Goal: Task Accomplishment & Management: Manage account settings

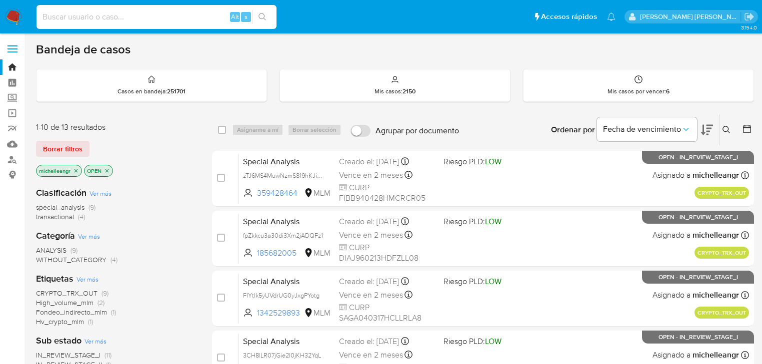
click at [112, 19] on input at bounding box center [156, 16] width 240 height 13
paste input "V9DuFWcf60zTKWM0aJxE3RXL"
type input "V9DuFWcf60zTKWM0aJxE3RXL"
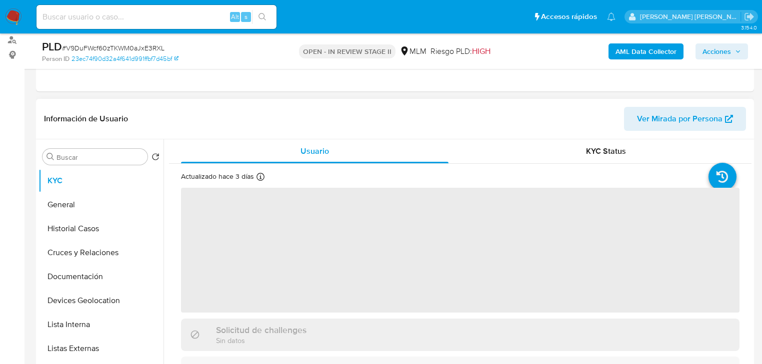
scroll to position [40, 0]
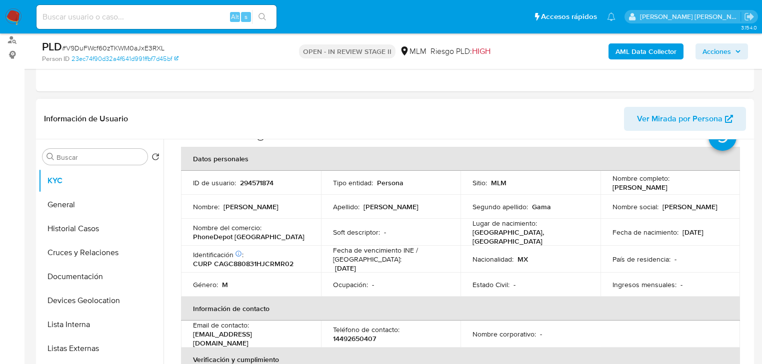
select select "10"
click at [89, 276] on button "Documentación" at bounding box center [100, 277] width 125 height 24
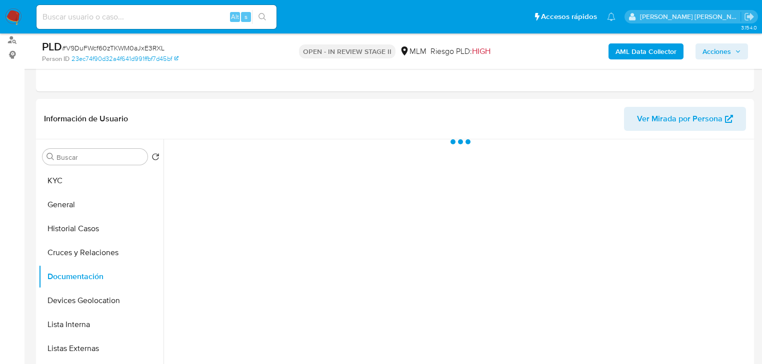
scroll to position [0, 0]
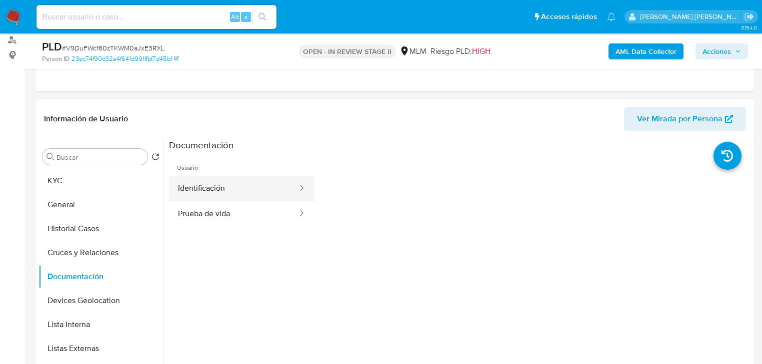
drag, startPoint x: 230, startPoint y: 190, endPoint x: 283, endPoint y: 190, distance: 53.0
click at [232, 189] on button "Identificación" at bounding box center [233, 188] width 129 height 25
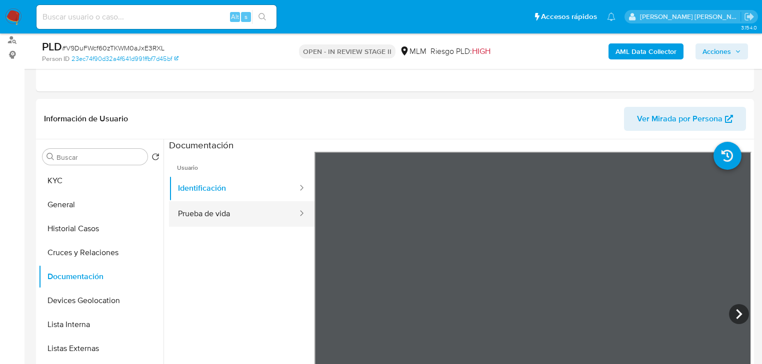
click at [249, 224] on button "Prueba de vida" at bounding box center [233, 213] width 129 height 25
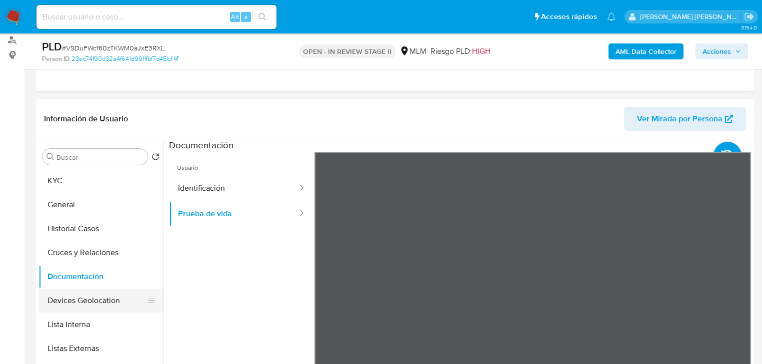
click at [92, 306] on button "Devices Geolocation" at bounding box center [96, 301] width 117 height 24
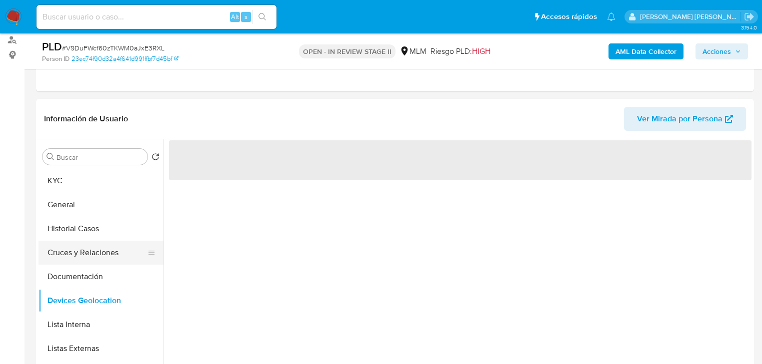
click at [91, 246] on button "Cruces y Relaciones" at bounding box center [96, 253] width 117 height 24
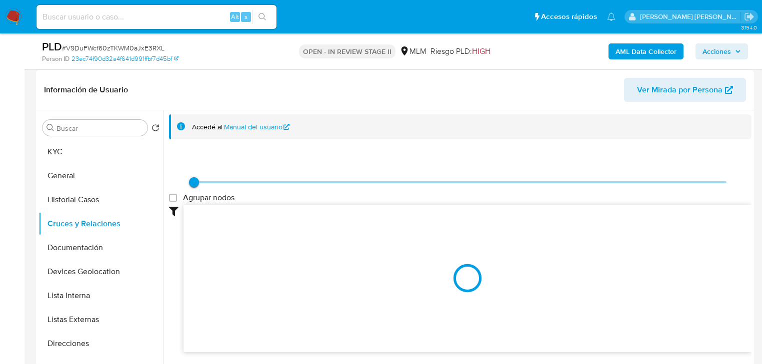
scroll to position [160, 0]
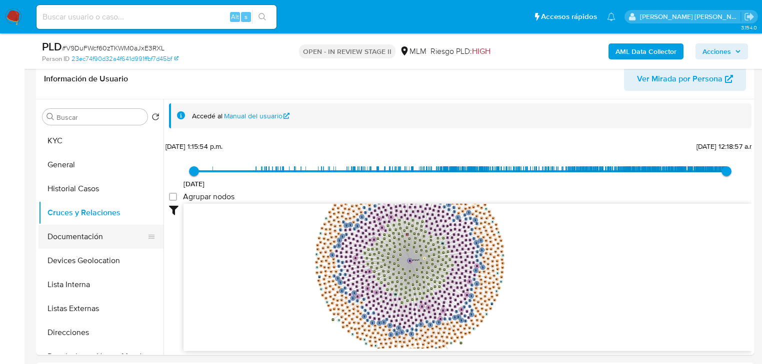
click at [92, 244] on button "Documentación" at bounding box center [96, 237] width 117 height 24
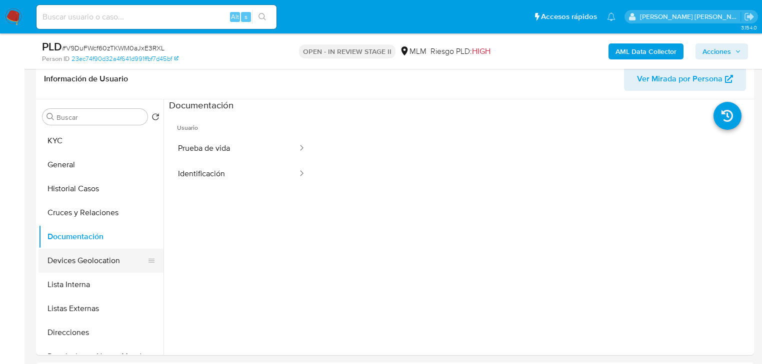
click at [117, 262] on button "Devices Geolocation" at bounding box center [96, 261] width 117 height 24
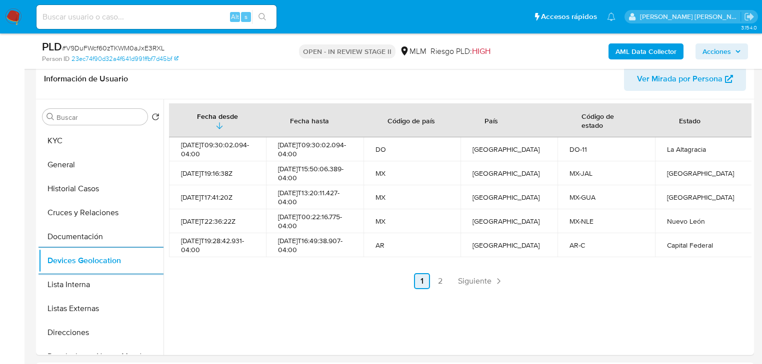
click at [468, 282] on span "Siguiente" at bounding box center [474, 281] width 33 height 8
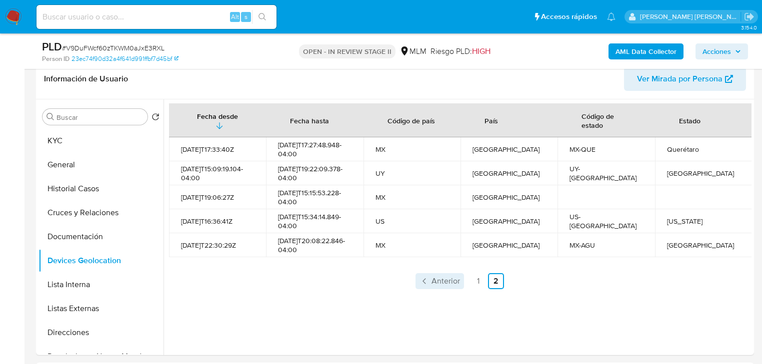
click at [437, 285] on span "Anterior" at bounding box center [445, 281] width 28 height 8
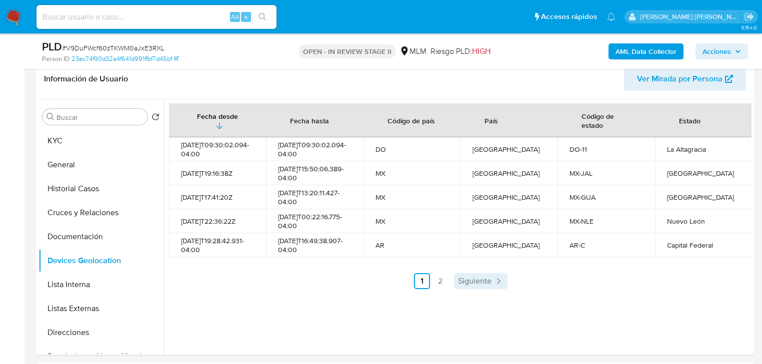
click at [464, 285] on span "Siguiente" at bounding box center [474, 281] width 33 height 8
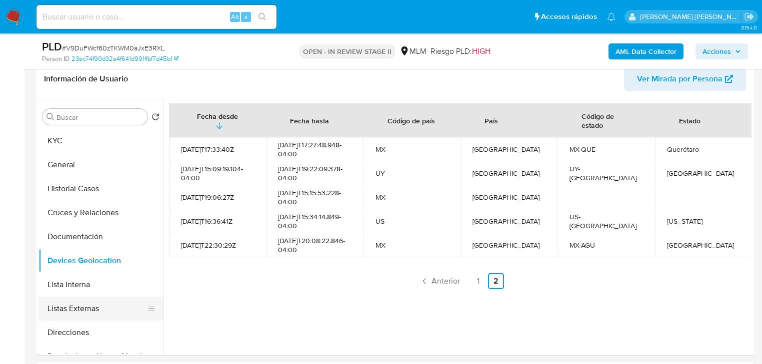
drag, startPoint x: 71, startPoint y: 309, endPoint x: 78, endPoint y: 303, distance: 9.5
click at [73, 306] on button "Listas Externas" at bounding box center [96, 309] width 117 height 24
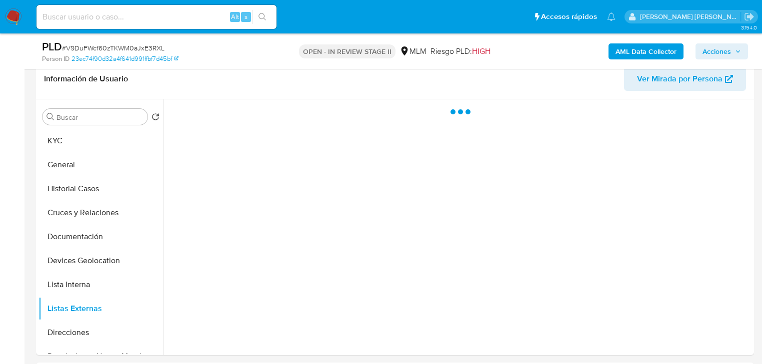
click at [363, 286] on div at bounding box center [457, 227] width 588 height 256
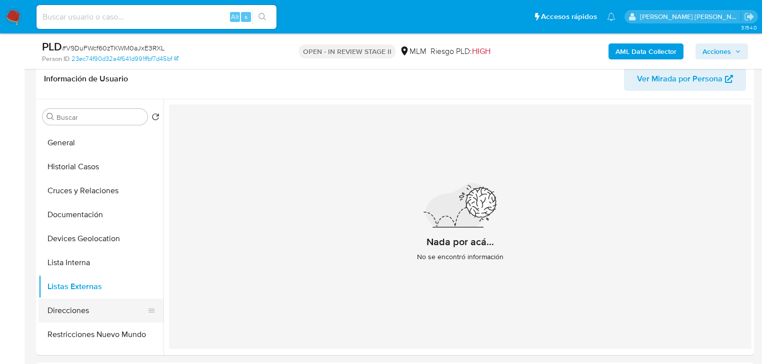
scroll to position [40, 0]
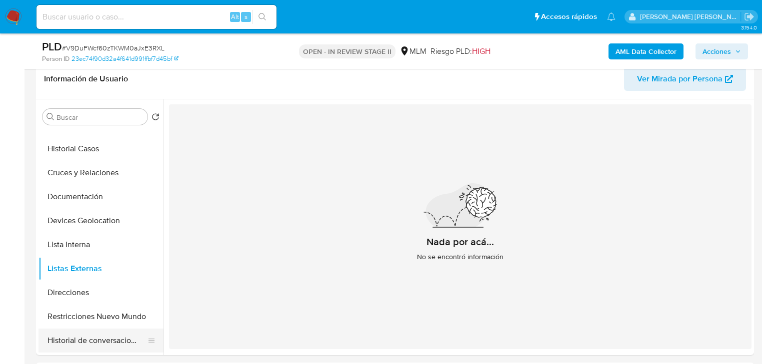
drag, startPoint x: 74, startPoint y: 318, endPoint x: 97, endPoint y: 339, distance: 31.1
click at [75, 318] on button "Restricciones Nuevo Mundo" at bounding box center [100, 317] width 125 height 24
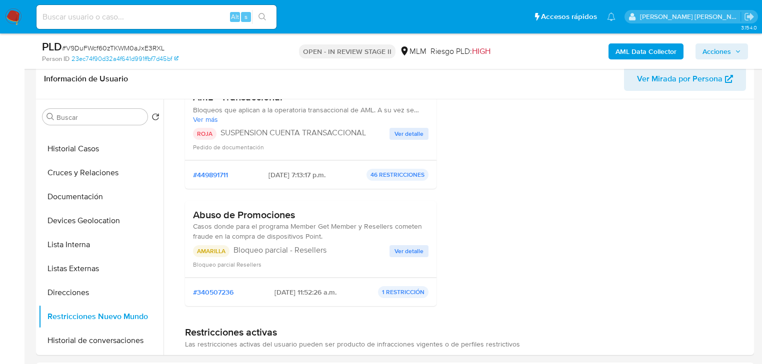
scroll to position [120, 0]
click at [395, 129] on span "Ver detalle" at bounding box center [408, 133] width 29 height 10
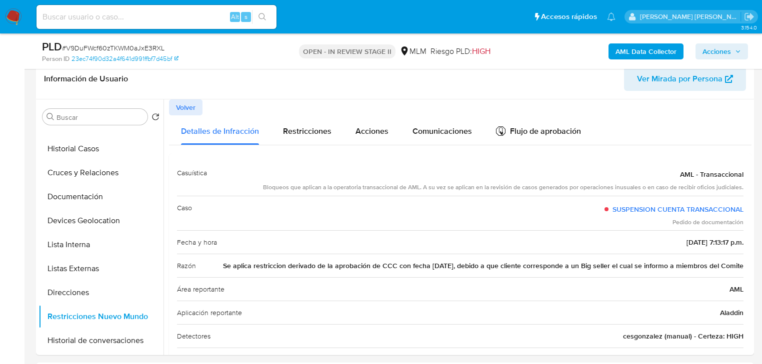
click at [197, 106] on button "Volver" at bounding box center [185, 107] width 33 height 16
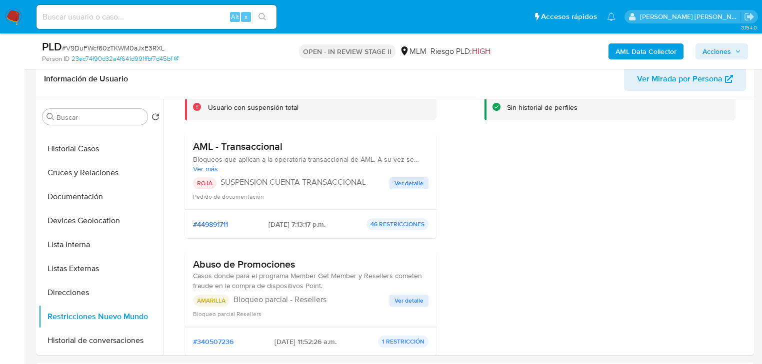
scroll to position [120, 0]
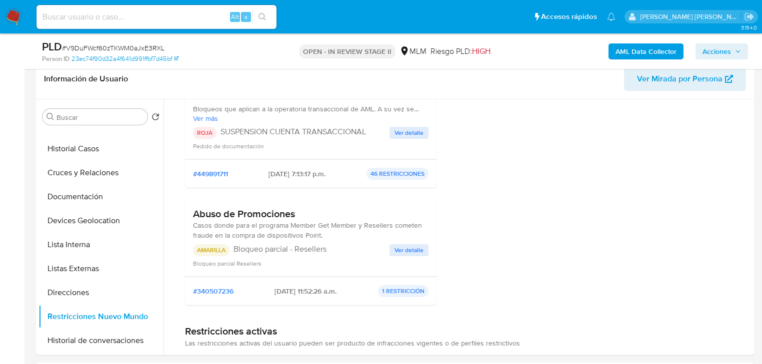
click at [404, 251] on span "Ver detalle" at bounding box center [408, 250] width 29 height 10
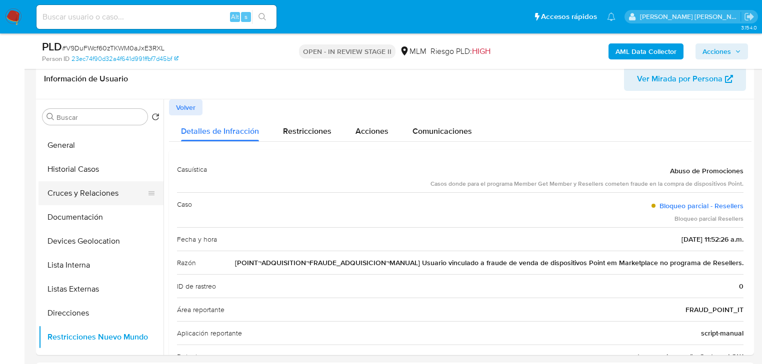
scroll to position [0, 0]
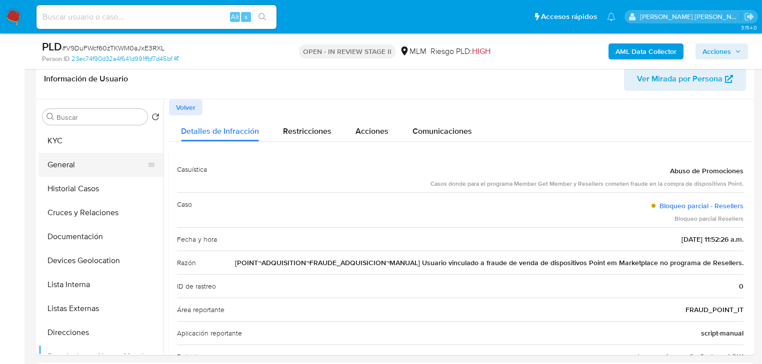
click at [84, 169] on button "General" at bounding box center [96, 165] width 117 height 24
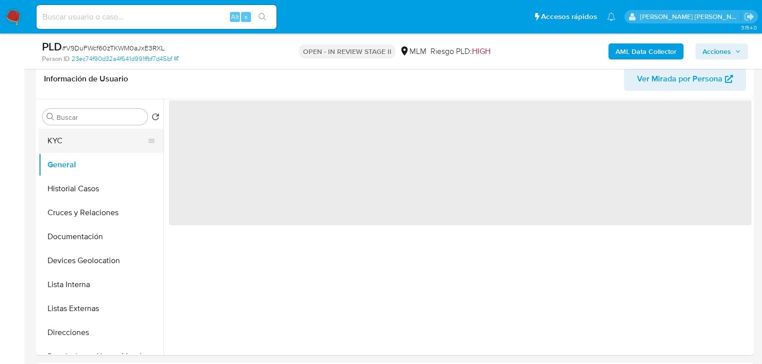
drag, startPoint x: 78, startPoint y: 150, endPoint x: 85, endPoint y: 144, distance: 9.6
click at [78, 149] on button "KYC" at bounding box center [96, 141] width 117 height 24
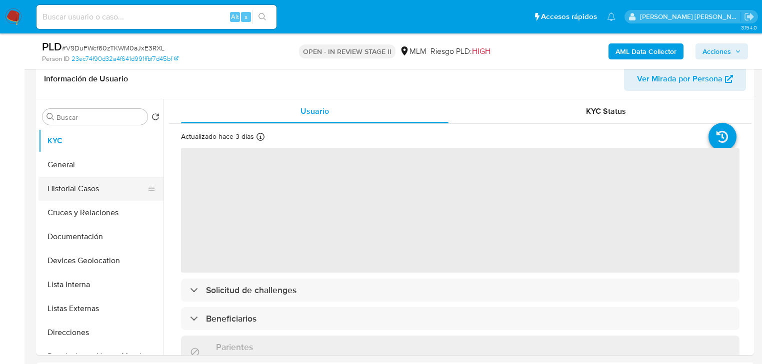
click at [106, 191] on button "Historial Casos" at bounding box center [96, 189] width 117 height 24
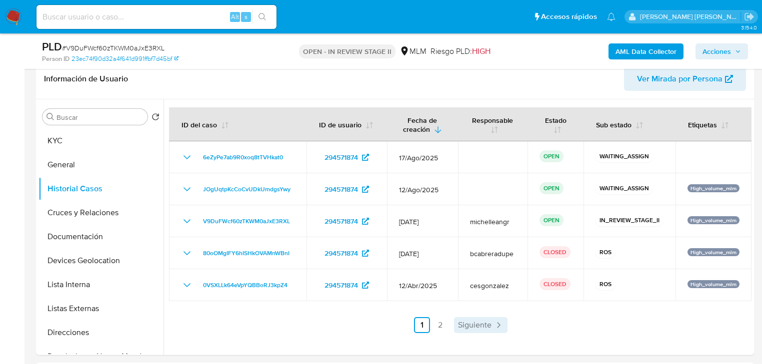
click at [469, 322] on span "Siguiente" at bounding box center [474, 325] width 33 height 8
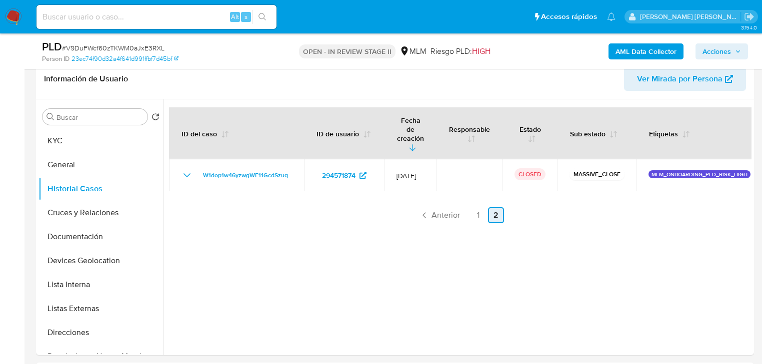
click at [433, 211] on span "Anterior" at bounding box center [445, 215] width 28 height 8
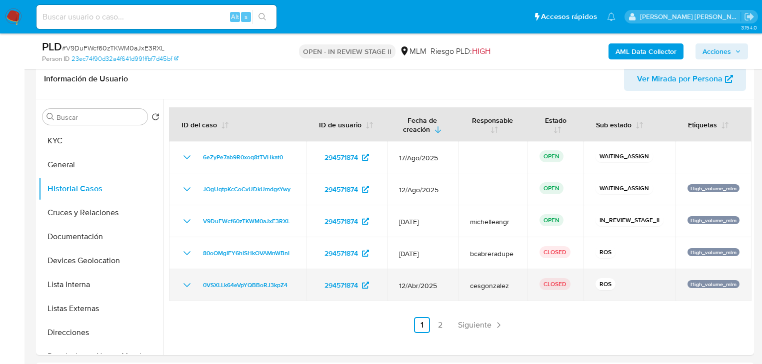
click at [181, 285] on icon "Mostrar/Ocultar" at bounding box center [187, 285] width 12 height 12
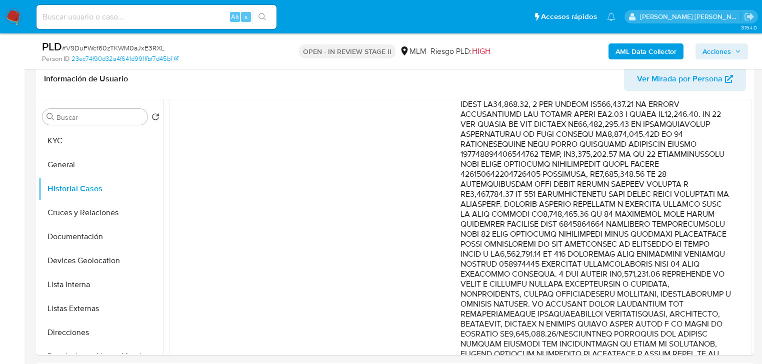
scroll to position [280, 0]
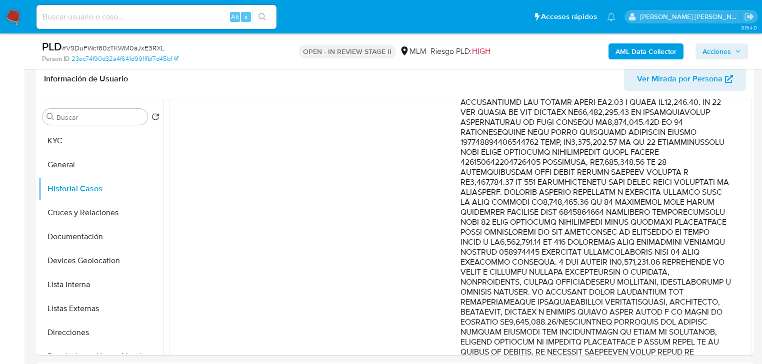
drag, startPoint x: 654, startPoint y: 214, endPoint x: 687, endPoint y: 284, distance: 78.0
click at [687, 284] on p "Comentario :" at bounding box center [595, 332] width 271 height 590
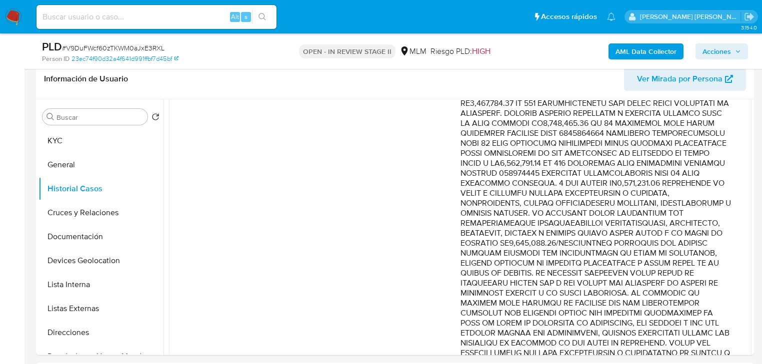
scroll to position [360, 0]
drag, startPoint x: 605, startPoint y: 250, endPoint x: 684, endPoint y: 281, distance: 84.2
click at [684, 281] on p "Comentario :" at bounding box center [595, 253] width 271 height 590
drag, startPoint x: 662, startPoint y: 290, endPoint x: 630, endPoint y: 278, distance: 34.2
click at [659, 289] on p "Comentario :" at bounding box center [595, 253] width 271 height 590
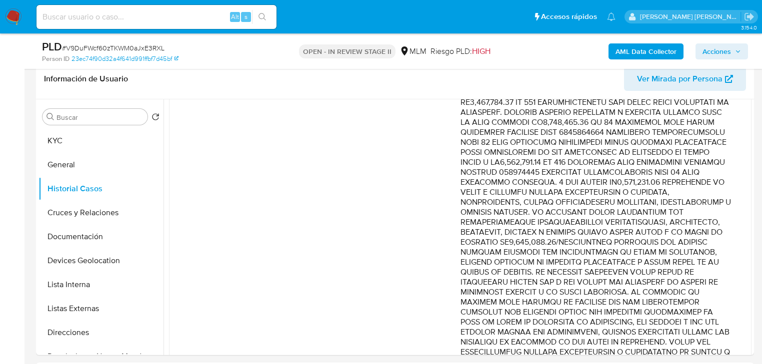
drag, startPoint x: 619, startPoint y: 273, endPoint x: 672, endPoint y: 273, distance: 53.5
click at [672, 273] on p "Comentario :" at bounding box center [595, 253] width 271 height 590
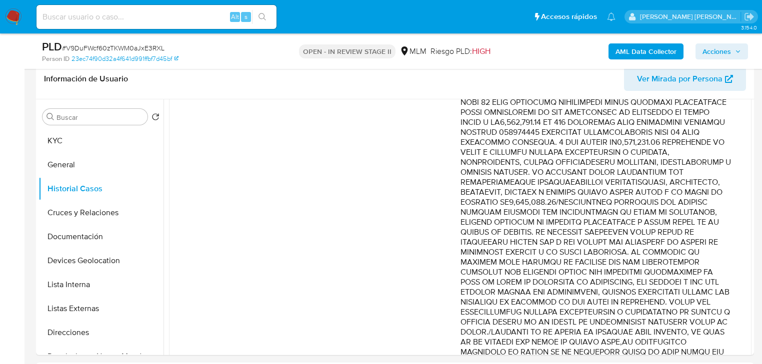
drag, startPoint x: 618, startPoint y: 290, endPoint x: 706, endPoint y: 304, distance: 89.0
click at [706, 304] on p "Comentario :" at bounding box center [595, 213] width 271 height 590
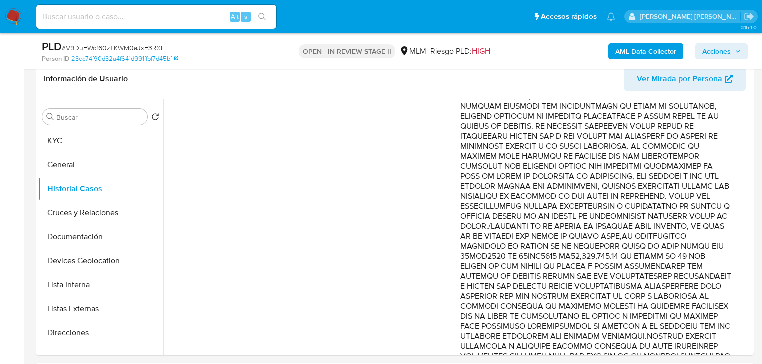
scroll to position [520, 0]
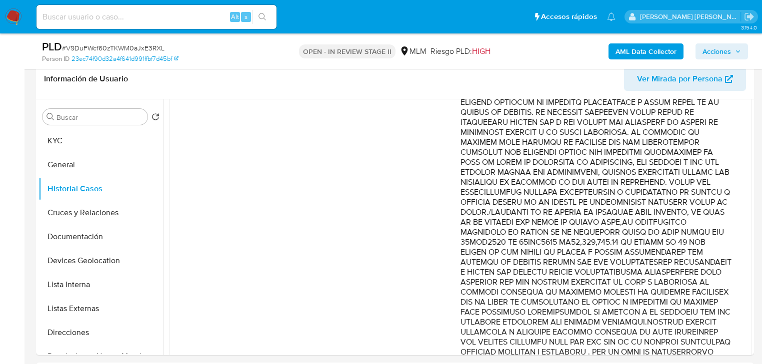
drag, startPoint x: 563, startPoint y: 234, endPoint x: 685, endPoint y: 275, distance: 129.1
click at [685, 287] on p "Comentario :" at bounding box center [595, 93] width 271 height 590
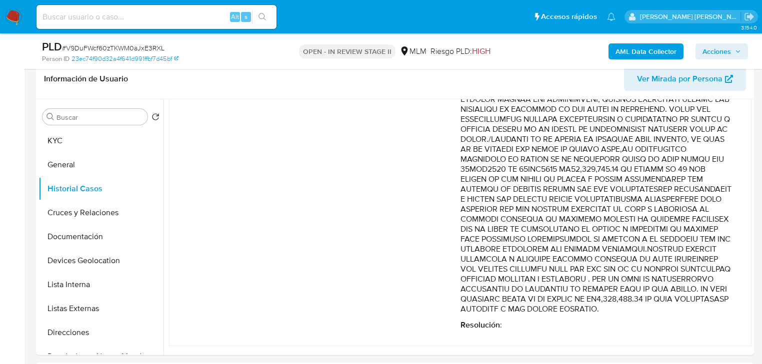
scroll to position [600, 0]
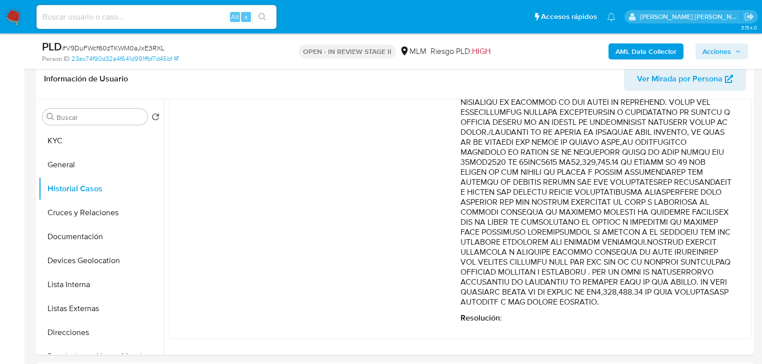
click at [626, 302] on p "Comentario :" at bounding box center [595, 13] width 271 height 590
click at [629, 306] on p "Comentario :" at bounding box center [595, 13] width 271 height 590
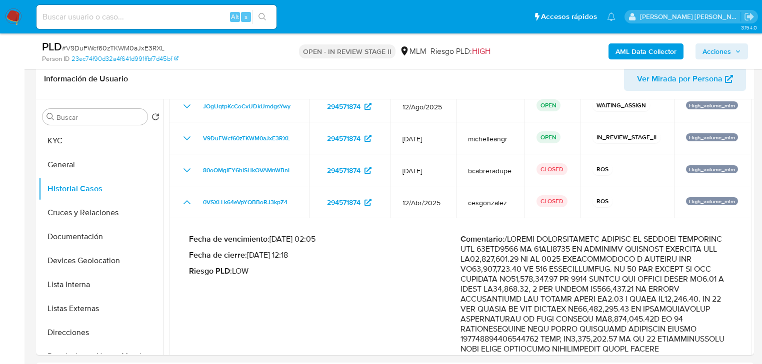
scroll to position [120, 0]
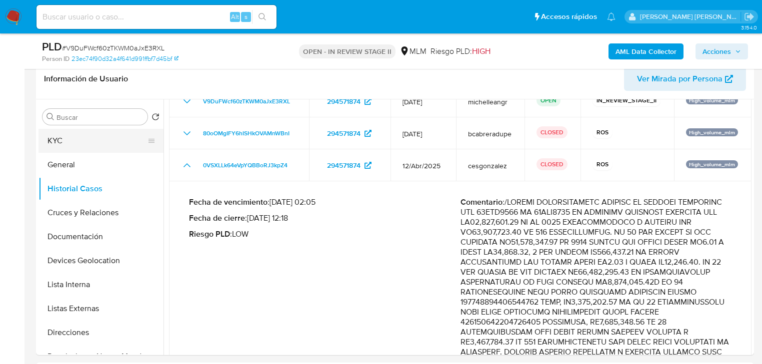
click at [81, 142] on button "KYC" at bounding box center [96, 141] width 117 height 24
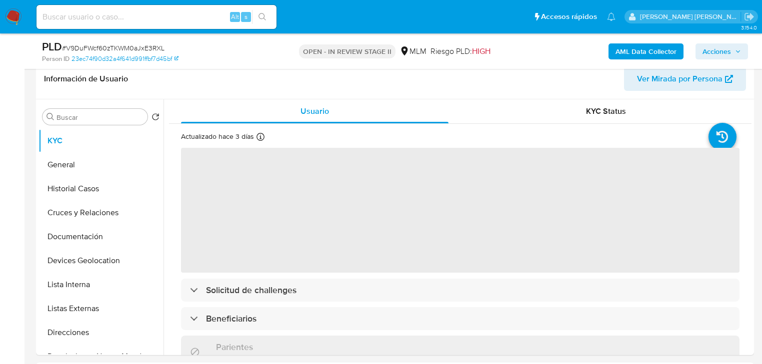
scroll to position [40, 0]
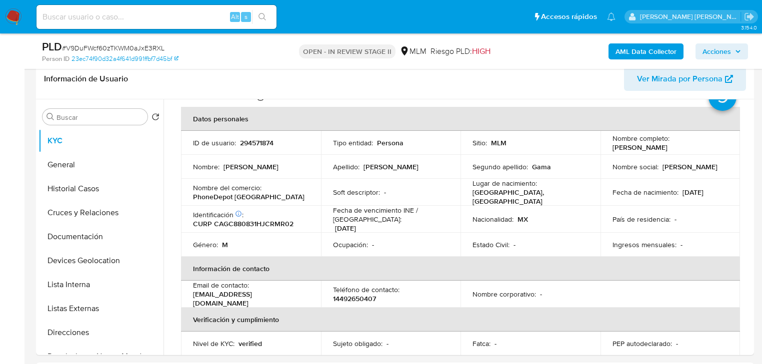
click at [260, 245] on div "Género : M" at bounding box center [251, 244] width 116 height 9
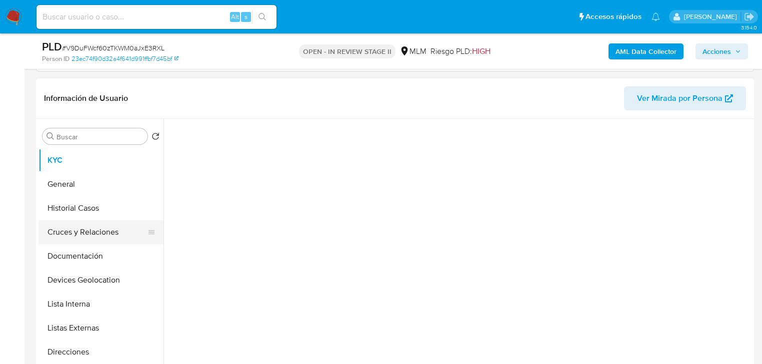
scroll to position [240, 0]
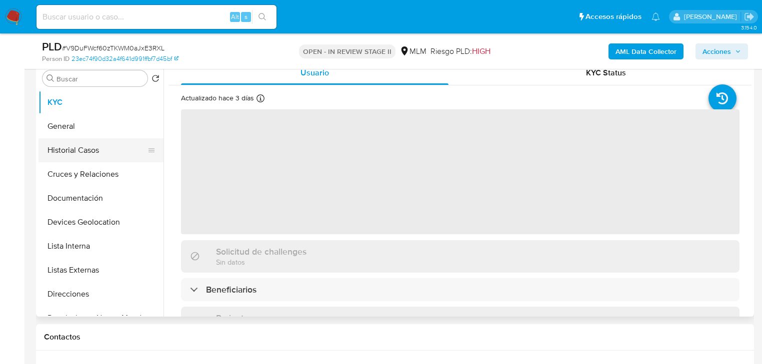
click at [81, 149] on button "Historial Casos" at bounding box center [96, 150] width 117 height 24
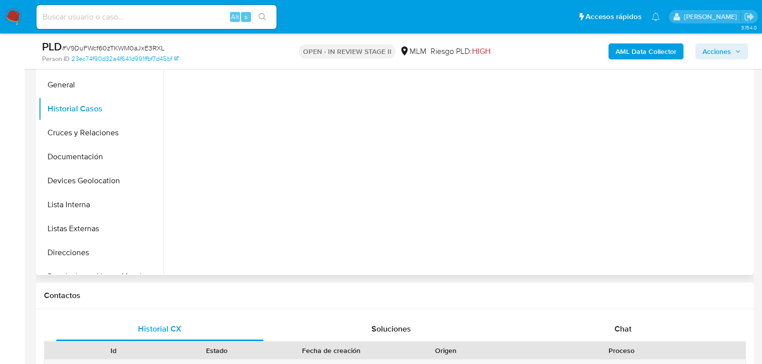
select select "10"
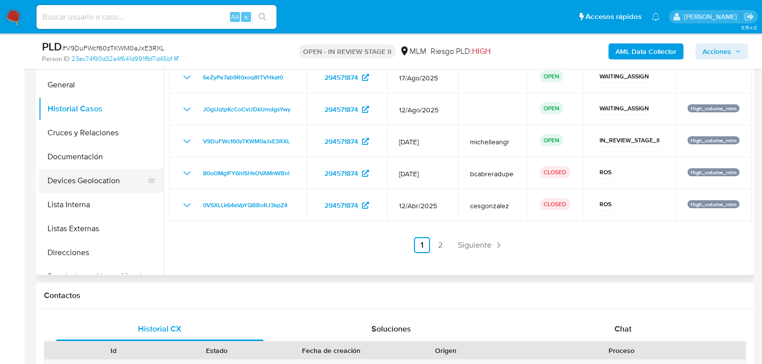
click at [104, 186] on button "Devices Geolocation" at bounding box center [96, 181] width 117 height 24
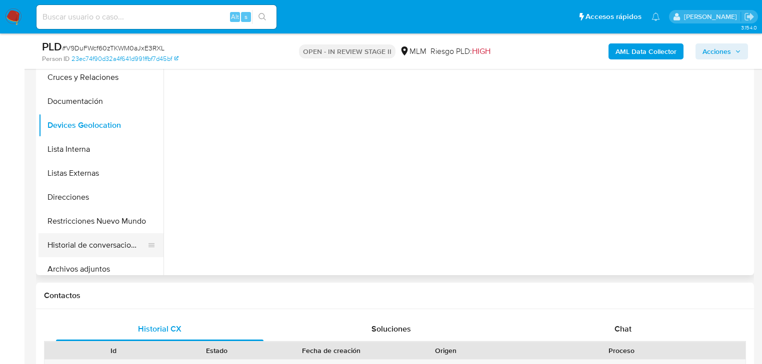
scroll to position [120, 0]
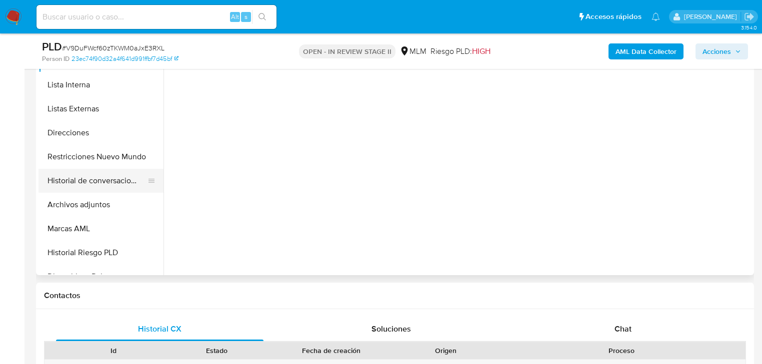
click at [99, 179] on button "Historial de conversaciones" at bounding box center [96, 181] width 117 height 24
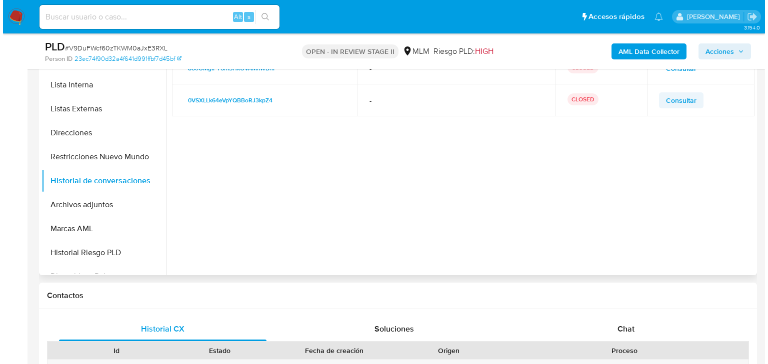
scroll to position [160, 0]
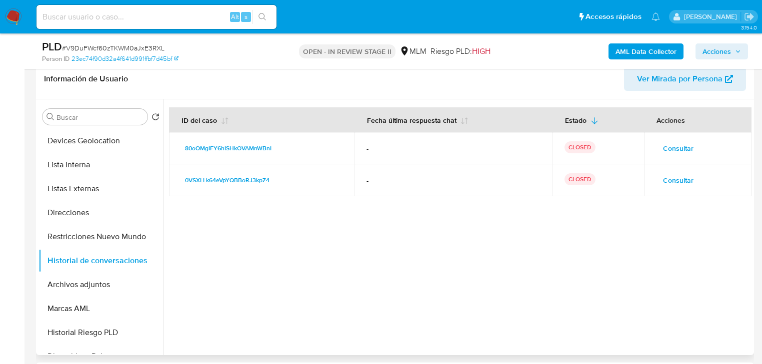
click at [679, 185] on span "Consultar" at bounding box center [678, 180] width 30 height 14
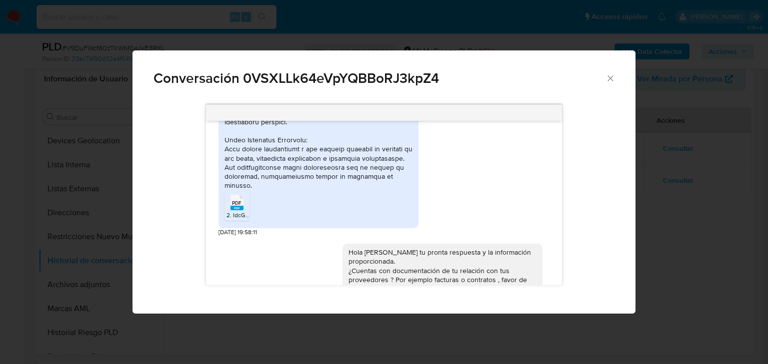
scroll to position [440, 0]
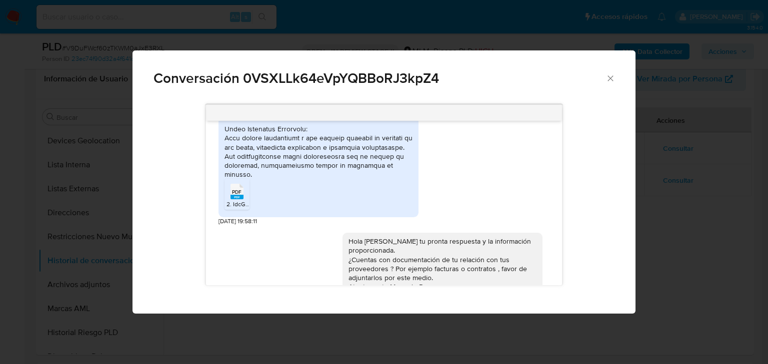
click at [236, 190] on span "PDF" at bounding box center [236, 192] width 9 height 6
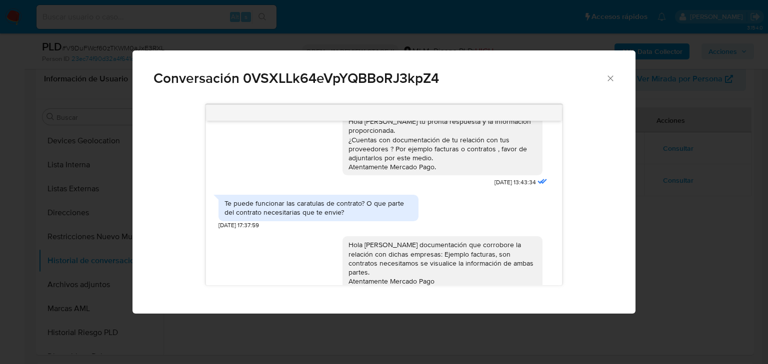
scroll to position [592, 0]
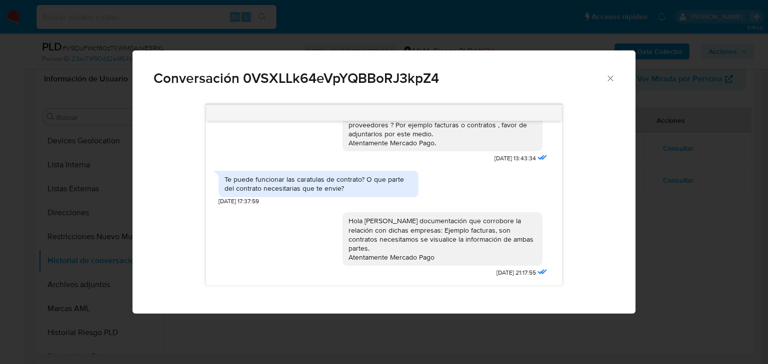
click at [608, 79] on icon "Cerrar" at bounding box center [610, 78] width 10 height 10
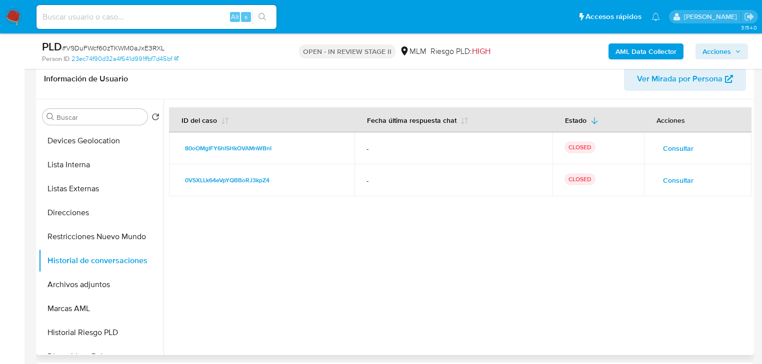
click at [684, 149] on span "Consultar" at bounding box center [678, 148] width 30 height 14
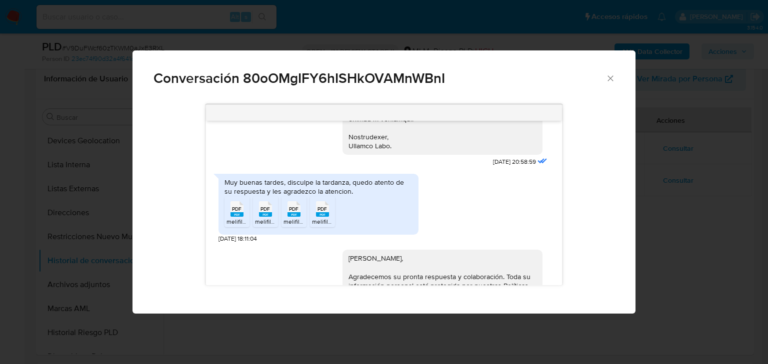
scroll to position [280, 0]
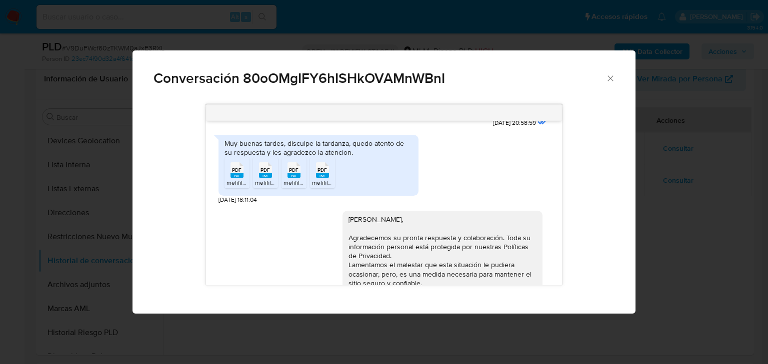
click at [240, 179] on span "melifile380298691878120649.pdf" at bounding box center [270, 182] width 89 height 8
click at [276, 180] on span "melifile2347667011703242044.pdf" at bounding box center [300, 182] width 91 height 8
click at [286, 180] on span "melifile7276177134817887689.pdf" at bounding box center [327, 182] width 88 height 8
click at [316, 178] on span "melifile8539876516222272604.pdf" at bounding box center [358, 182] width 93 height 8
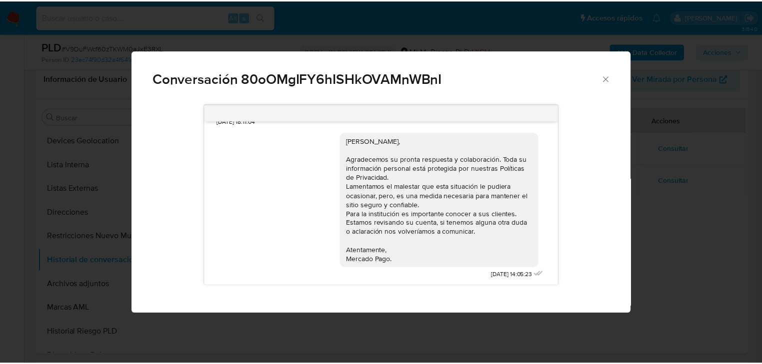
scroll to position [359, 0]
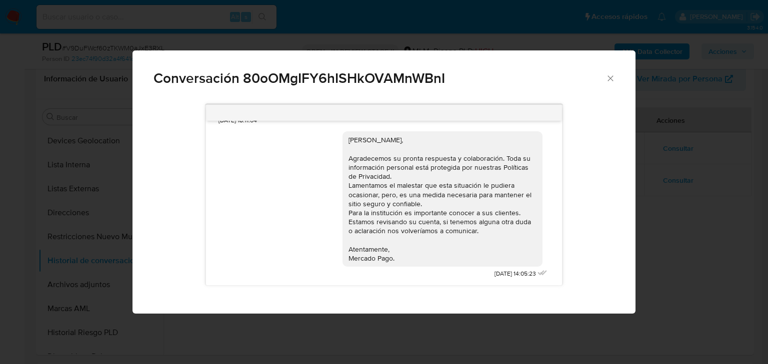
click at [608, 81] on icon "Cerrar" at bounding box center [610, 78] width 10 height 10
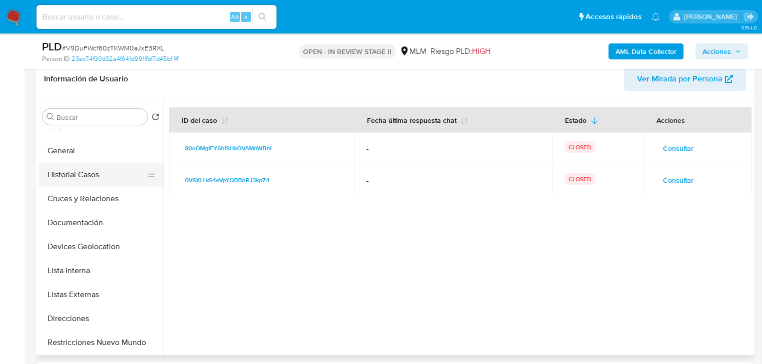
scroll to position [0, 0]
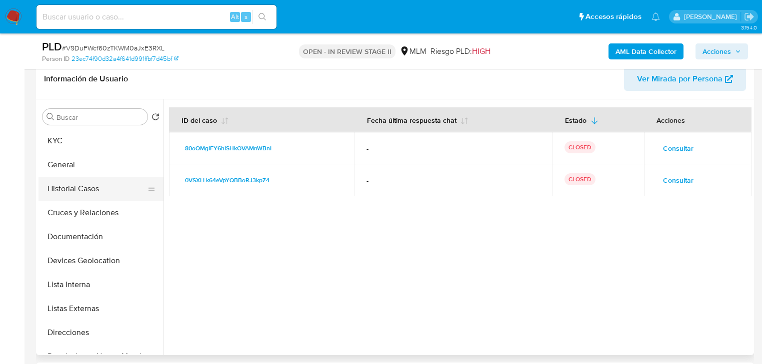
click at [94, 195] on button "Historial Casos" at bounding box center [96, 189] width 117 height 24
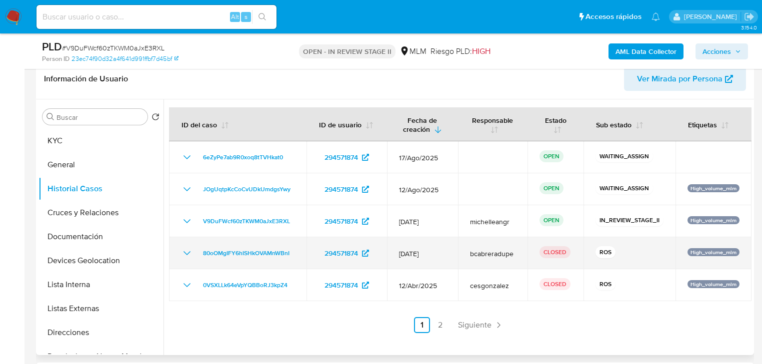
click at [194, 253] on div "80oOMgIFY6hISHkOVAMnWBnI" at bounding box center [237, 253] width 113 height 12
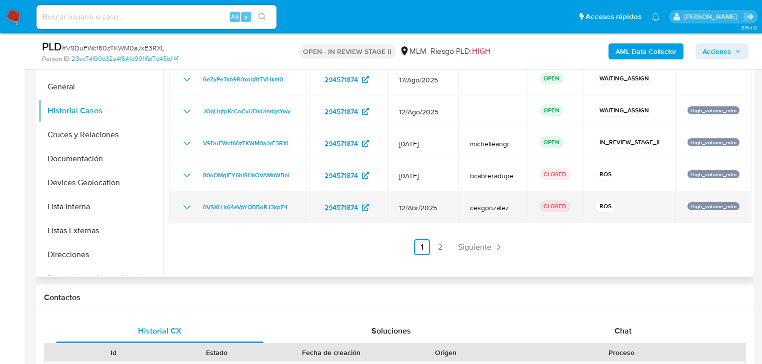
scroll to position [280, 0]
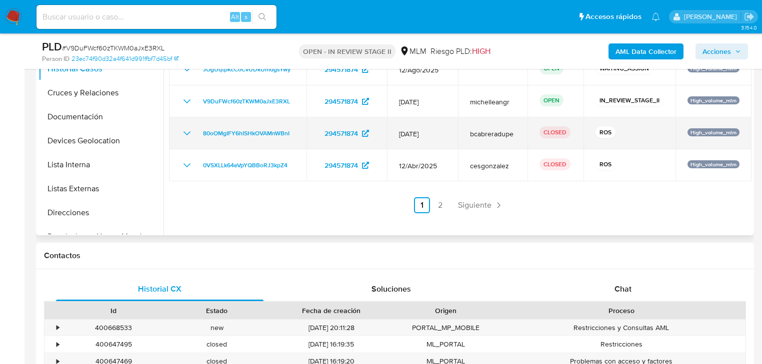
click at [185, 130] on icon "Mostrar/Ocultar" at bounding box center [187, 133] width 12 height 12
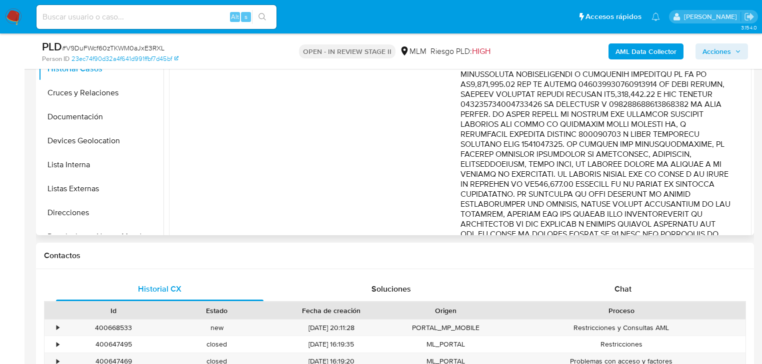
scroll to position [200, 0]
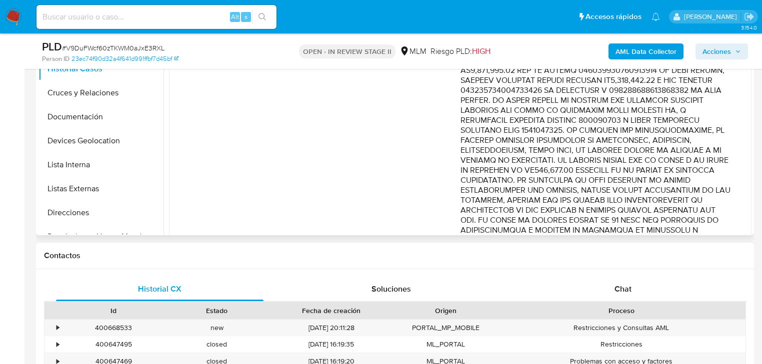
click at [642, 95] on p "Comentario :" at bounding box center [595, 176] width 271 height 420
drag, startPoint x: 655, startPoint y: 80, endPoint x: 688, endPoint y: 120, distance: 51.5
click at [688, 120] on p "Comentario :" at bounding box center [595, 176] width 271 height 420
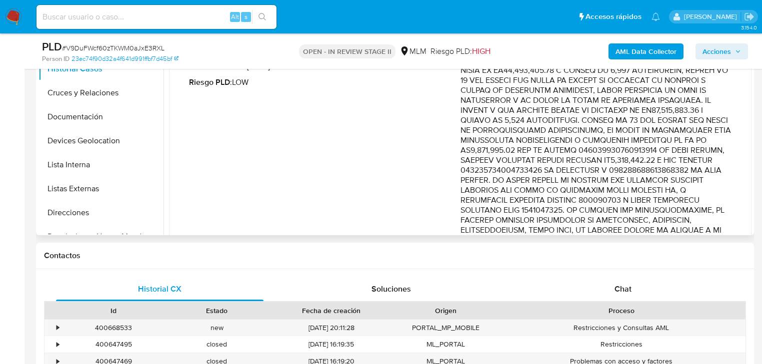
drag, startPoint x: 623, startPoint y: 114, endPoint x: 709, endPoint y: 190, distance: 114.7
click at [709, 190] on p "Comentario :" at bounding box center [595, 255] width 271 height 420
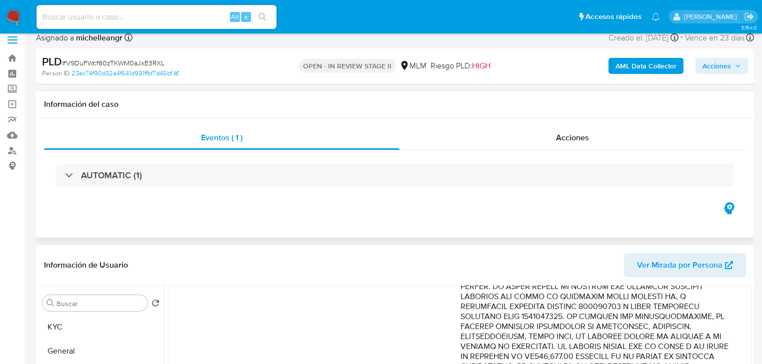
scroll to position [0, 0]
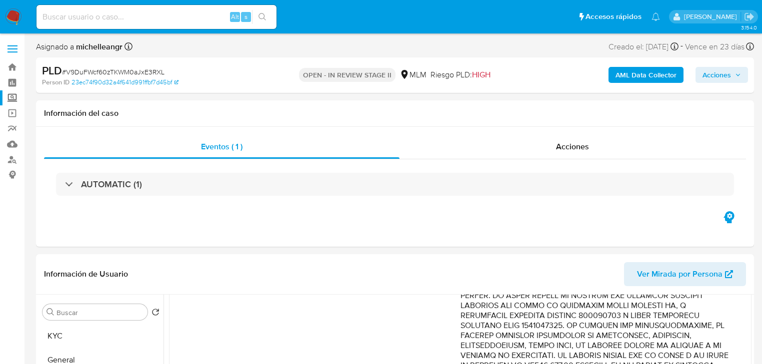
click at [10, 96] on label "Screening" at bounding box center [59, 97] width 119 height 15
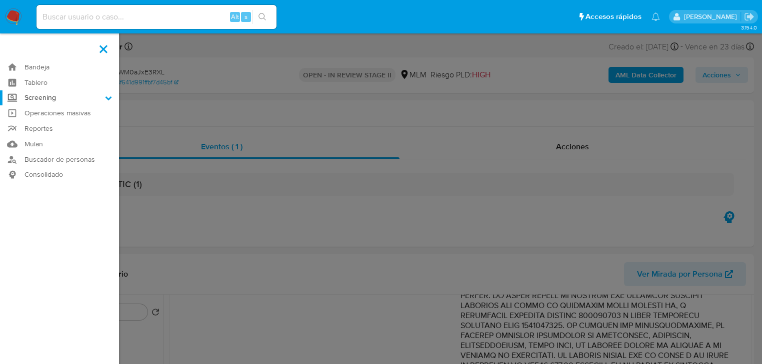
click at [0, 0] on input "Screening" at bounding box center [0, 0] width 0 height 0
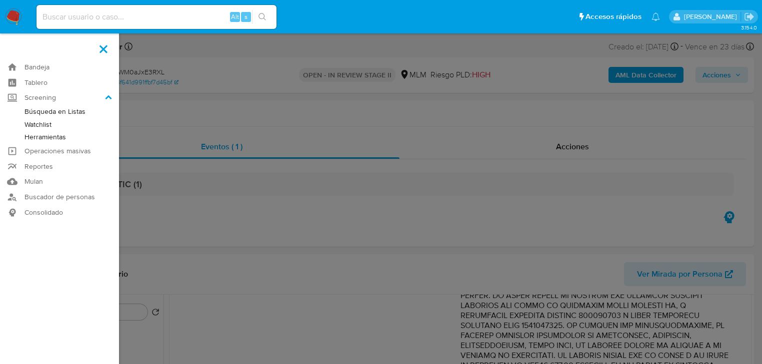
click at [45, 138] on link "Herramientas" at bounding box center [59, 137] width 119 height 12
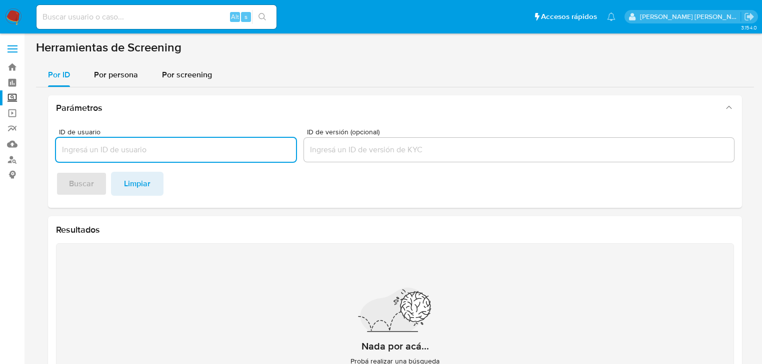
click at [123, 78] on span "Por persona" at bounding box center [116, 74] width 44 height 11
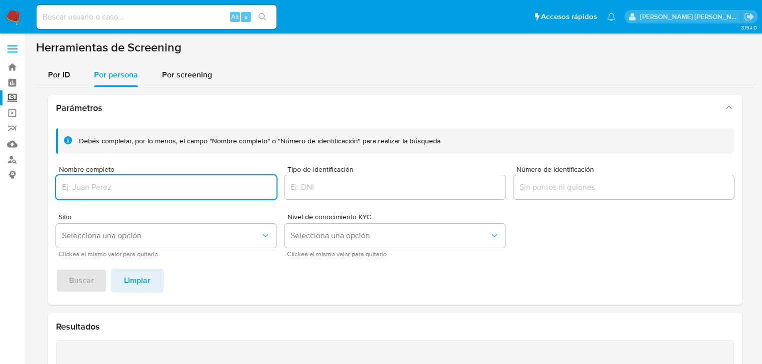
click at [94, 189] on input "Nombre completo" at bounding box center [166, 187] width 220 height 13
type input "BRANDON H GARCIA GALINDO"
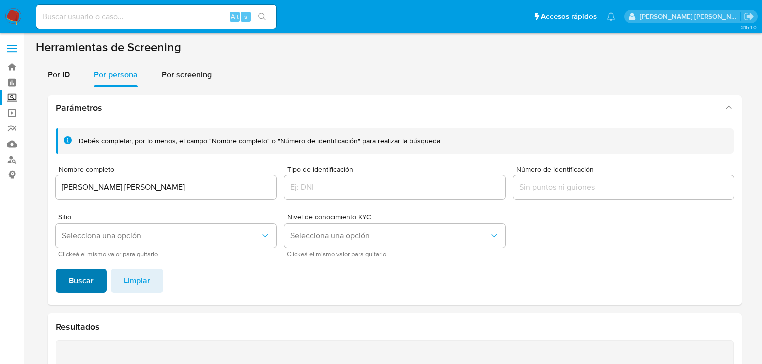
click at [72, 280] on span "Buscar" at bounding box center [81, 281] width 25 height 22
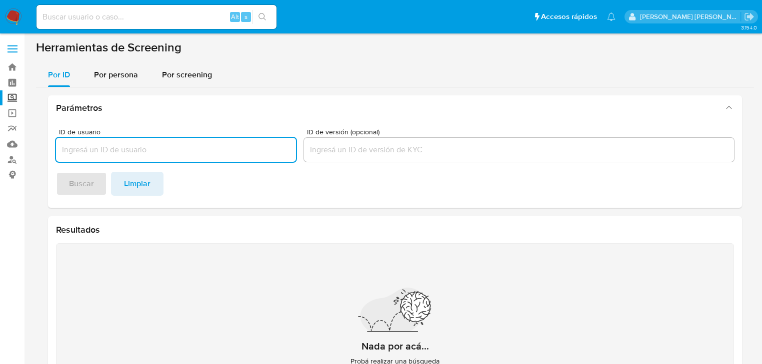
drag, startPoint x: 122, startPoint y: 74, endPoint x: 123, endPoint y: 94, distance: 20.0
click at [123, 75] on span "Por persona" at bounding box center [116, 74] width 44 height 11
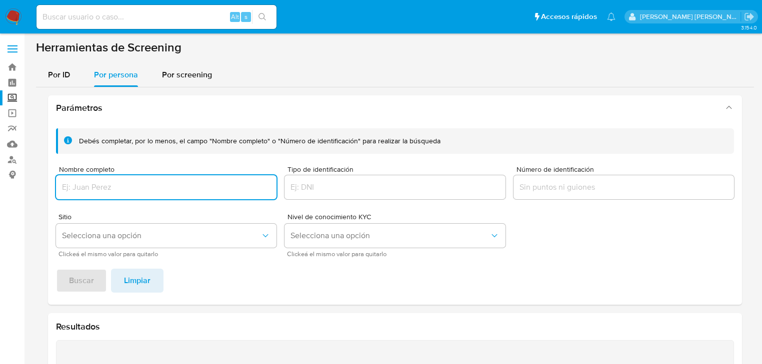
click at [96, 186] on input "Nombre completo" at bounding box center [166, 187] width 220 height 13
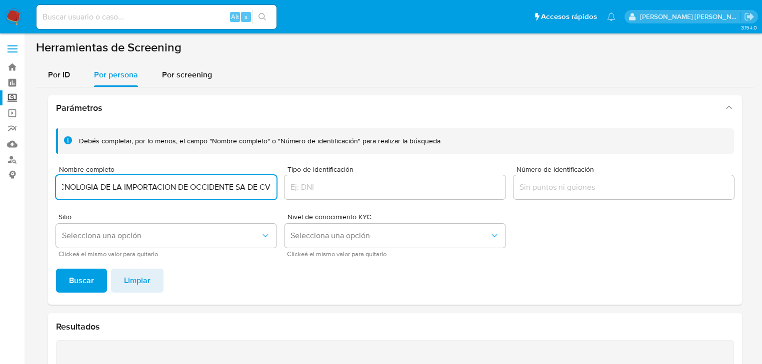
scroll to position [0, 13]
type input "TECNOLOGIA DE LA IMPORTACION DE OCCIDENTE SA DE CV"
click at [84, 274] on span "Buscar" at bounding box center [81, 281] width 25 height 22
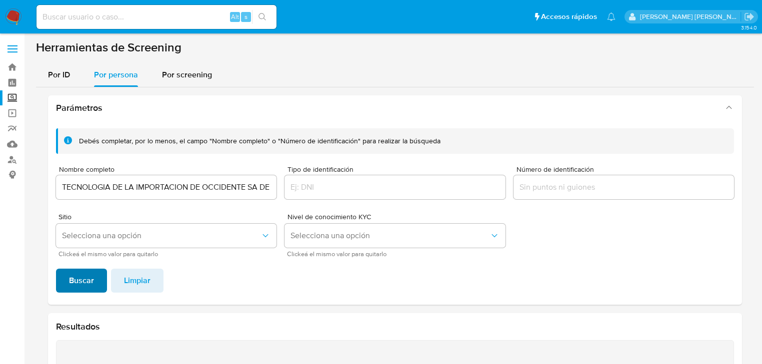
scroll to position [173, 0]
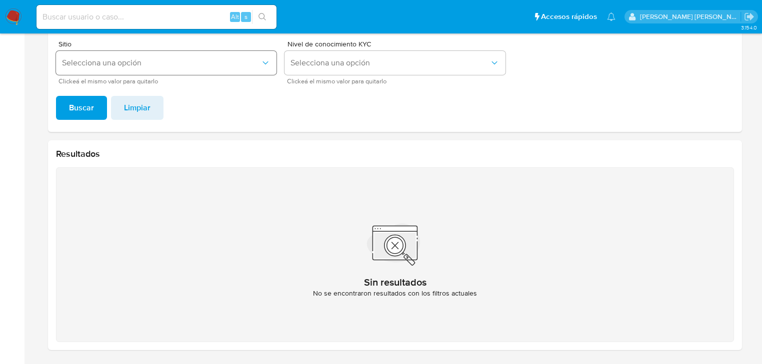
click at [143, 66] on span "Selecciona una opción" at bounding box center [161, 63] width 198 height 10
drag, startPoint x: 226, startPoint y: 196, endPoint x: 192, endPoint y: 179, distance: 38.0
click at [225, 195] on div "Sin resultados No se encontraron resultados con los filtros actuales" at bounding box center [395, 254] width 678 height 175
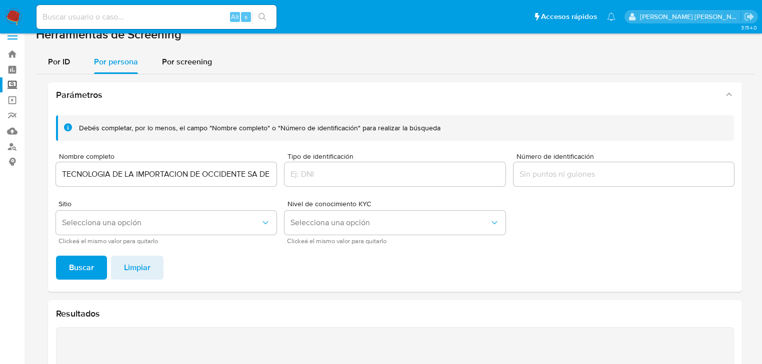
click at [140, 184] on div "TECNOLOGIA DE LA IMPORTACION DE OCCIDENTE SA DE CV" at bounding box center [166, 174] width 220 height 24
click at [145, 178] on input "TECNOLOGIA DE LA IMPORTACION DE OCCIDENTE SA DE CV" at bounding box center [166, 174] width 220 height 13
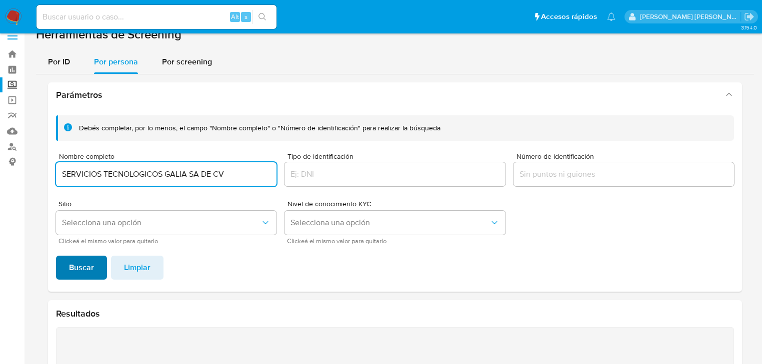
click at [79, 270] on span "Buscar" at bounding box center [81, 268] width 25 height 22
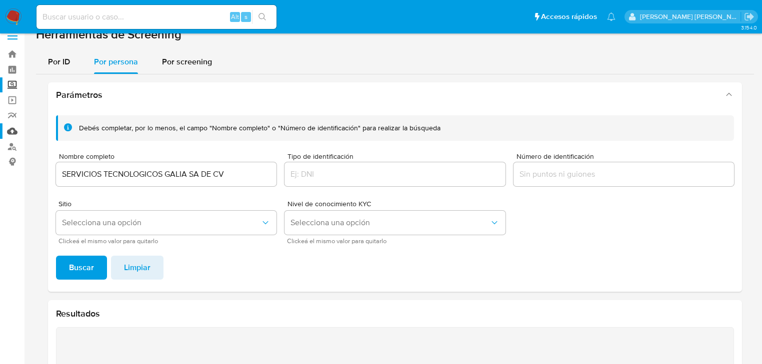
drag, startPoint x: 204, startPoint y: 173, endPoint x: 22, endPoint y: 134, distance: 185.7
click at [0, 133] on section "Bandeja Tablero Screening Búsqueda en Listas Watchlist Herramientas Operaciones…" at bounding box center [381, 256] width 762 height 538
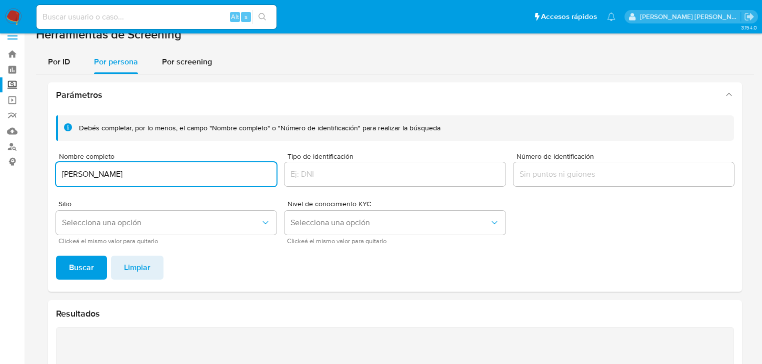
type input "RAMIRO RAYMUNDO YESCAS"
click at [78, 266] on span "Buscar" at bounding box center [81, 268] width 25 height 22
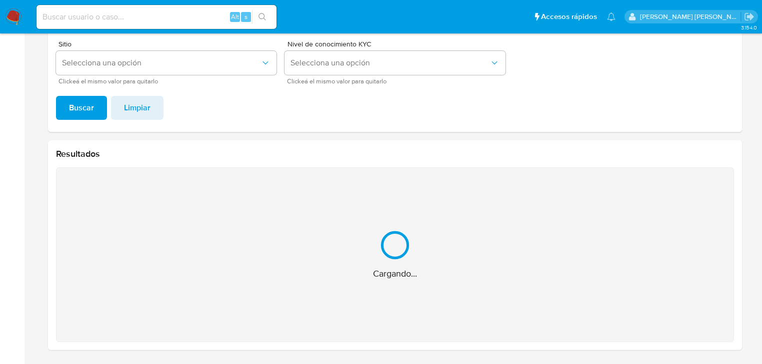
scroll to position [14, 0]
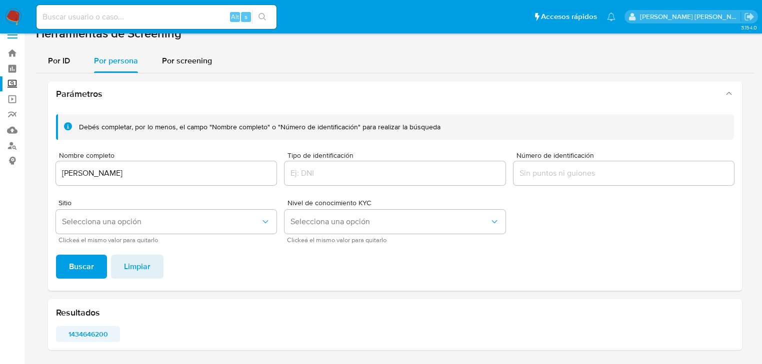
click at [101, 334] on span "1434646200" at bounding box center [88, 334] width 50 height 14
click at [126, 21] on input at bounding box center [156, 16] width 240 height 13
paste input "497957577"
type input "497957577"
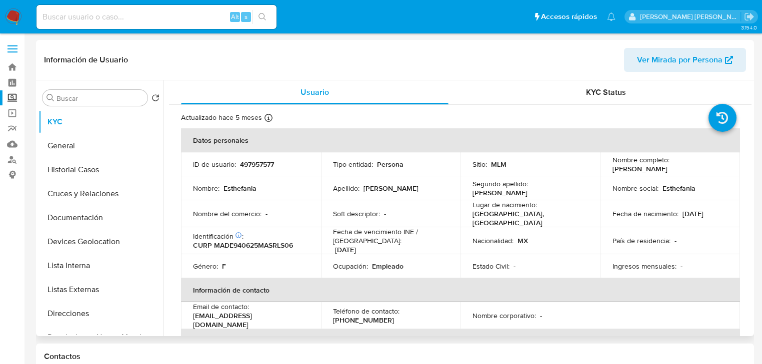
select select "10"
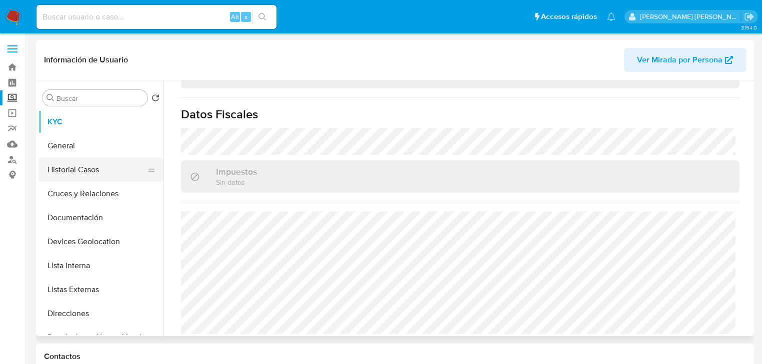
click at [89, 159] on button "Historial Casos" at bounding box center [96, 170] width 117 height 24
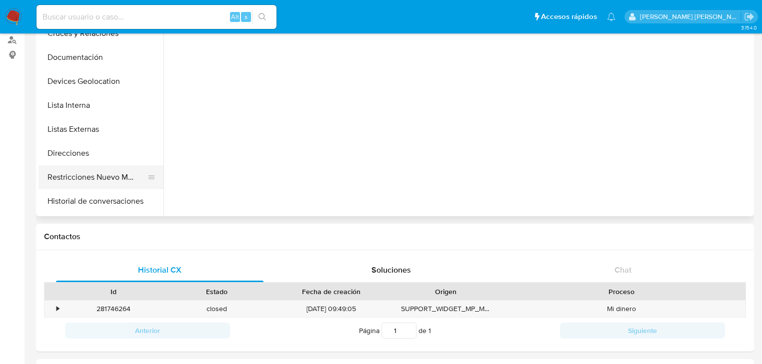
scroll to position [80, 0]
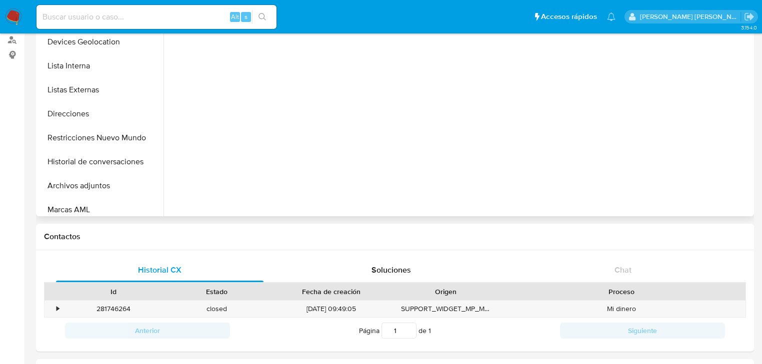
drag, startPoint x: 98, startPoint y: 94, endPoint x: 364, endPoint y: 139, distance: 269.7
click at [98, 94] on button "Listas Externas" at bounding box center [100, 90] width 125 height 24
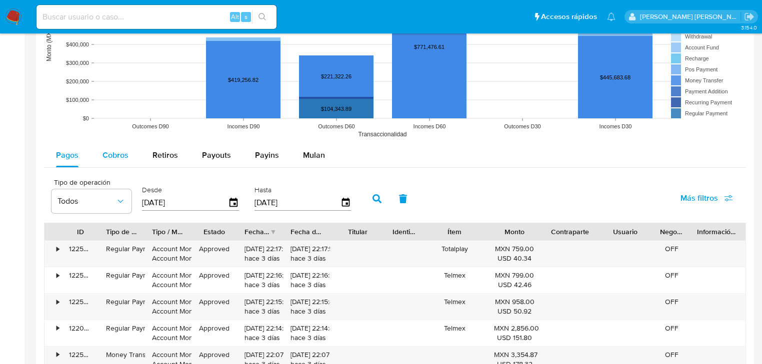
scroll to position [840, 0]
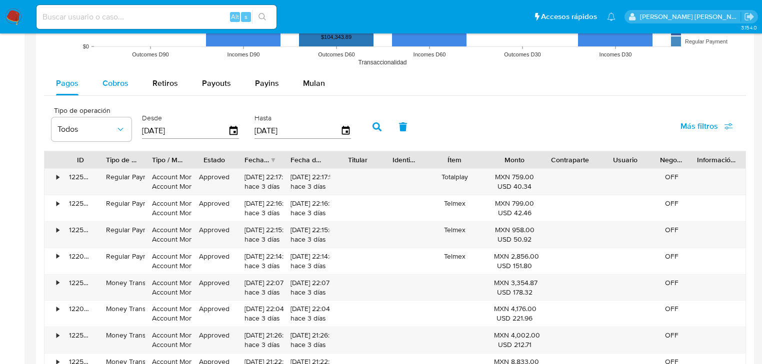
click at [106, 84] on span "Cobros" at bounding box center [115, 82] width 26 height 11
select select "10"
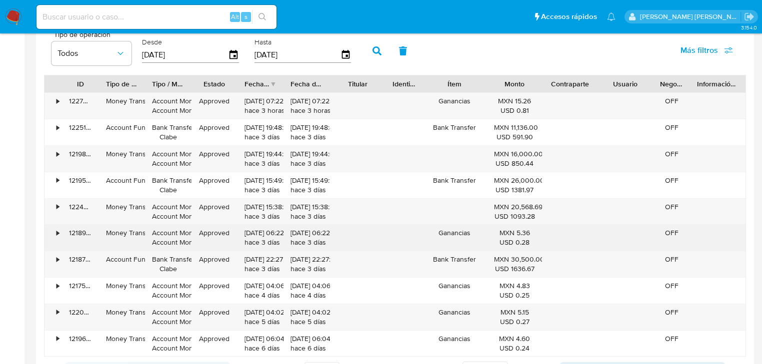
scroll to position [960, 0]
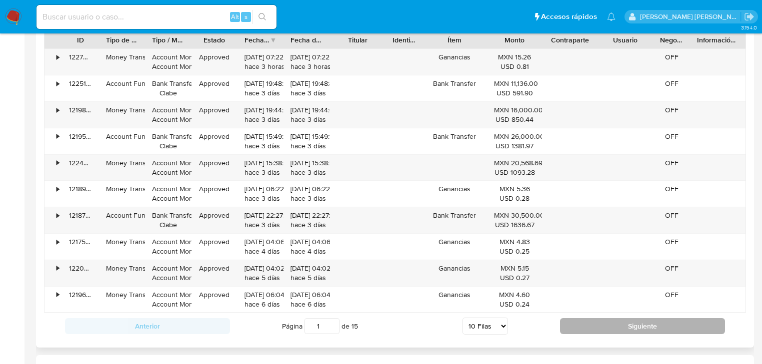
click at [594, 322] on button "Siguiente" at bounding box center [642, 326] width 165 height 16
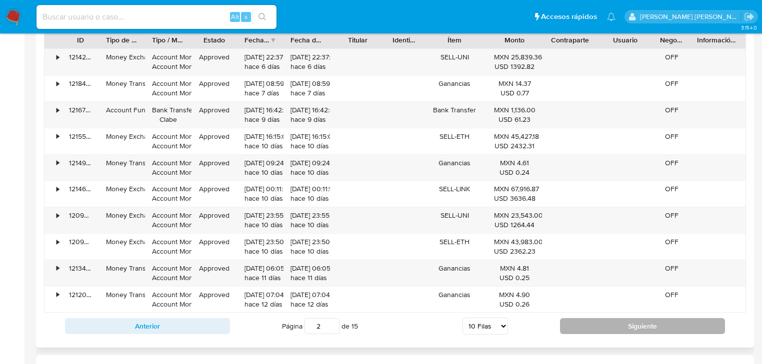
click at [594, 322] on button "Siguiente" at bounding box center [642, 326] width 165 height 16
click at [595, 322] on button "Siguiente" at bounding box center [642, 326] width 165 height 16
click at [595, 325] on button "Siguiente" at bounding box center [642, 326] width 165 height 16
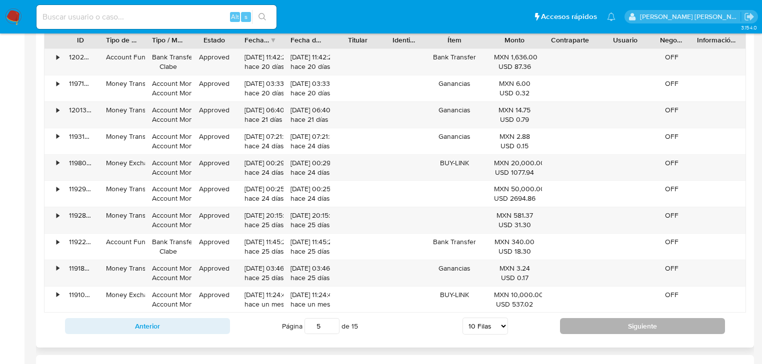
click at [593, 318] on button "Siguiente" at bounding box center [642, 326] width 165 height 16
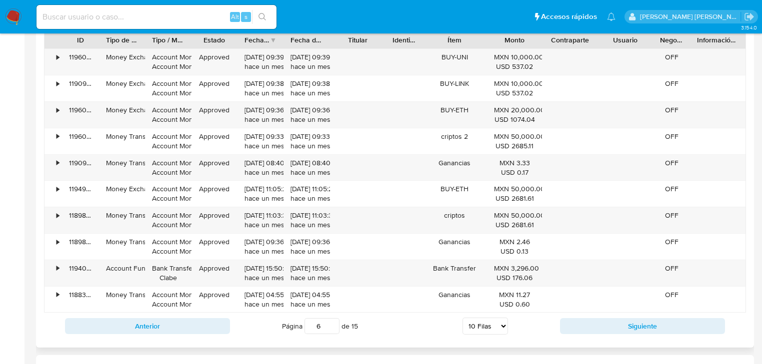
click at [593, 316] on div "Anterior Página 6 de 15 5 Filas 10 Filas 20 Filas 25 Filas 50 Filas 100 Filas S…" at bounding box center [395, 326] width 702 height 27
click at [594, 322] on button "Siguiente" at bounding box center [642, 326] width 165 height 16
type input "7"
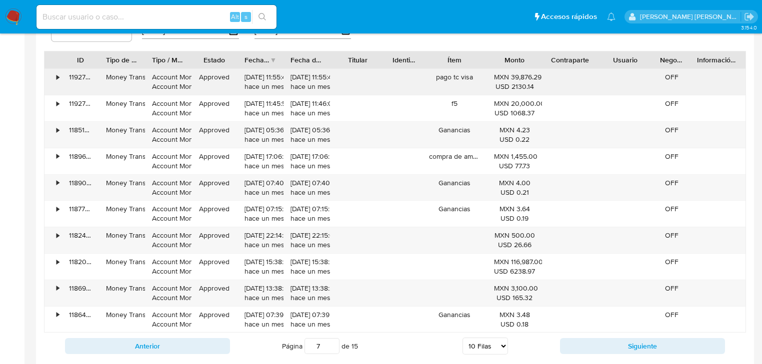
scroll to position [920, 0]
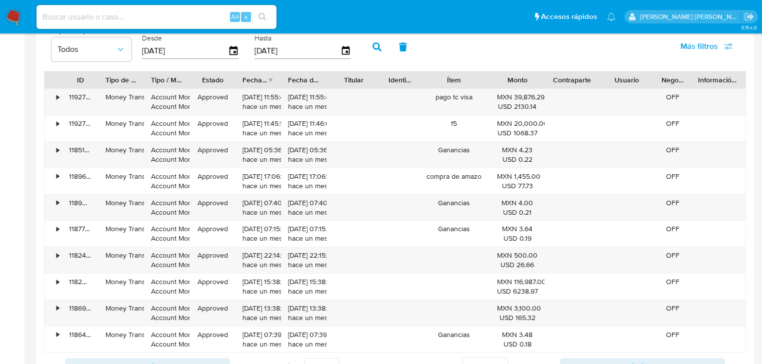
click at [485, 82] on div at bounding box center [490, 79] width 18 height 17
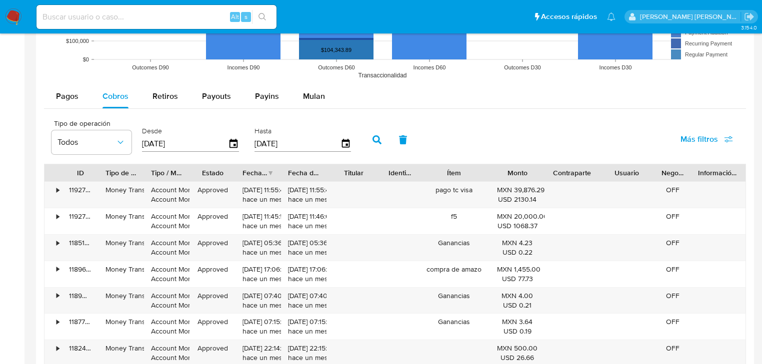
scroll to position [840, 0]
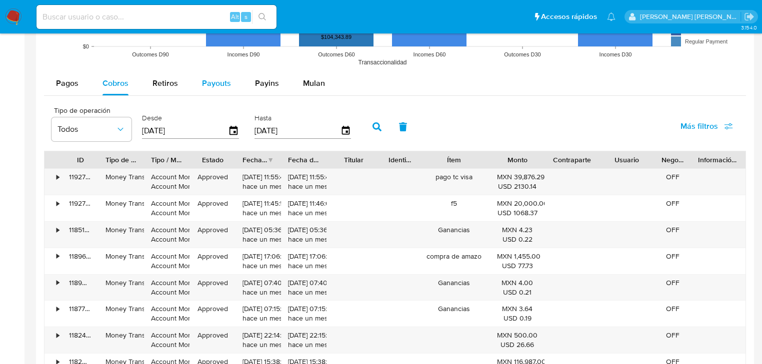
click at [214, 78] on span "Payouts" at bounding box center [216, 82] width 29 height 11
select select "10"
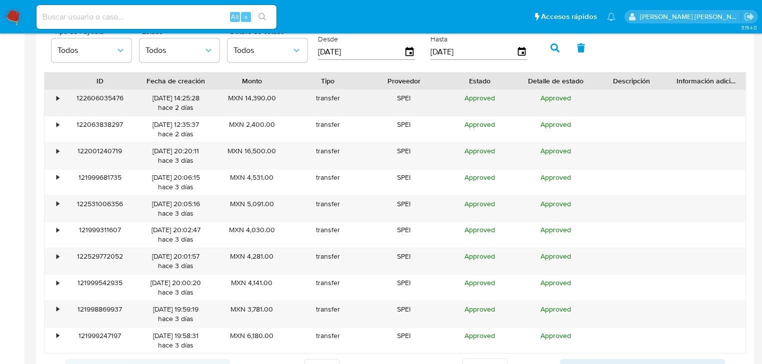
scroll to position [920, 0]
drag, startPoint x: 76, startPoint y: 94, endPoint x: 60, endPoint y: 96, distance: 16.1
click at [66, 94] on div "122606035476" at bounding box center [100, 102] width 76 height 26
click at [60, 96] on div "•" at bounding box center [52, 102] width 17 height 26
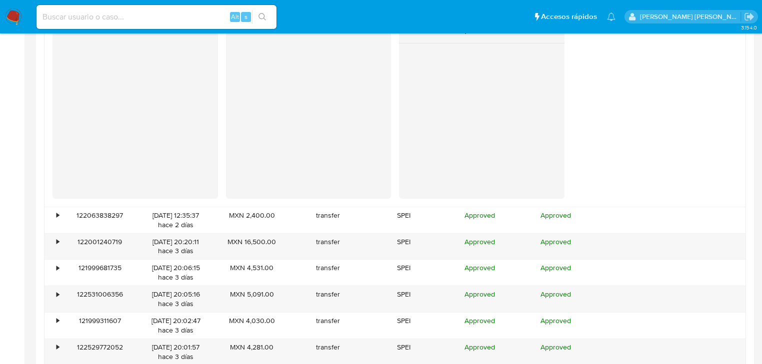
scroll to position [1040, 0]
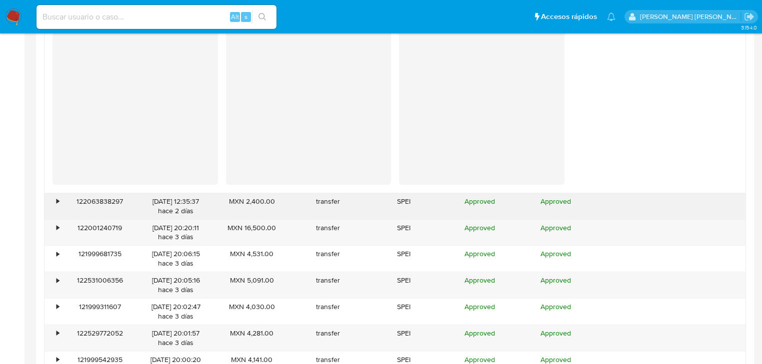
click at [62, 196] on div "122063838297" at bounding box center [100, 206] width 76 height 26
click at [59, 206] on div "•" at bounding box center [52, 206] width 17 height 26
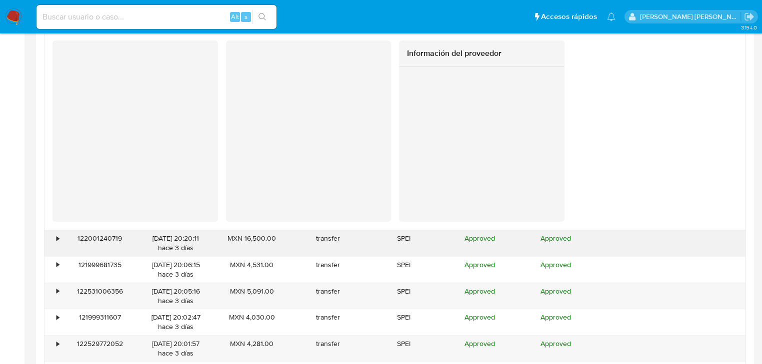
scroll to position [1360, 0]
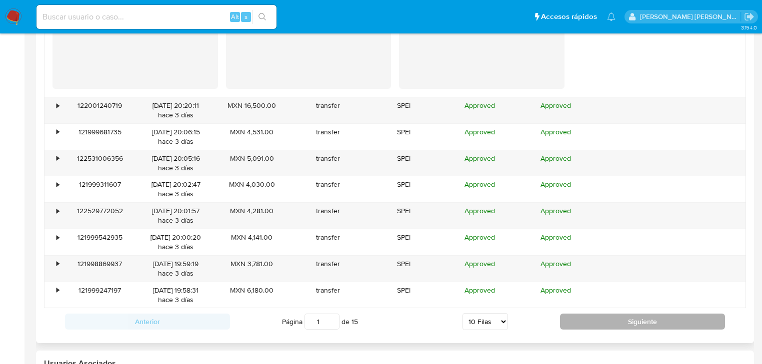
click at [623, 322] on button "Siguiente" at bounding box center [642, 322] width 165 height 16
type input "2"
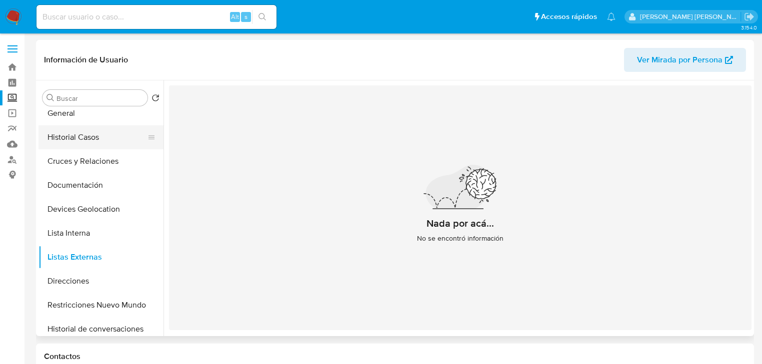
scroll to position [0, 0]
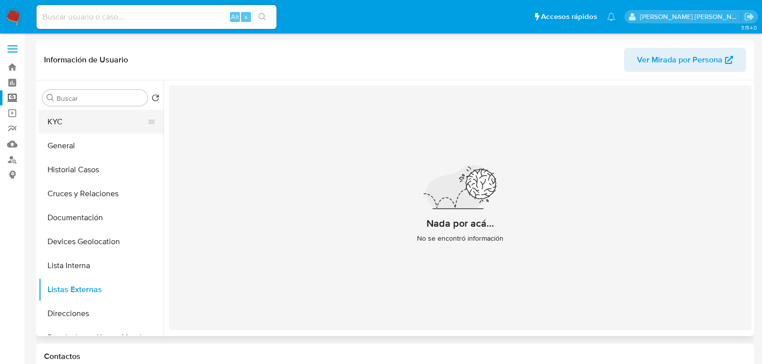
click at [76, 132] on button "KYC" at bounding box center [96, 122] width 117 height 24
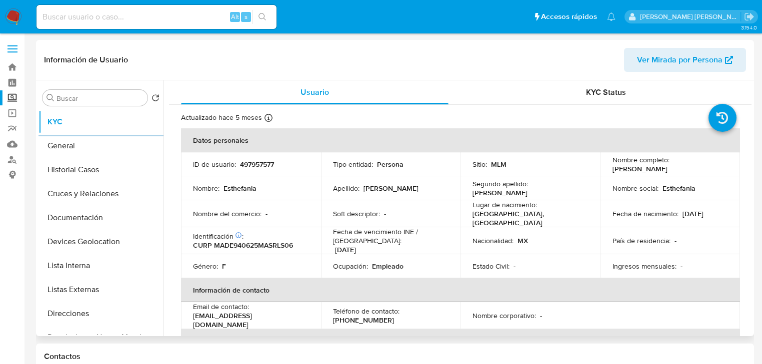
click at [254, 243] on p "CURP MADE940625MASRLS06" at bounding box center [243, 245] width 100 height 9
click at [253, 242] on p "CURP MADE940625MASRLS06" at bounding box center [243, 245] width 100 height 9
copy p "MADE940625MASRLS06"
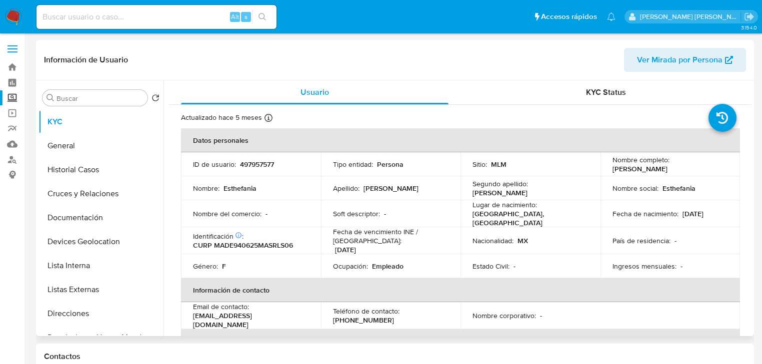
click at [267, 162] on p "497957577" at bounding box center [257, 164] width 34 height 9
copy p "497957577"
click at [257, 246] on p "CURP MADE940625MASRLS06" at bounding box center [243, 245] width 100 height 9
click at [257, 245] on p "CURP MADE940625MASRLS06" at bounding box center [243, 245] width 100 height 9
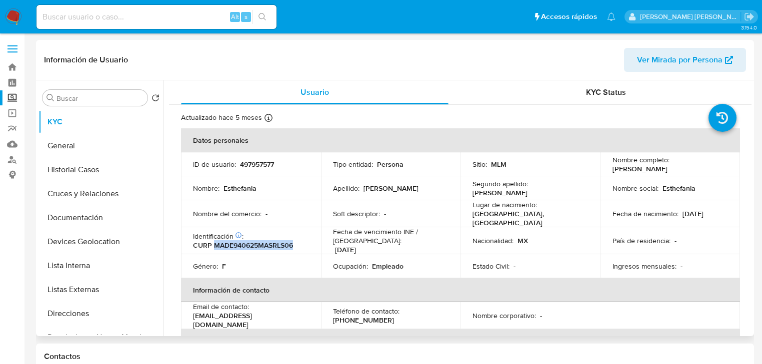
copy p "MADE940625MASRLS06"
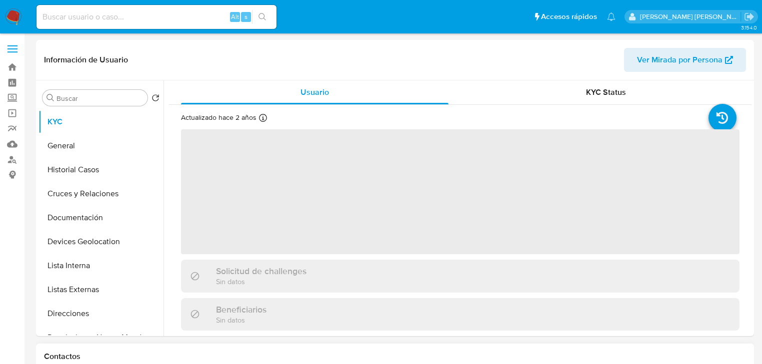
select select "10"
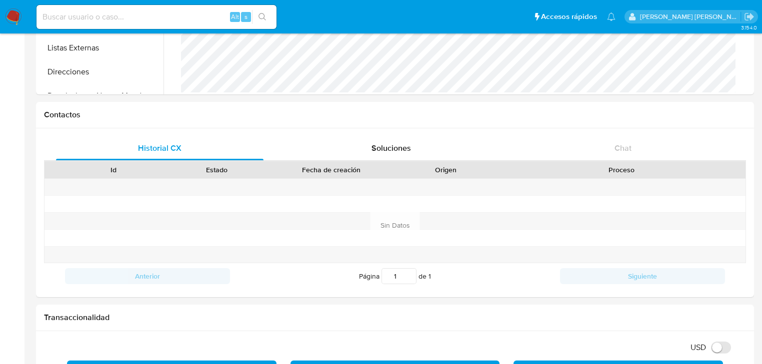
scroll to position [160, 0]
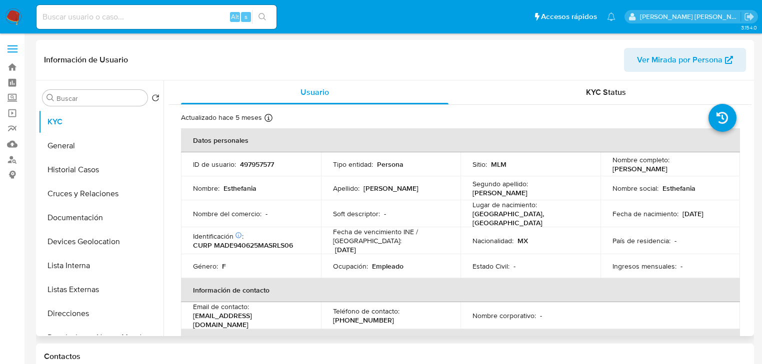
select select "10"
click at [112, 17] on input at bounding box center [156, 16] width 240 height 13
paste input "V9DuFWcf60zTKWM0aJxE3RXL"
type input "V9DuFWcf60zTKWM0aJxE3RXL"
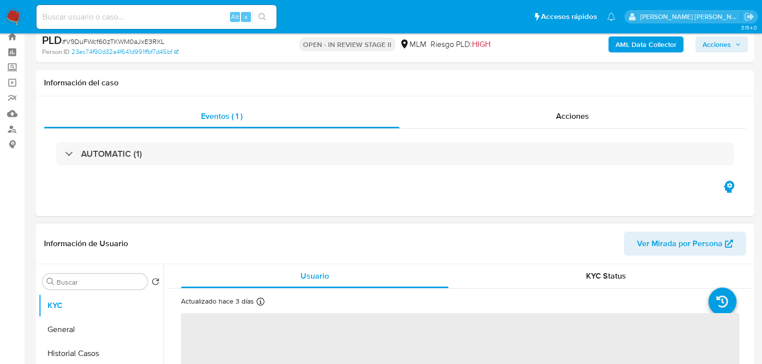
scroll to position [80, 0]
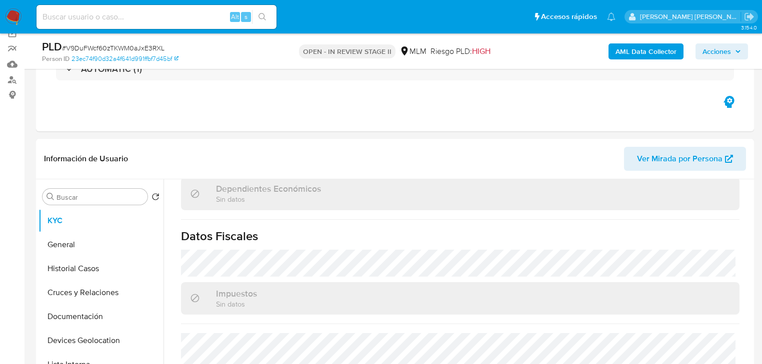
select select "10"
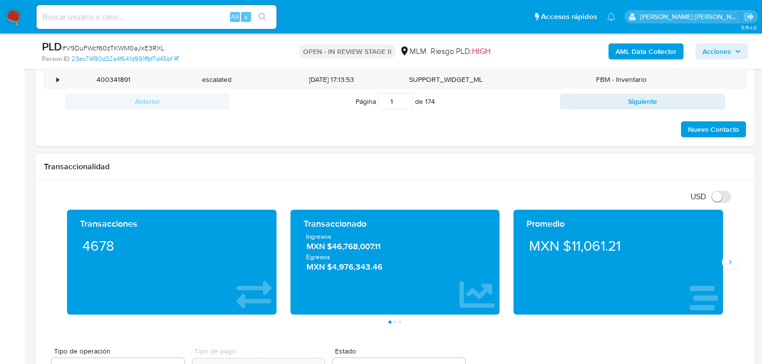
scroll to position [680, 0]
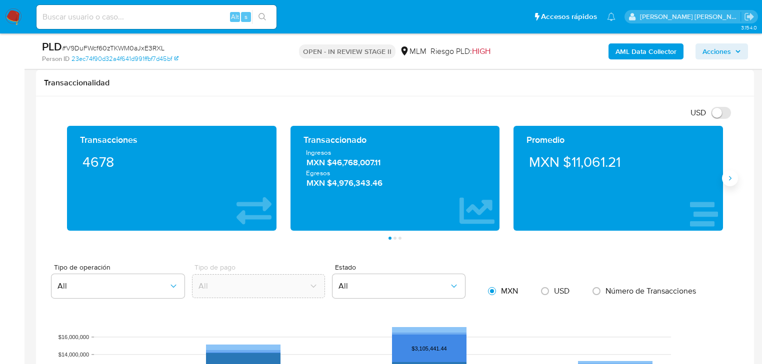
click at [730, 174] on icon "Siguiente" at bounding box center [730, 178] width 8 height 8
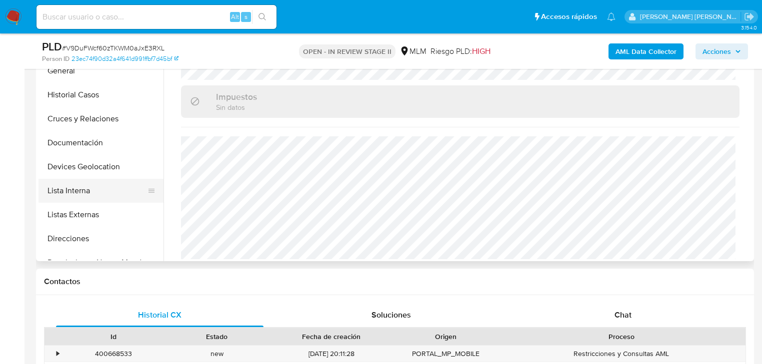
scroll to position [240, 0]
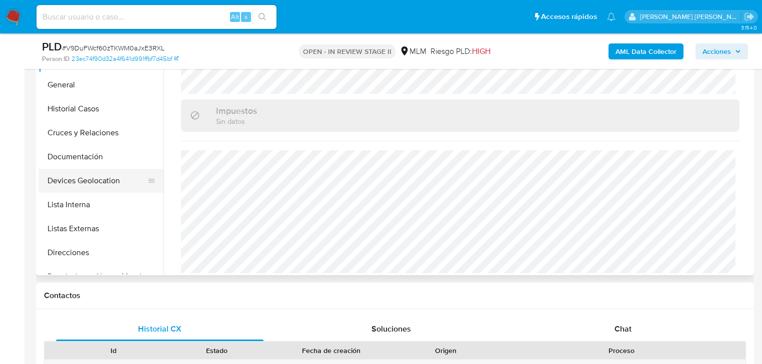
drag, startPoint x: 100, startPoint y: 195, endPoint x: 98, endPoint y: 176, distance: 18.6
click at [100, 189] on ul "KYC General Historial Casos Cruces y Relaciones Documentación Devices Geolocati…" at bounding box center [100, 161] width 125 height 225
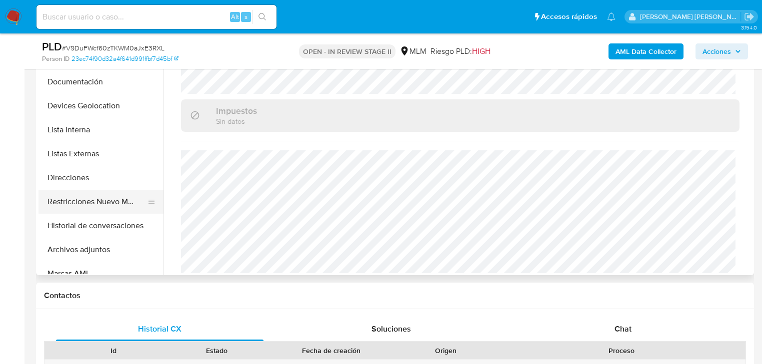
scroll to position [120, 0]
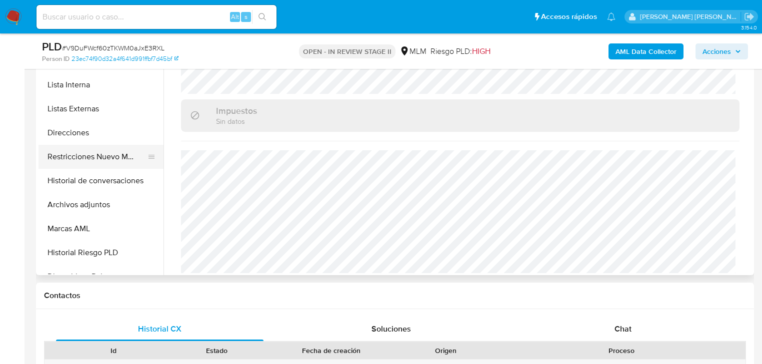
click at [104, 170] on button "Historial de conversaciones" at bounding box center [100, 181] width 125 height 24
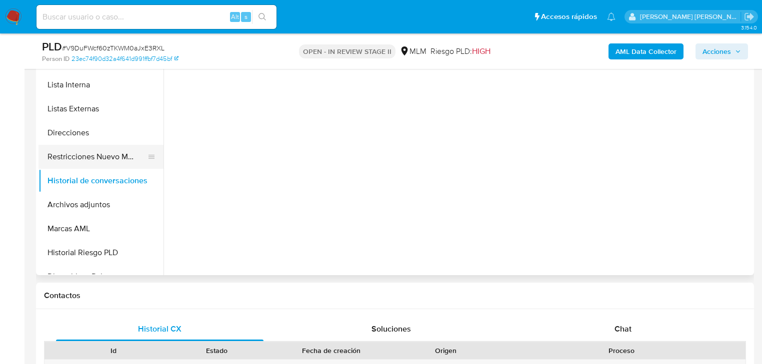
scroll to position [0, 0]
click at [105, 152] on button "Restricciones Nuevo Mundo" at bounding box center [96, 157] width 117 height 24
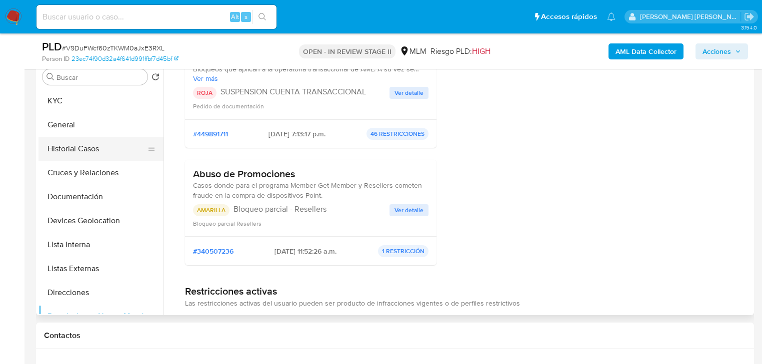
click at [85, 151] on button "Historial Casos" at bounding box center [96, 149] width 117 height 24
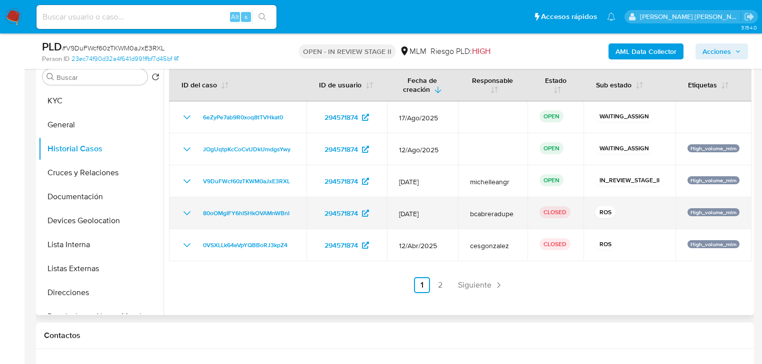
click at [186, 213] on icon "Mostrar/Ocultar" at bounding box center [186, 213] width 7 height 4
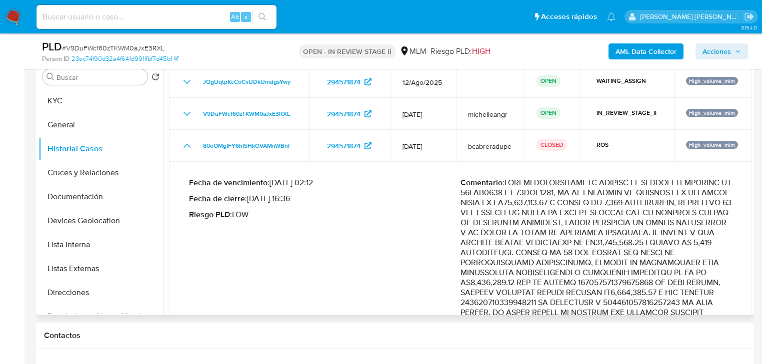
scroll to position [120, 0]
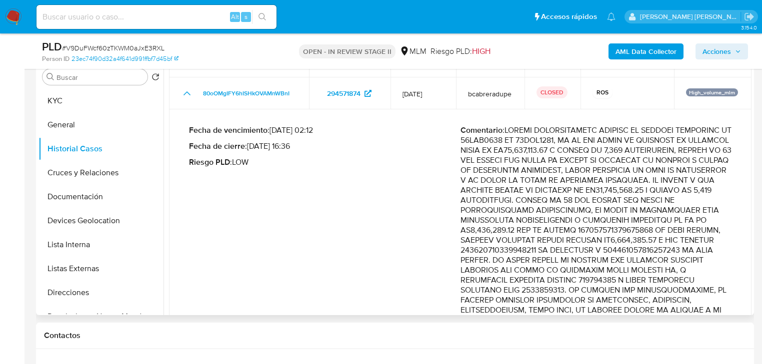
drag, startPoint x: 480, startPoint y: 200, endPoint x: 679, endPoint y: 207, distance: 199.5
click at [679, 207] on p "Comentario :" at bounding box center [595, 335] width 271 height 420
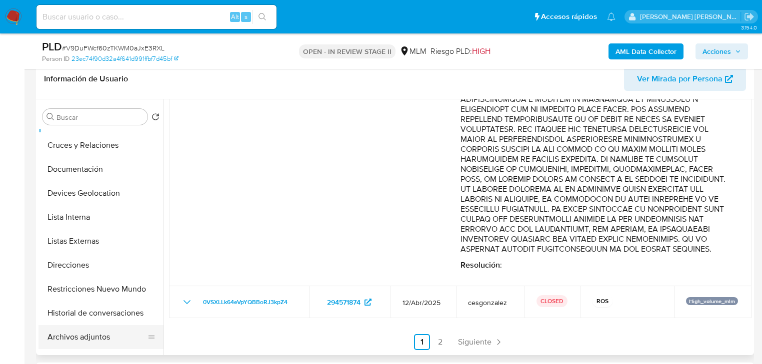
scroll to position [160, 0]
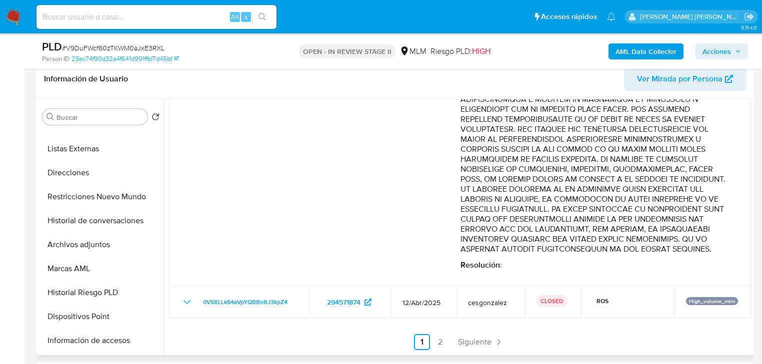
drag, startPoint x: 99, startPoint y: 248, endPoint x: 464, endPoint y: 256, distance: 364.9
click at [100, 246] on button "Archivos adjuntos" at bounding box center [100, 245] width 125 height 24
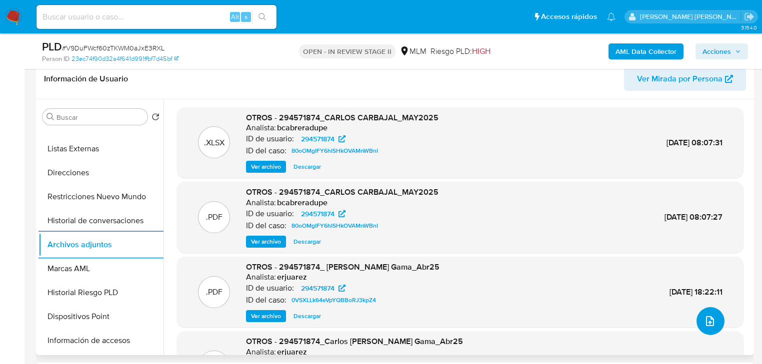
click at [715, 321] on button "upload-file" at bounding box center [710, 321] width 28 height 28
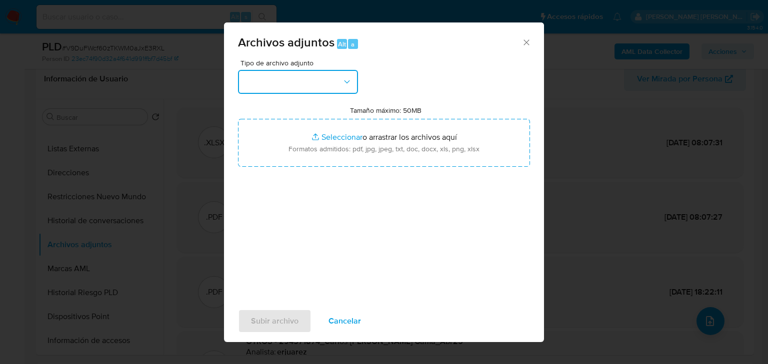
click at [316, 76] on button "button" at bounding box center [298, 82] width 120 height 24
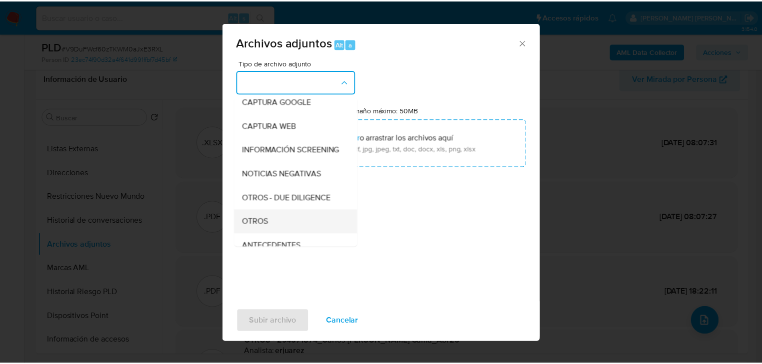
scroll to position [68, 0]
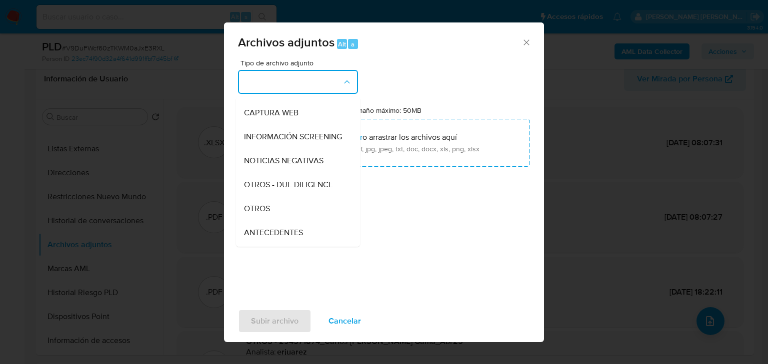
click at [288, 221] on div "OTROS" at bounding box center [295, 209] width 102 height 24
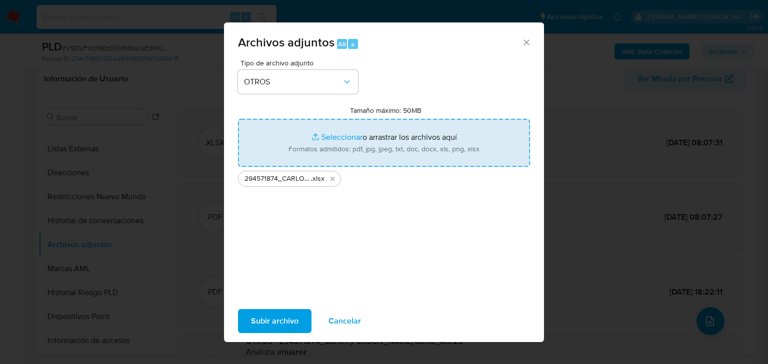
type input "C:\fakepath\294571874_CARLOS [PERSON_NAME] GAMA_JUL25.pdf"
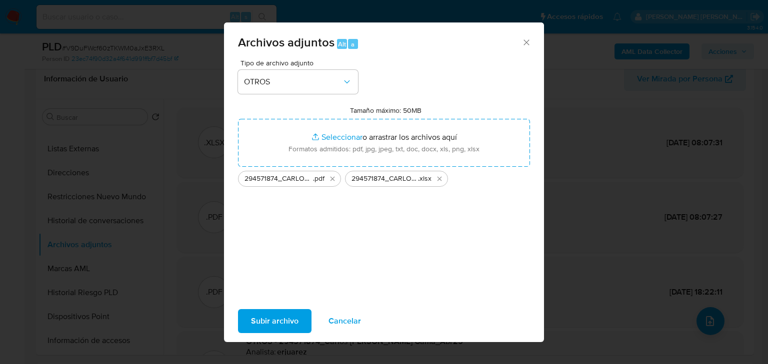
click at [272, 318] on span "Subir archivo" at bounding box center [274, 321] width 47 height 22
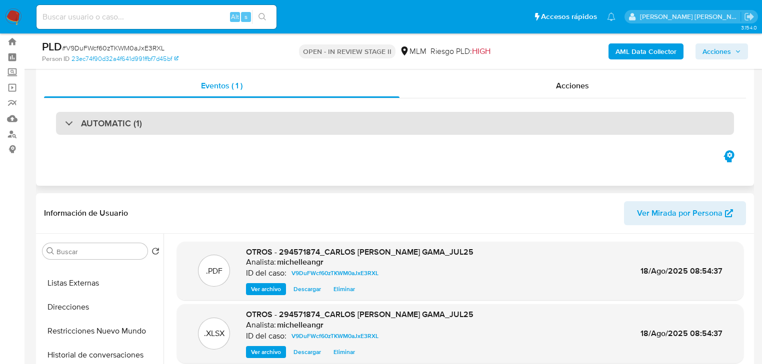
scroll to position [0, 0]
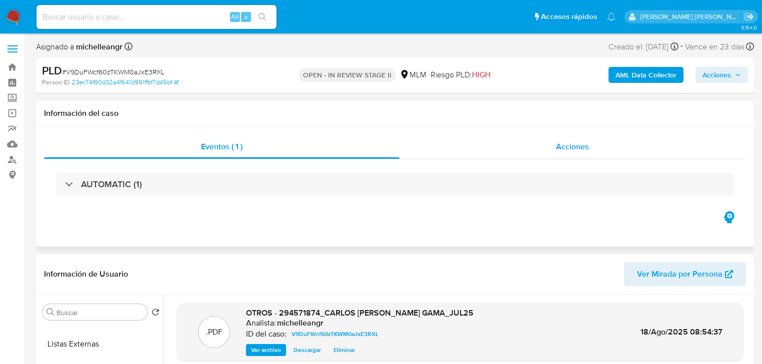
click at [560, 144] on span "Acciones" at bounding box center [572, 146] width 33 height 11
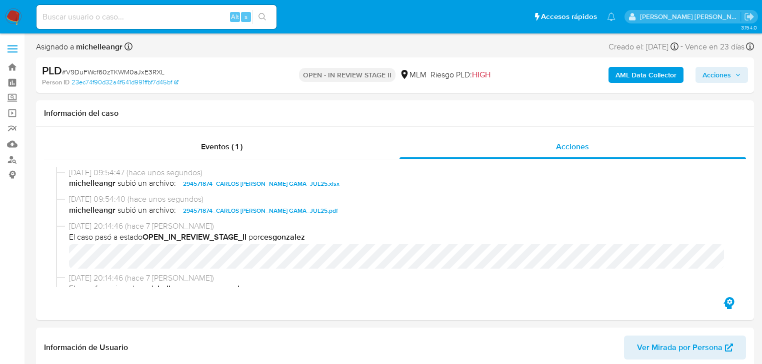
click at [704, 74] on span "Acciones" at bounding box center [716, 75] width 28 height 16
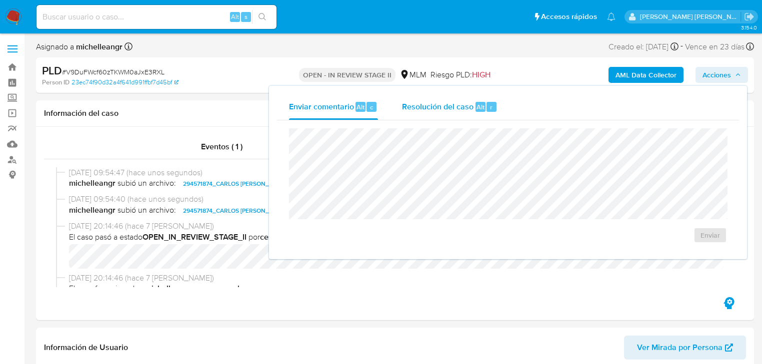
click at [427, 104] on span "Resolución del caso" at bounding box center [437, 106] width 71 height 11
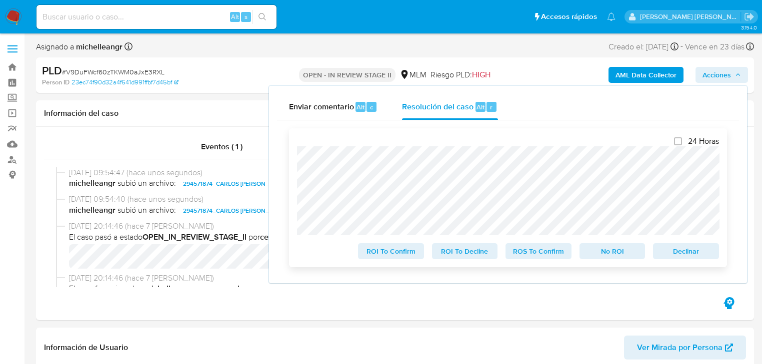
click at [528, 257] on span "ROS To Confirm" at bounding box center [538, 251] width 52 height 14
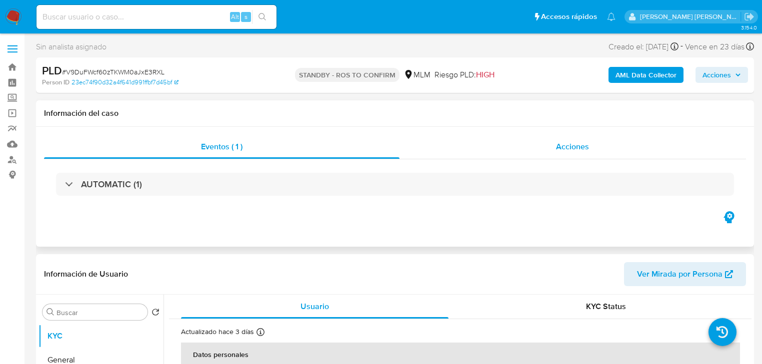
click at [568, 152] on span "Acciones" at bounding box center [572, 146] width 33 height 11
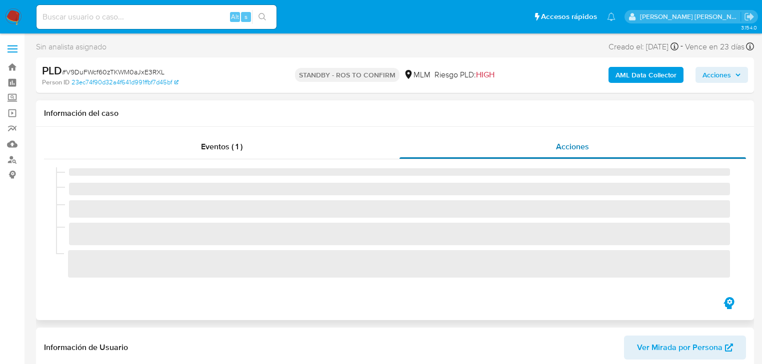
select select "10"
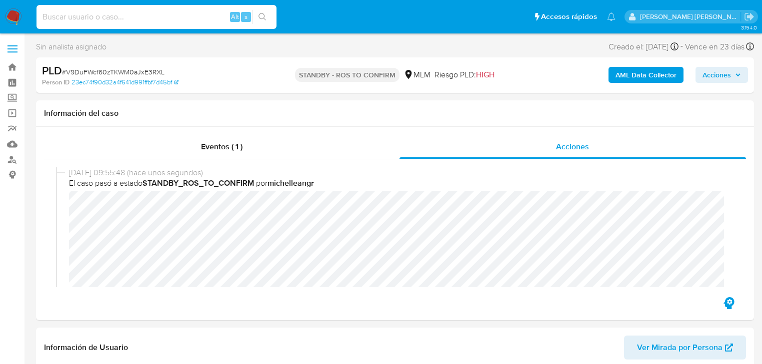
click at [183, 17] on input at bounding box center [156, 16] width 240 height 13
paste input "nRfmnYPMbTwTvr18ZOTo7tpf"
type input "nRfmnYPMbTwTvr18ZOTo7tpf}"
click at [183, 17] on input "nRfmnYPMbTwTvr18ZOTo7tpf}" at bounding box center [156, 16] width 240 height 13
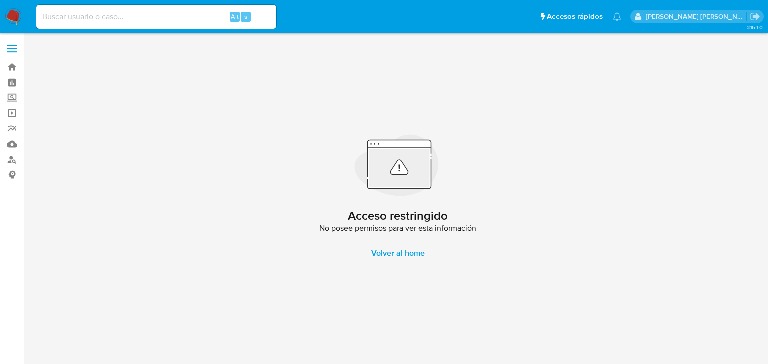
click at [183, 17] on input at bounding box center [156, 16] width 240 height 13
paste input "nRfmnYPMbTwTvr18ZOTo7tpf"
type input "nRfmnYPMbTwTvr18ZOTo7tpf"
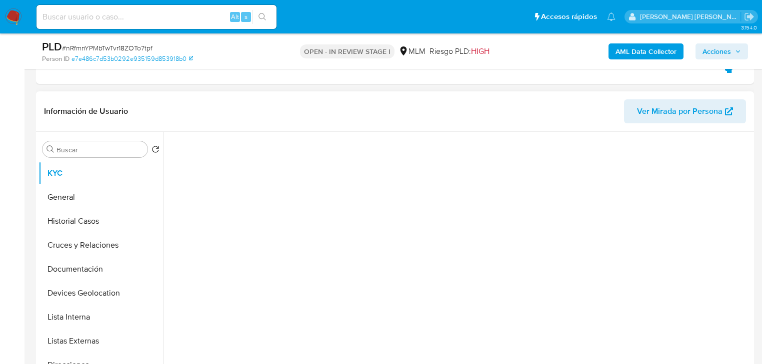
scroll to position [200, 0]
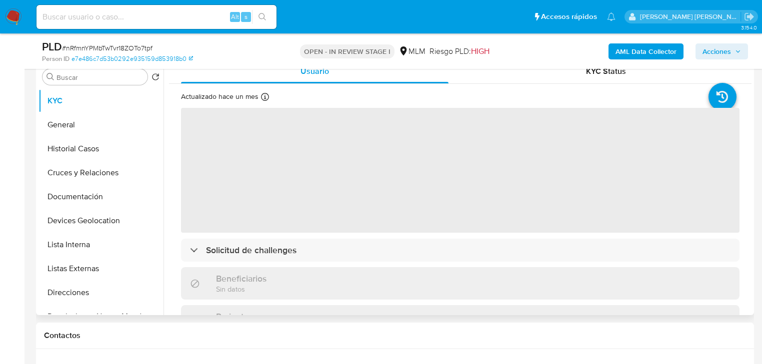
select select "10"
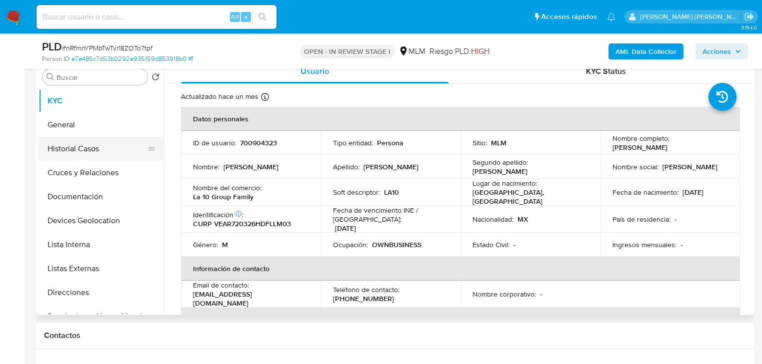
click at [79, 145] on button "Historial Casos" at bounding box center [96, 149] width 117 height 24
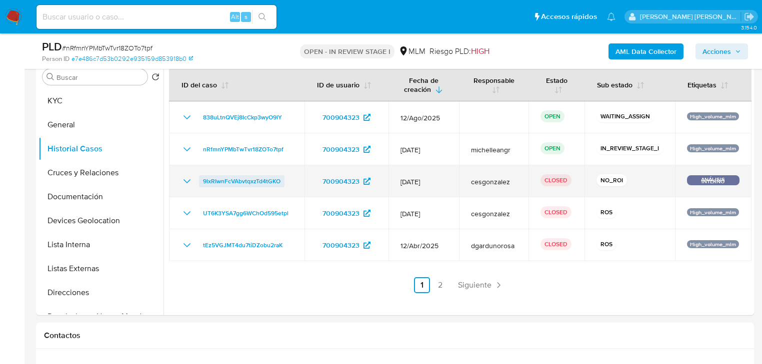
click at [264, 185] on span "9lxRIwnFcVAbvtqxzTd4tGKO" at bounding box center [241, 181] width 77 height 12
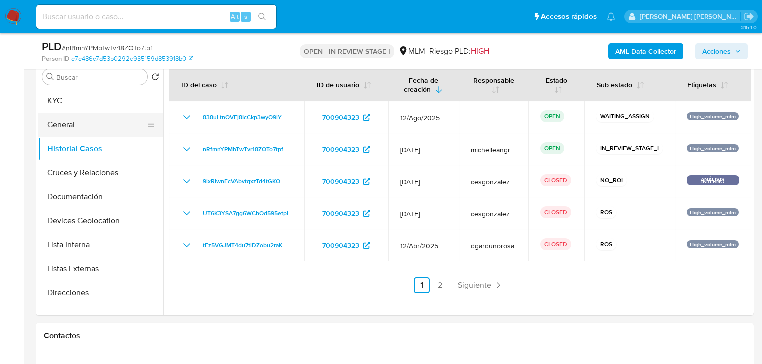
click at [82, 126] on button "General" at bounding box center [96, 125] width 117 height 24
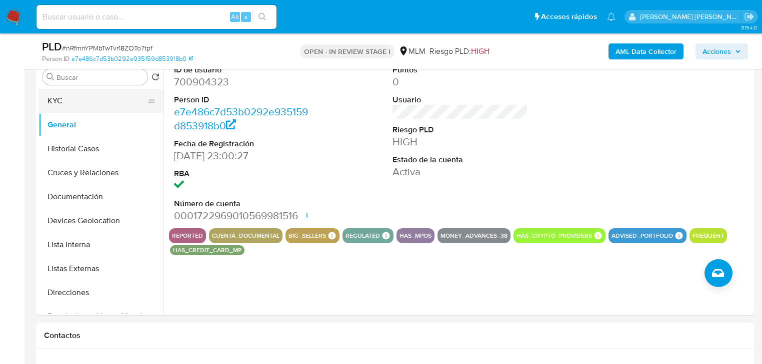
click at [105, 97] on button "KYC" at bounding box center [96, 101] width 117 height 24
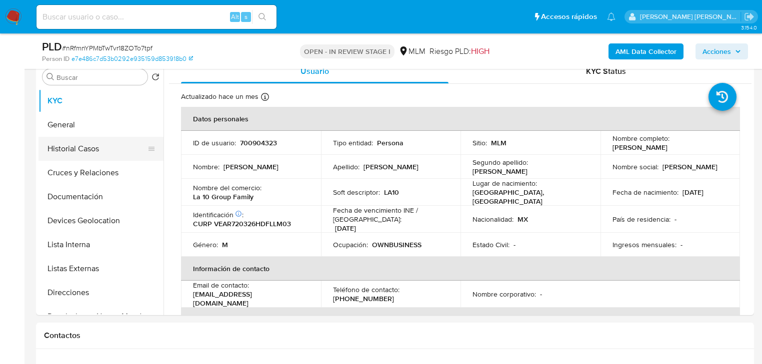
click at [114, 153] on button "Historial Casos" at bounding box center [96, 149] width 117 height 24
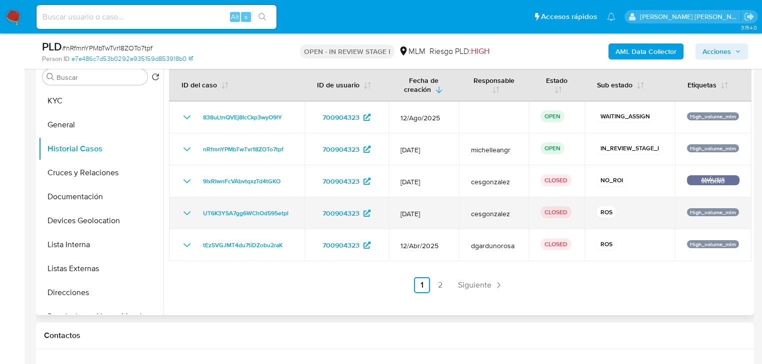
click at [188, 212] on icon "Mostrar/Ocultar" at bounding box center [187, 213] width 12 height 12
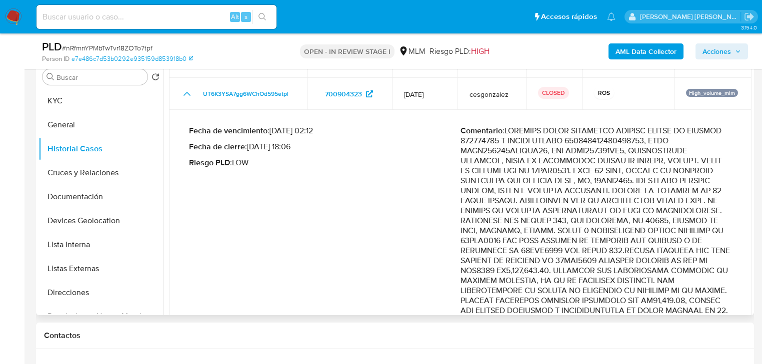
scroll to position [120, 0]
drag, startPoint x: 601, startPoint y: 190, endPoint x: 658, endPoint y: 206, distance: 59.2
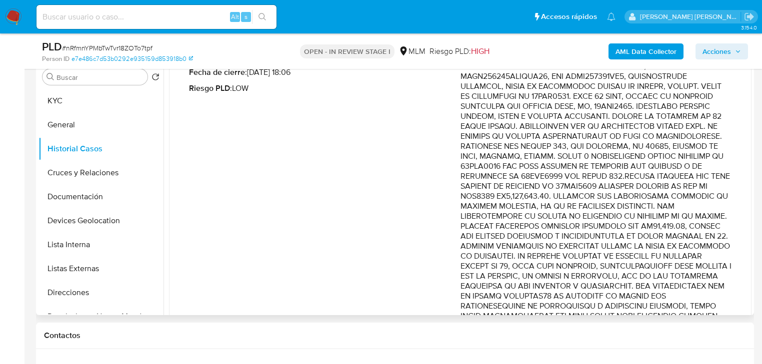
scroll to position [200, 0]
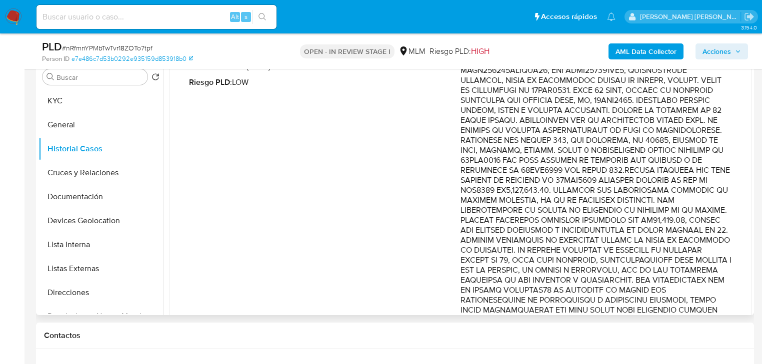
drag, startPoint x: 660, startPoint y: 169, endPoint x: 673, endPoint y: 193, distance: 26.8
click at [673, 193] on p "Comentario :" at bounding box center [595, 370] width 271 height 650
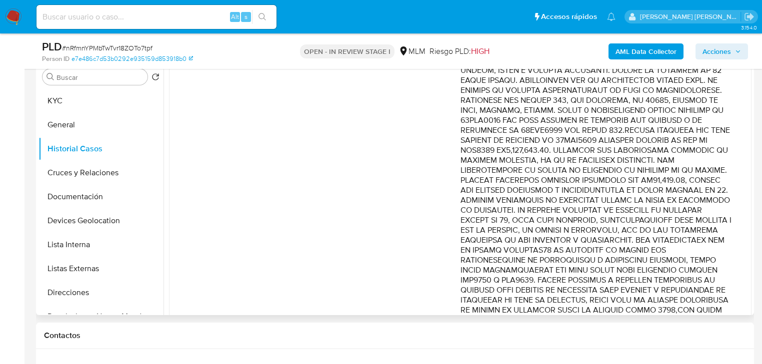
click at [646, 131] on p "Comentario :" at bounding box center [595, 330] width 271 height 650
drag, startPoint x: 662, startPoint y: 130, endPoint x: 705, endPoint y: 202, distance: 84.1
click at [705, 202] on p "Comentario :" at bounding box center [595, 330] width 271 height 650
drag, startPoint x: 641, startPoint y: 208, endPoint x: 660, endPoint y: 233, distance: 31.8
click at [660, 233] on p "Comentario :" at bounding box center [595, 330] width 271 height 650
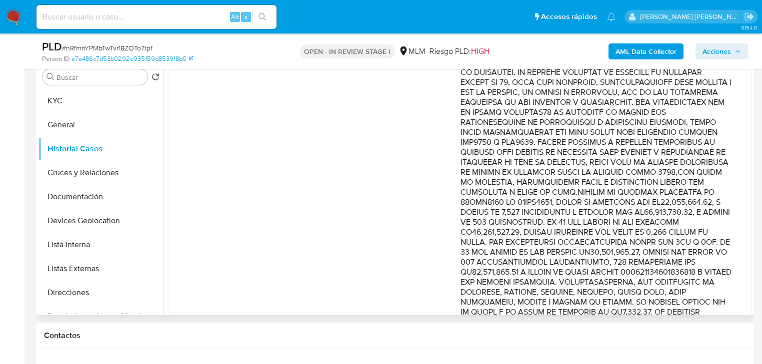
scroll to position [400, 0]
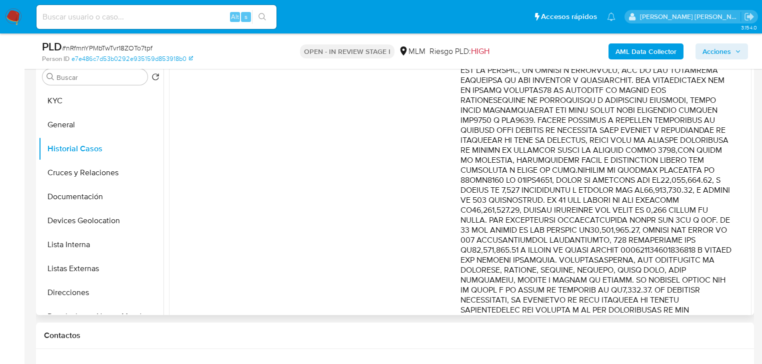
drag, startPoint x: 558, startPoint y: 102, endPoint x: 693, endPoint y: 108, distance: 135.1
click at [693, 108] on p "Comentario :" at bounding box center [595, 171] width 271 height 650
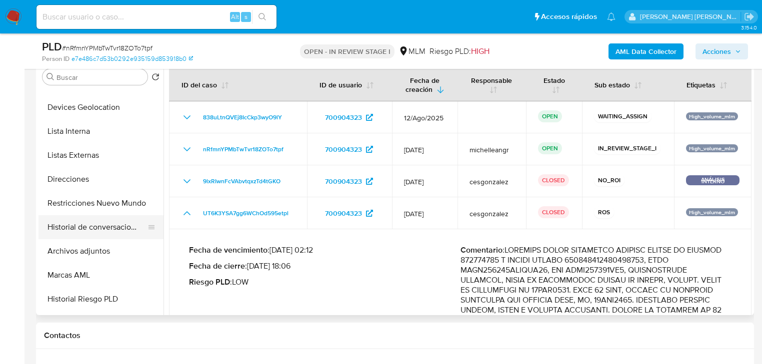
scroll to position [120, 0]
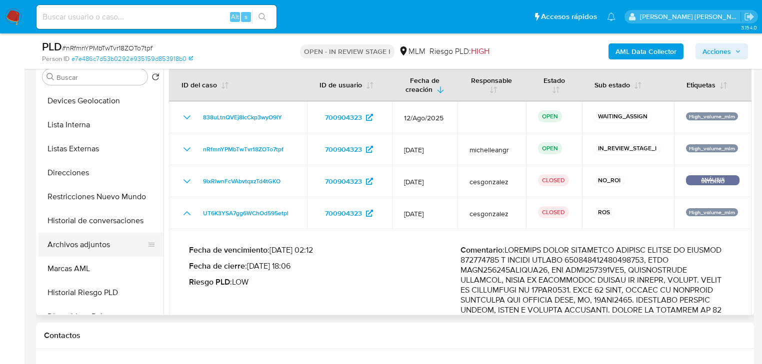
click at [96, 256] on ul "KYC General Historial Casos Cruces y Relaciones Documentación Devices Geolocati…" at bounding box center [100, 201] width 125 height 225
click at [100, 247] on button "Archivos adjuntos" at bounding box center [96, 245] width 117 height 24
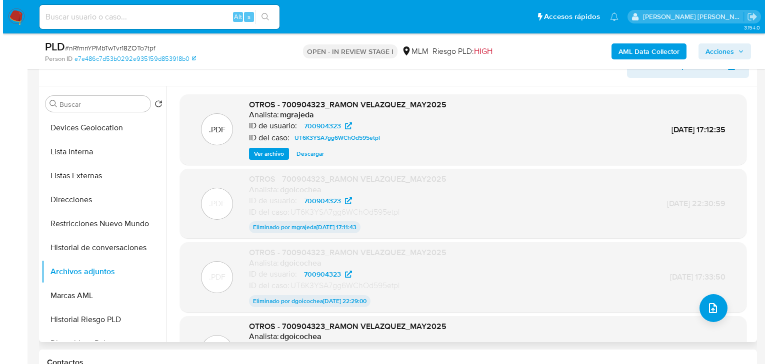
scroll to position [160, 0]
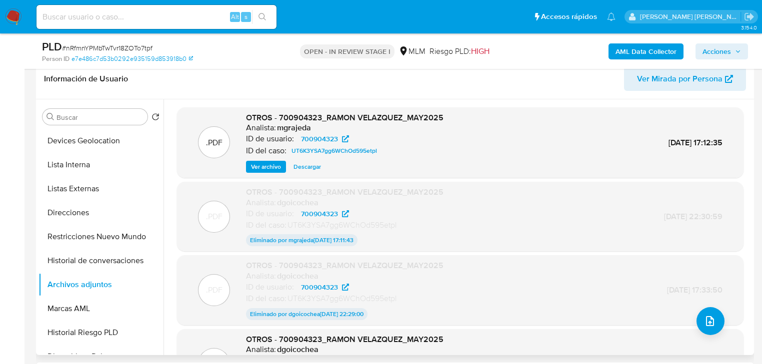
click at [264, 169] on span "Ver archivo" at bounding box center [266, 167] width 30 height 10
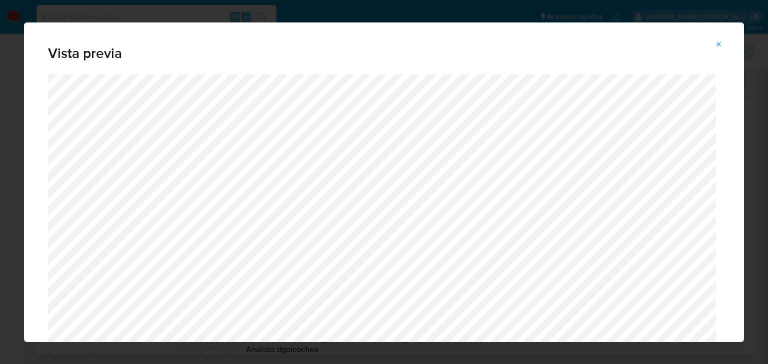
click at [718, 46] on icon "Attachment preview" at bounding box center [719, 44] width 8 height 8
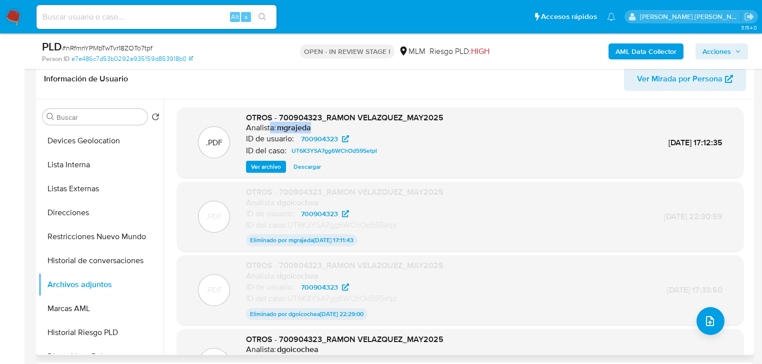
drag, startPoint x: 271, startPoint y: 128, endPoint x: 322, endPoint y: 127, distance: 51.0
click at [322, 127] on div "Analista: mgrajeda" at bounding box center [344, 128] width 197 height 10
click at [265, 160] on div "OTROS - 700904323_RAMON VELAZQUEZ_MAY2025 Analista: mgrajeda ID de usuario: 700…" at bounding box center [344, 142] width 197 height 61
click at [263, 162] on span "Ver archivo" at bounding box center [266, 167] width 30 height 10
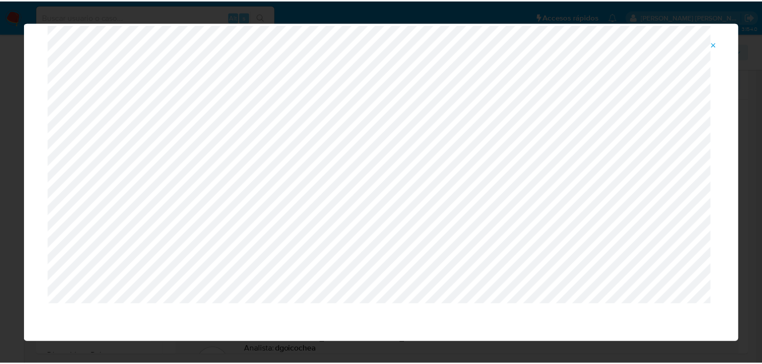
scroll to position [32, 0]
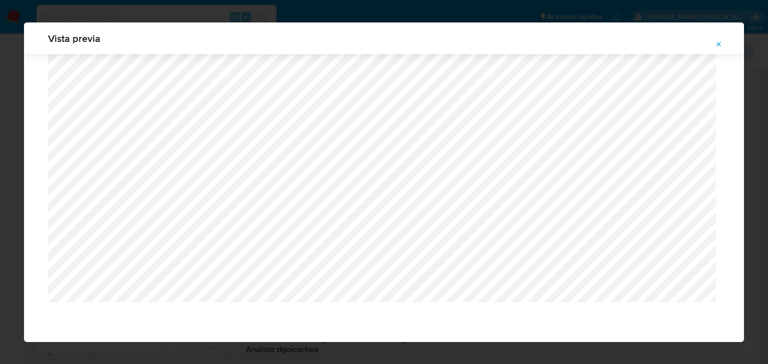
click at [718, 41] on icon "Attachment preview" at bounding box center [719, 44] width 8 height 8
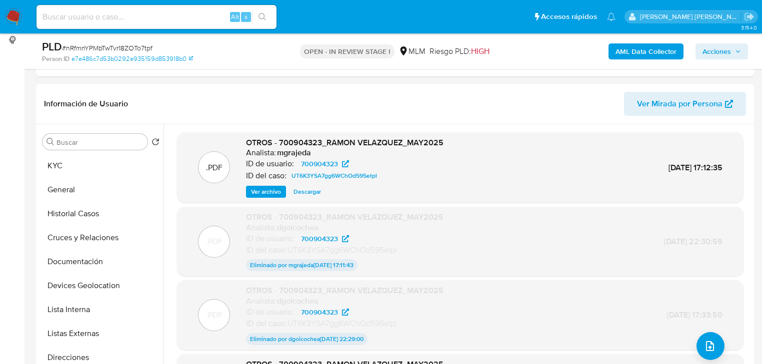
scroll to position [40, 0]
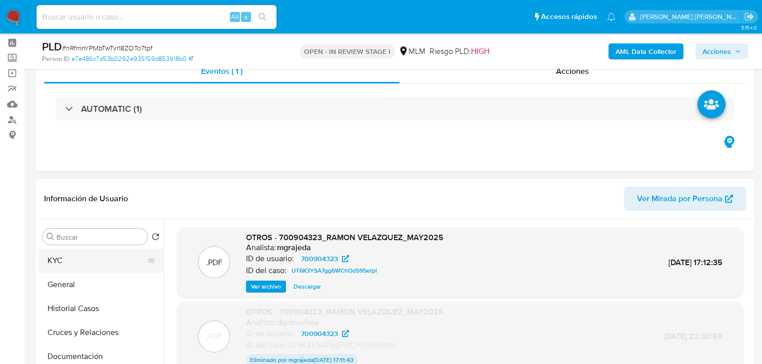
click at [62, 272] on ul "KYC General Historial Casos Cruces y Relaciones Documentación Devices Geolocati…" at bounding box center [100, 361] width 125 height 225
click at [69, 265] on button "KYC" at bounding box center [96, 261] width 117 height 24
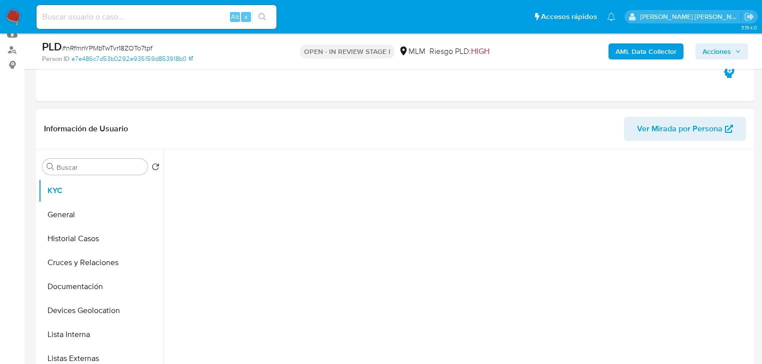
scroll to position [200, 0]
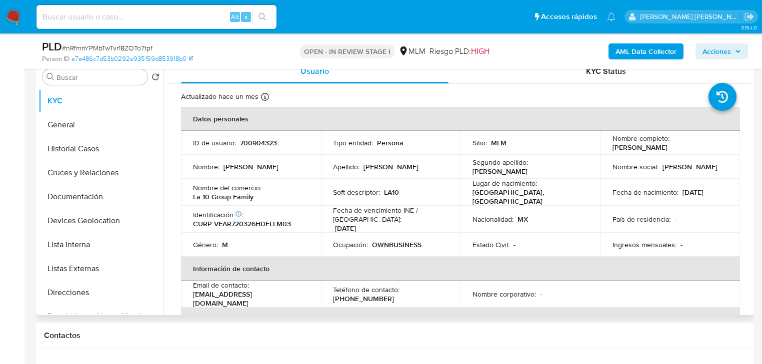
click at [253, 142] on p "700904323" at bounding box center [258, 142] width 37 height 9
copy p "700904323"
click at [84, 124] on button "General" at bounding box center [96, 125] width 117 height 24
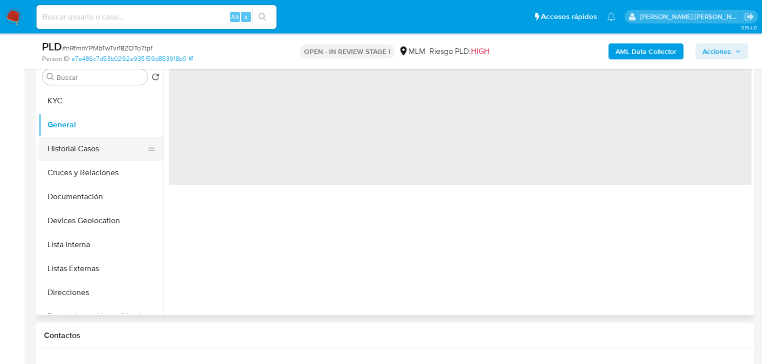
click at [89, 151] on button "Historial Casos" at bounding box center [96, 149] width 117 height 24
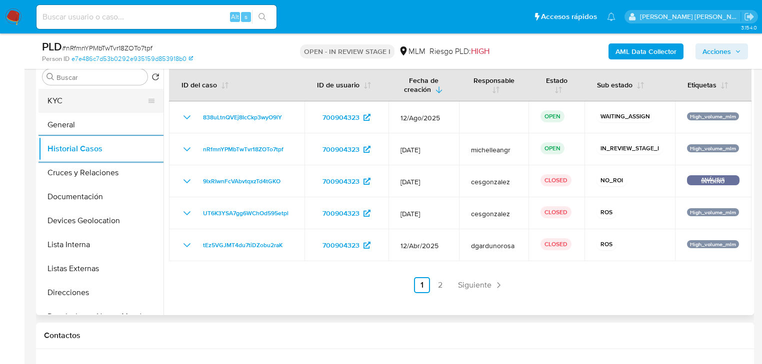
click at [82, 104] on button "KYC" at bounding box center [96, 101] width 117 height 24
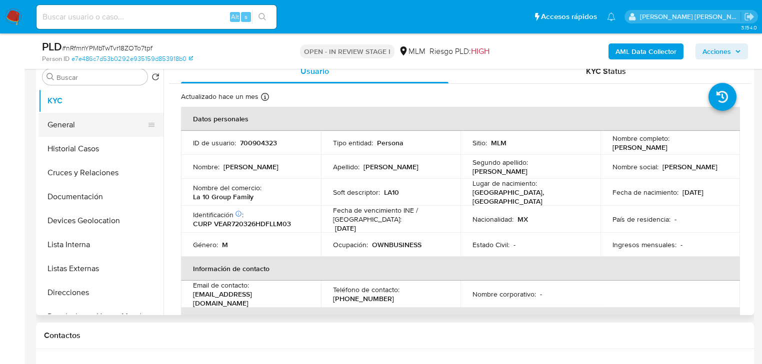
click at [118, 125] on button "General" at bounding box center [96, 125] width 117 height 24
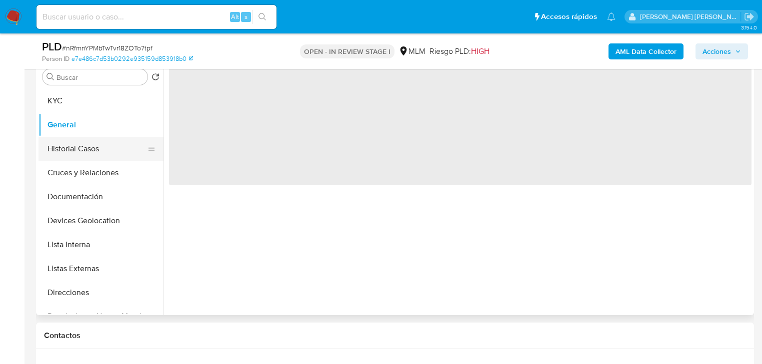
click at [103, 150] on button "Historial Casos" at bounding box center [96, 149] width 117 height 24
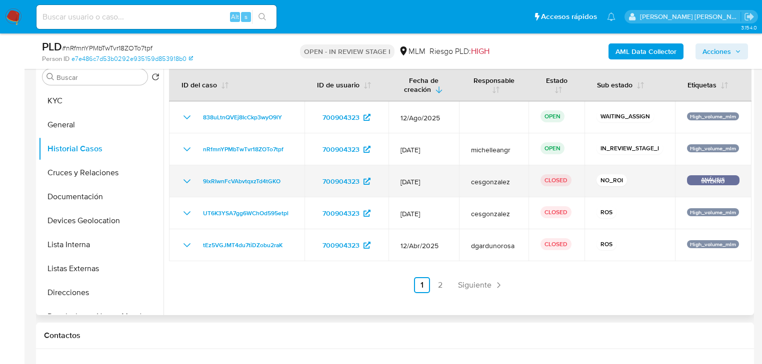
click at [186, 189] on td "9lxRIwnFcVAbvtqxzTd4tGKO" at bounding box center [236, 181] width 135 height 32
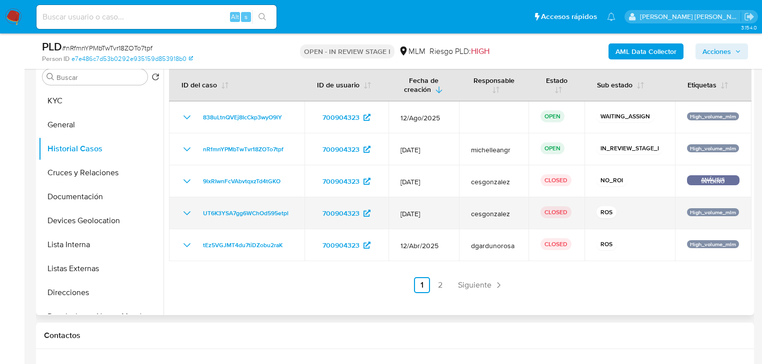
click at [182, 216] on icon "Mostrar/Ocultar" at bounding box center [187, 213] width 12 height 12
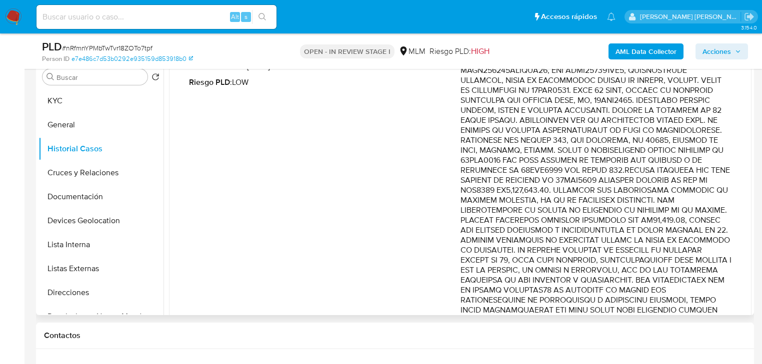
drag, startPoint x: 597, startPoint y: 141, endPoint x: 682, endPoint y: 272, distance: 156.1
click at [682, 272] on p "Comentario :" at bounding box center [595, 370] width 271 height 650
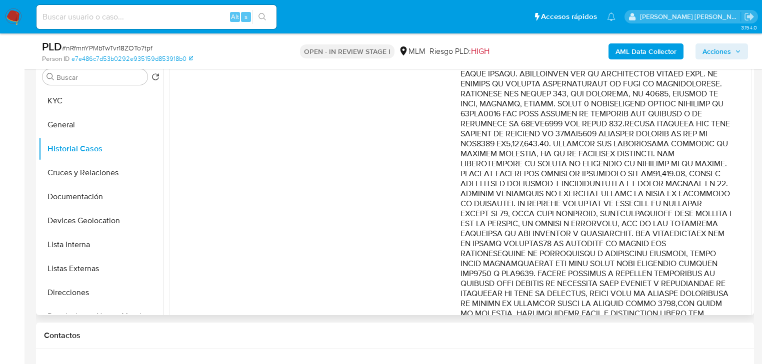
scroll to position [280, 0]
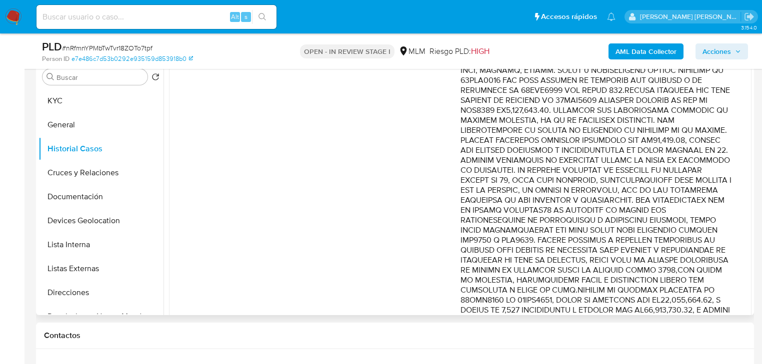
drag, startPoint x: 654, startPoint y: 220, endPoint x: 680, endPoint y: 240, distance: 33.2
click at [680, 240] on p "Comentario :" at bounding box center [595, 291] width 271 height 650
click at [76, 96] on button "KYC" at bounding box center [96, 101] width 117 height 24
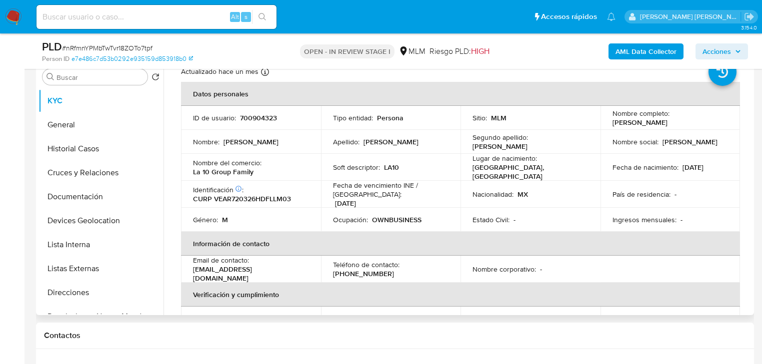
scroll to position [21, 0]
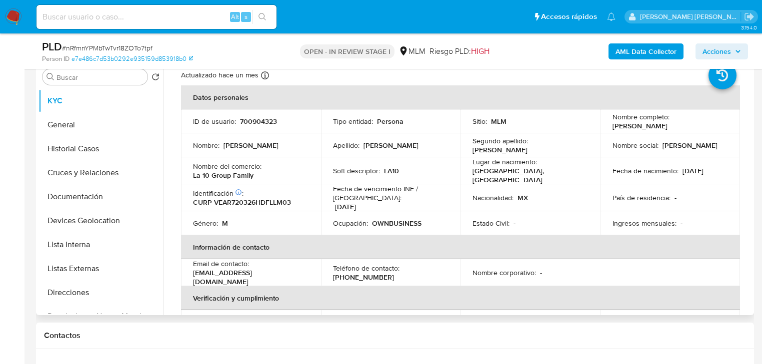
drag, startPoint x: 720, startPoint y: 184, endPoint x: 646, endPoint y: 175, distance: 74.6
click at [718, 184] on td "País de residencia : -" at bounding box center [670, 197] width 140 height 27
drag, startPoint x: 244, startPoint y: 174, endPoint x: 192, endPoint y: 178, distance: 52.1
click at [192, 178] on td "Nombre del comercio : La 10 Group Family" at bounding box center [251, 170] width 140 height 27
copy p "La 10 Group Family"
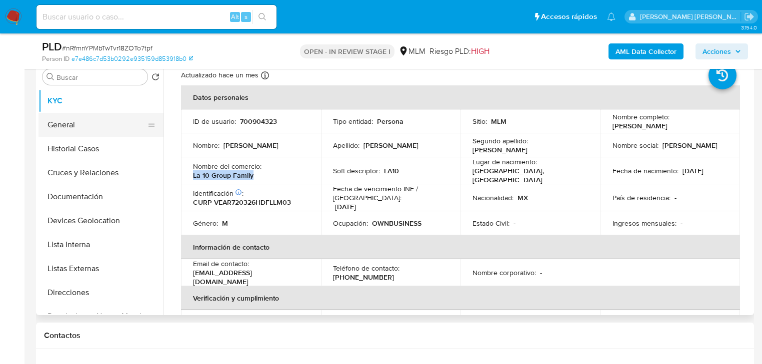
click at [100, 133] on button "General" at bounding box center [96, 125] width 117 height 24
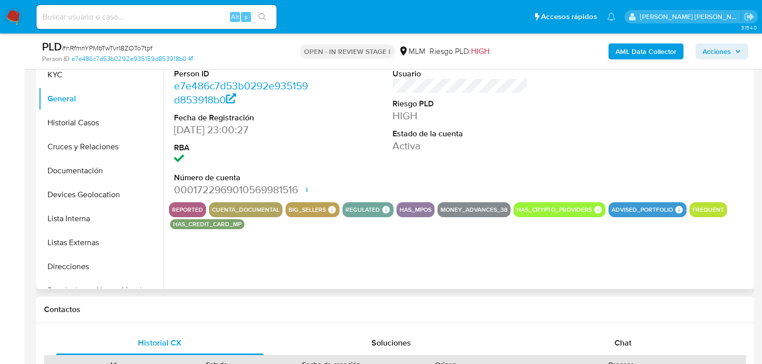
scroll to position [240, 0]
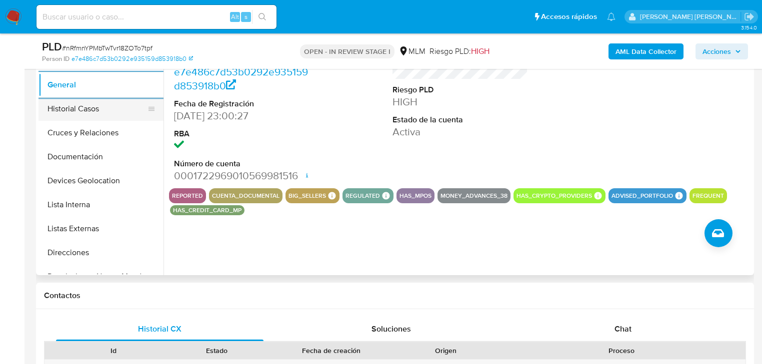
drag, startPoint x: 70, startPoint y: 114, endPoint x: 81, endPoint y: 116, distance: 10.7
click at [71, 114] on button "Historial Casos" at bounding box center [96, 109] width 117 height 24
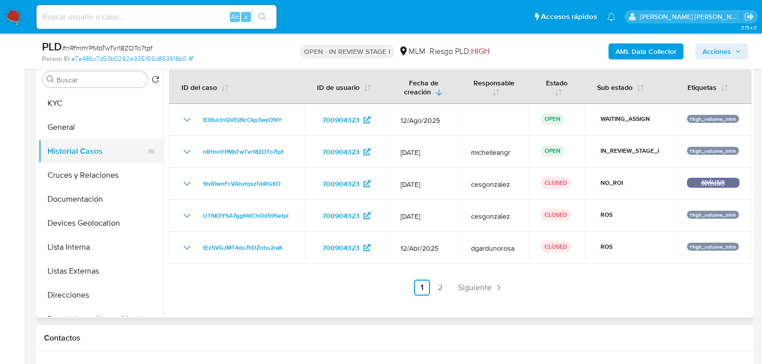
scroll to position [120, 0]
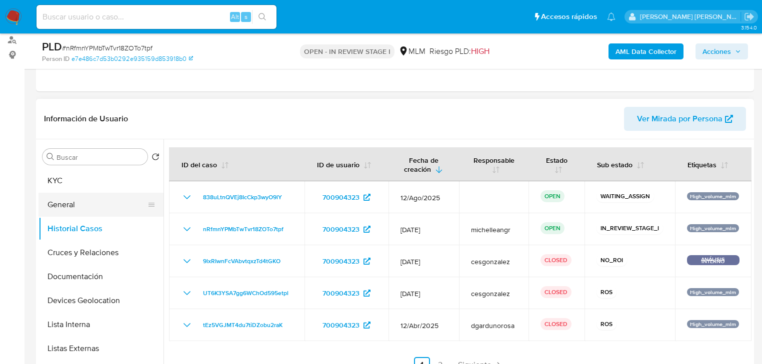
drag, startPoint x: 78, startPoint y: 209, endPoint x: 95, endPoint y: 209, distance: 17.5
click at [77, 208] on button "General" at bounding box center [96, 205] width 117 height 24
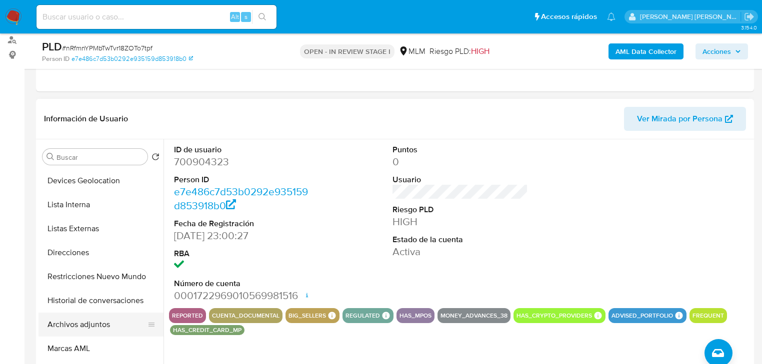
drag, startPoint x: 95, startPoint y: 326, endPoint x: 122, endPoint y: 315, distance: 28.7
click at [95, 325] on button "Archivos adjuntos" at bounding box center [96, 325] width 117 height 24
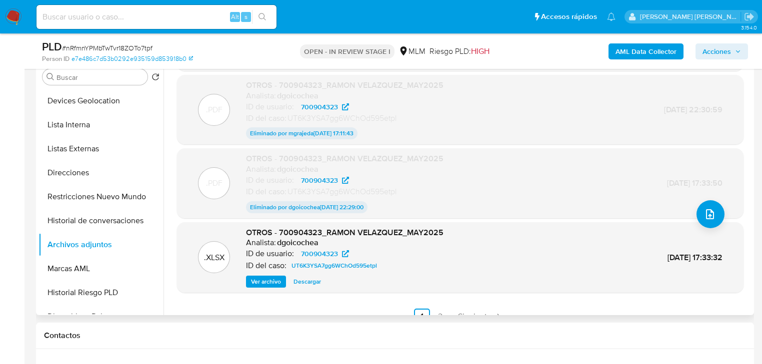
scroll to position [80, 0]
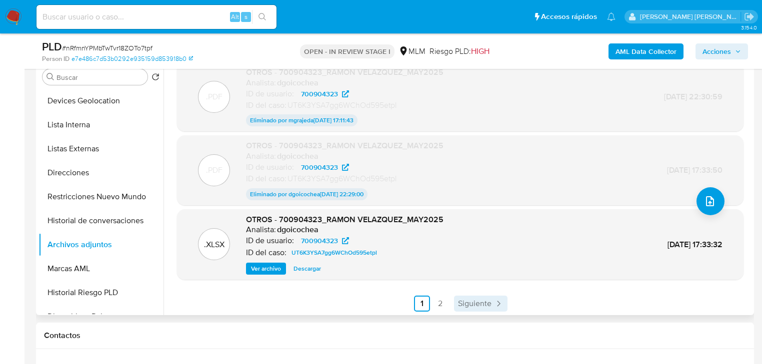
click at [470, 304] on span "Siguiente" at bounding box center [474, 304] width 33 height 8
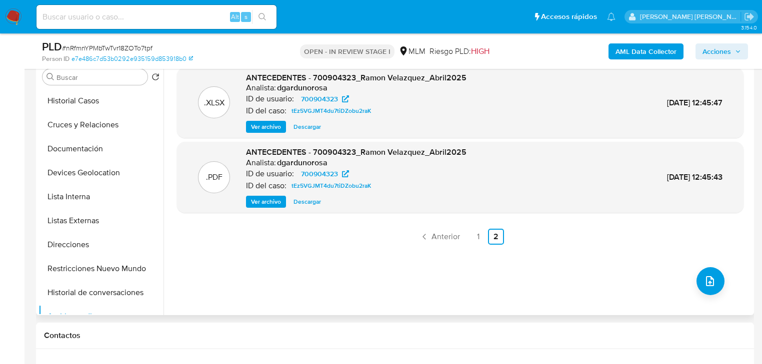
scroll to position [0, 0]
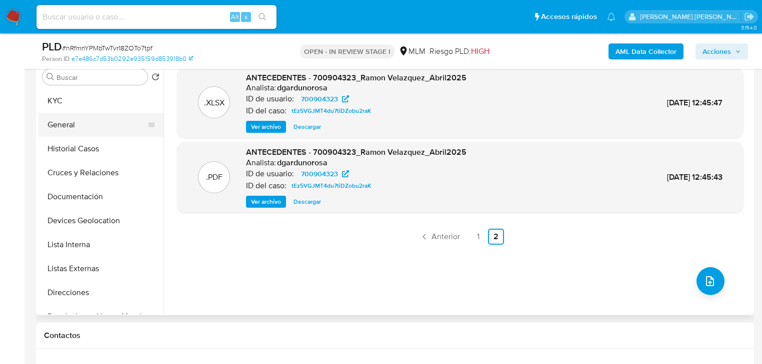
click at [86, 128] on button "General" at bounding box center [96, 125] width 117 height 24
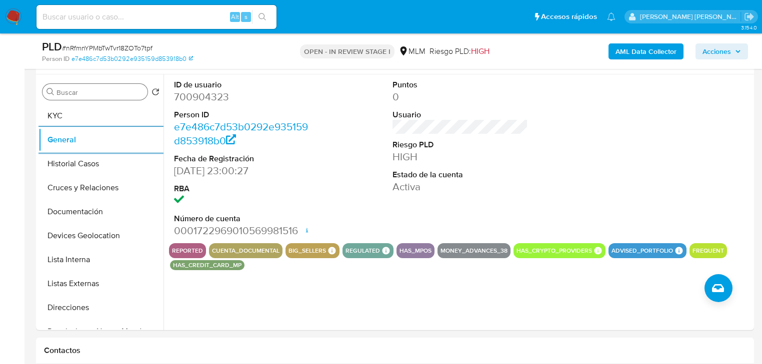
scroll to position [80, 0]
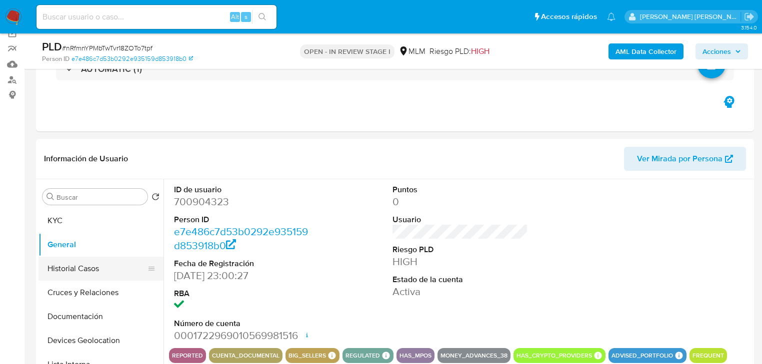
click at [89, 274] on button "Historial Casos" at bounding box center [96, 269] width 117 height 24
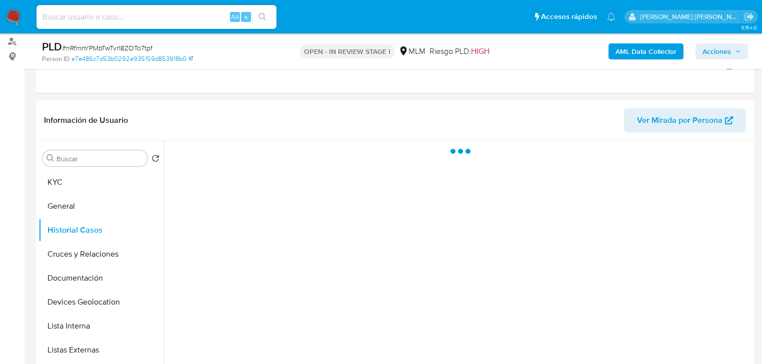
scroll to position [160, 0]
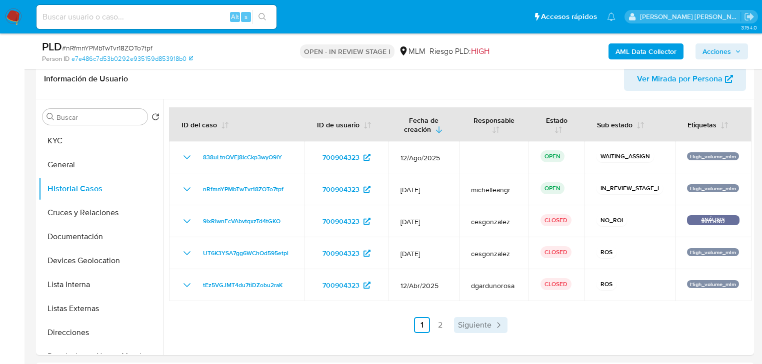
click at [473, 326] on span "Siguiente" at bounding box center [474, 325] width 33 height 8
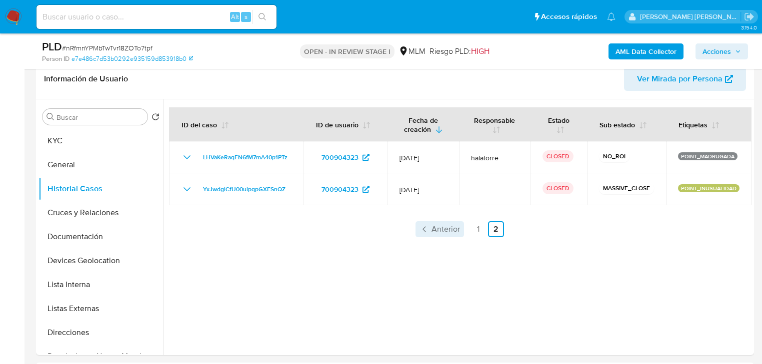
click at [453, 226] on span "Anterior" at bounding box center [445, 229] width 28 height 8
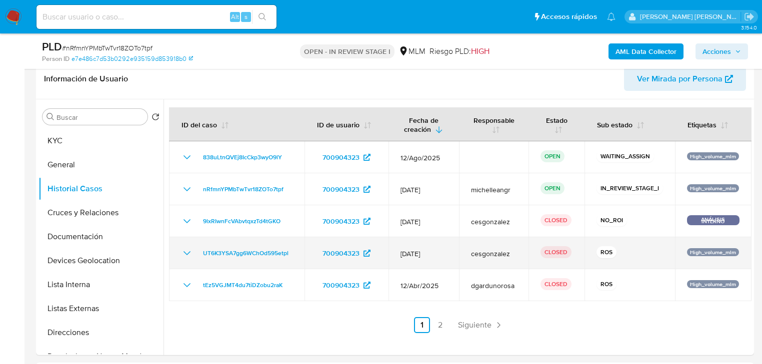
drag, startPoint x: 520, startPoint y: 288, endPoint x: 532, endPoint y: 258, distance: 32.8
click at [532, 258] on tbody "838uLtnQVEj8IcCkp3wyO9lY 700904323 12/Ago/2025 OPEN WAITING_ASSIGN High_volume_…" at bounding box center [460, 221] width 582 height 160
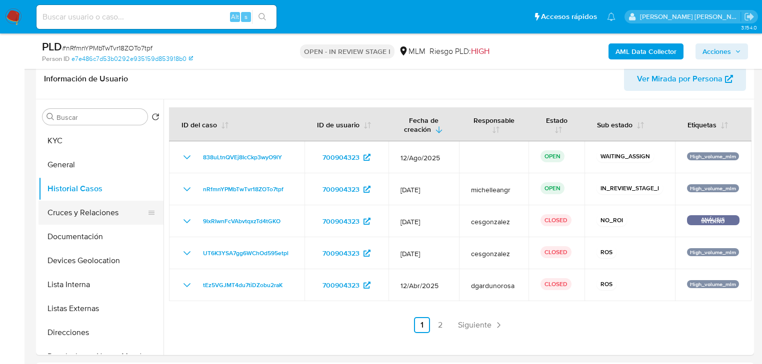
click at [96, 218] on button "Cruces y Relaciones" at bounding box center [96, 213] width 117 height 24
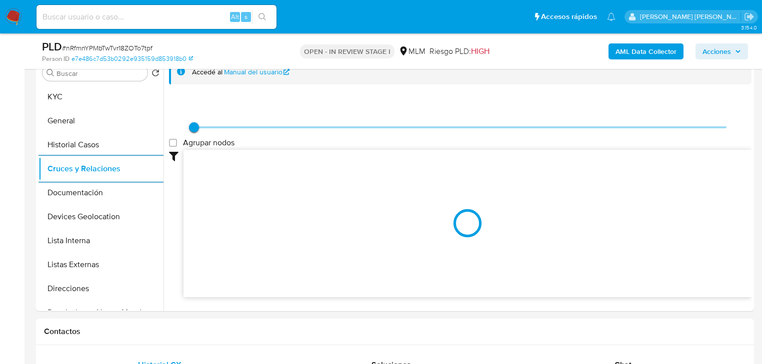
scroll to position [240, 0]
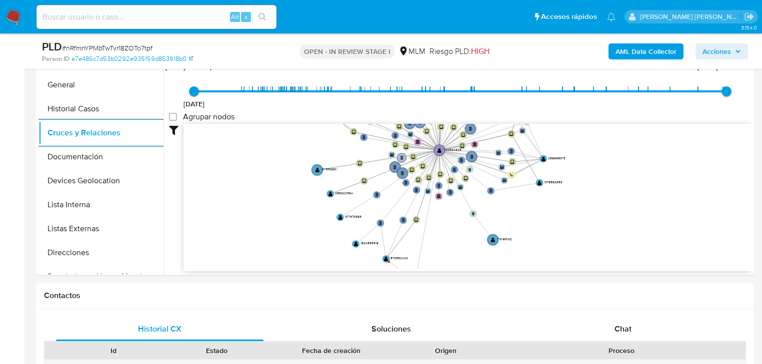
drag, startPoint x: 398, startPoint y: 171, endPoint x: 394, endPoint y: 211, distance: 40.2
click at [397, 162] on circle at bounding box center [401, 157] width 9 height 9
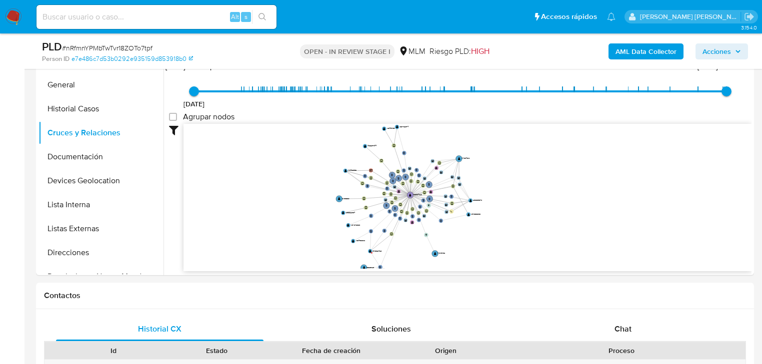
click at [368, 195] on icon "phone-366206425ed9134b53a963e92d87d326  user-700904323  700904323 person-e7e4…" at bounding box center [467, 196] width 568 height 145
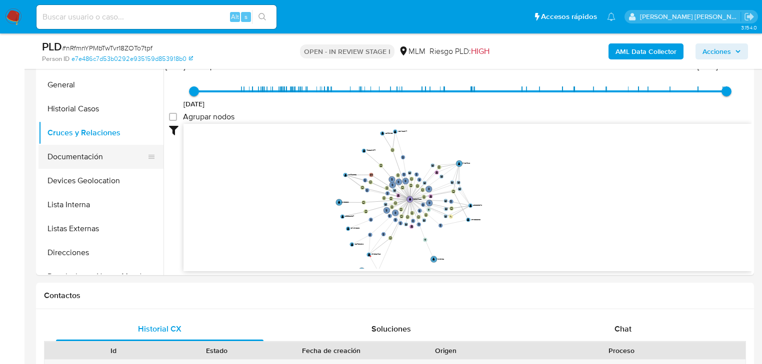
drag, startPoint x: 99, startPoint y: 162, endPoint x: 144, endPoint y: 162, distance: 45.0
click at [101, 159] on button "Documentación" at bounding box center [96, 157] width 117 height 24
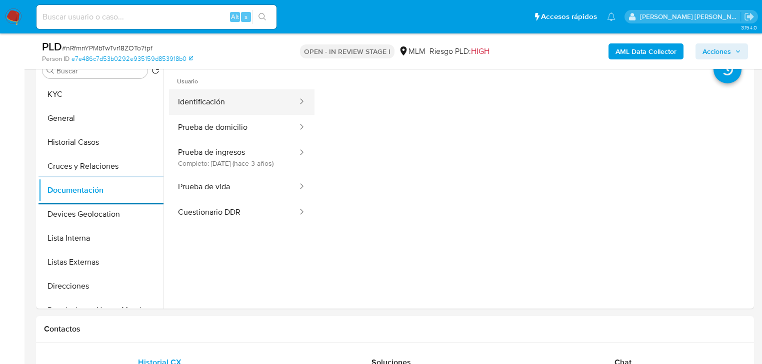
scroll to position [160, 0]
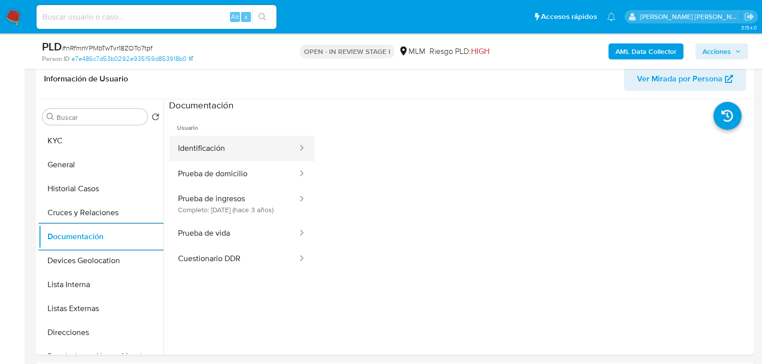
drag, startPoint x: 250, startPoint y: 150, endPoint x: 274, endPoint y: 149, distance: 24.0
click at [256, 147] on button "Identificación" at bounding box center [233, 148] width 129 height 25
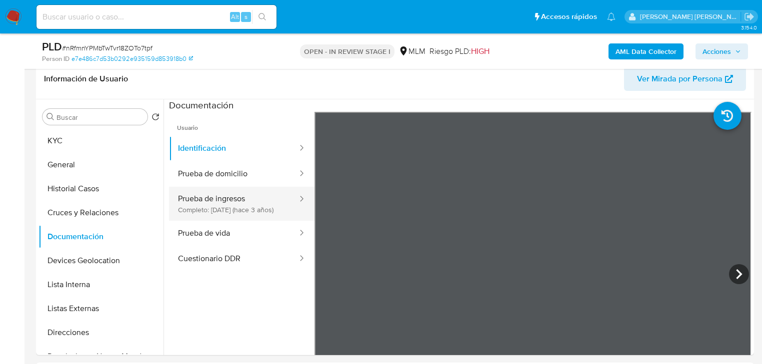
drag, startPoint x: 222, startPoint y: 176, endPoint x: 294, endPoint y: 193, distance: 73.5
click at [224, 174] on button "Prueba de domicilio" at bounding box center [233, 173] width 129 height 25
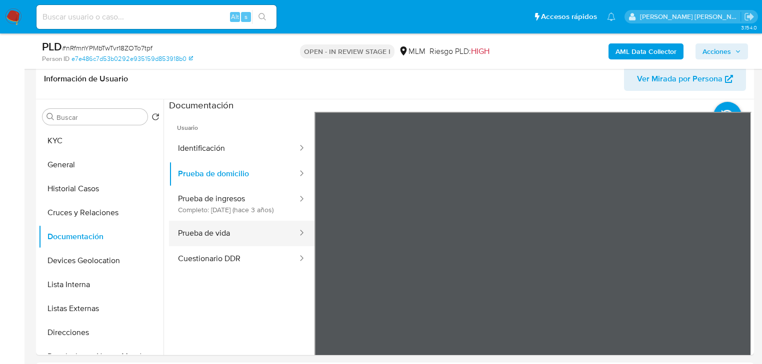
drag, startPoint x: 205, startPoint y: 241, endPoint x: 305, endPoint y: 242, distance: 100.5
click at [205, 240] on button "Prueba de vida" at bounding box center [233, 233] width 129 height 25
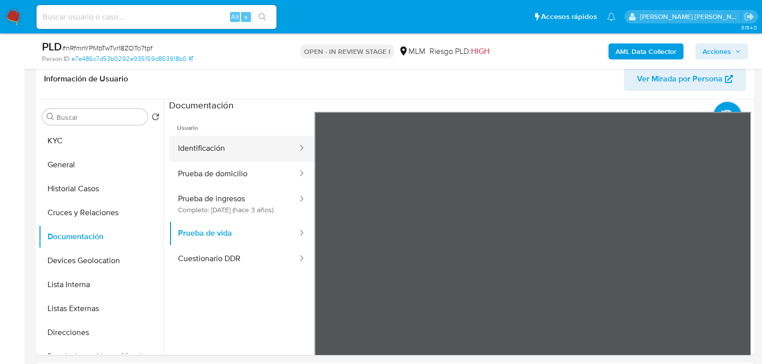
drag, startPoint x: 242, startPoint y: 153, endPoint x: 273, endPoint y: 155, distance: 31.6
click at [242, 153] on button "Identificación" at bounding box center [233, 148] width 129 height 25
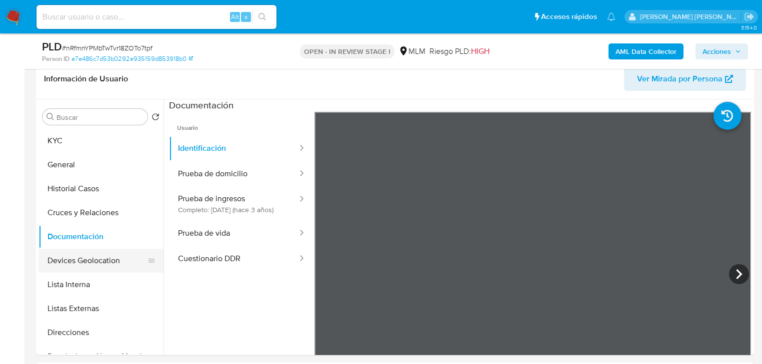
click at [121, 265] on button "Devices Geolocation" at bounding box center [96, 261] width 117 height 24
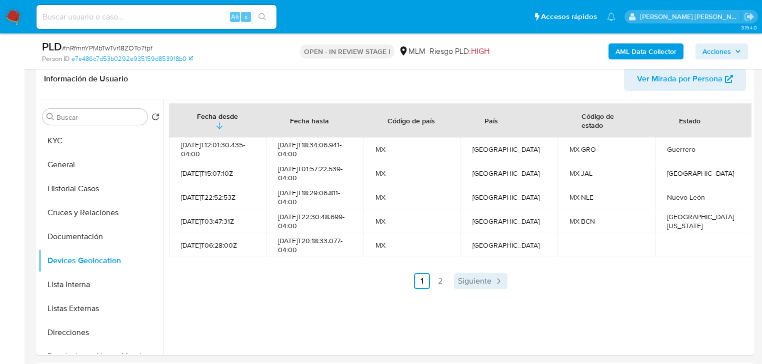
click at [475, 287] on link "Siguiente" at bounding box center [480, 281] width 53 height 16
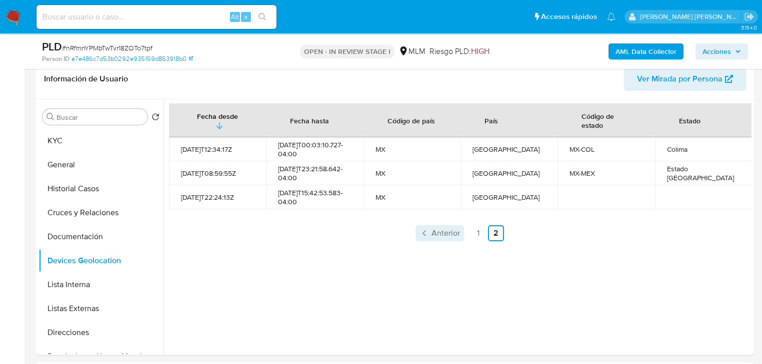
click at [432, 244] on div "Fecha desde Fecha hasta Código de país País Código de estado Estado 2021-09-14T…" at bounding box center [457, 227] width 588 height 256
click at [435, 237] on span "Anterior" at bounding box center [445, 233] width 28 height 8
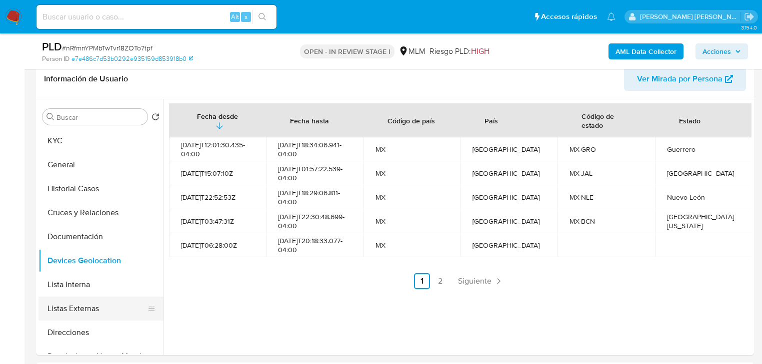
click at [87, 297] on button "Listas Externas" at bounding box center [96, 309] width 117 height 24
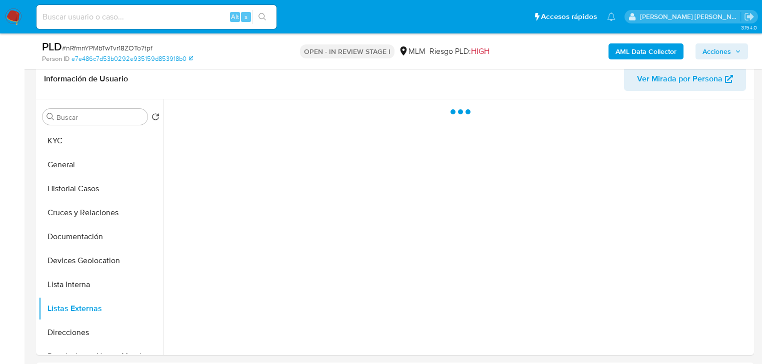
click at [291, 260] on div at bounding box center [457, 227] width 588 height 256
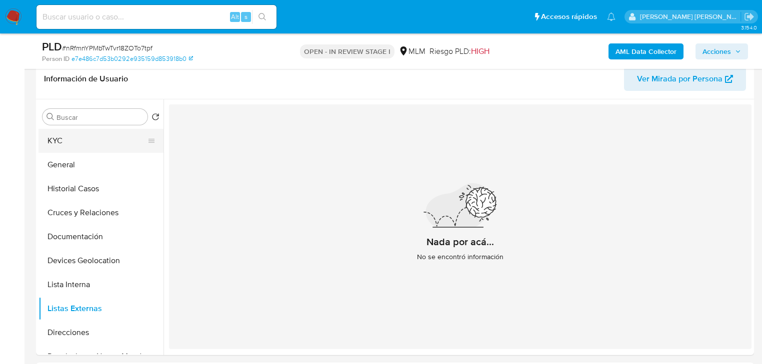
click at [90, 148] on button "KYC" at bounding box center [96, 141] width 117 height 24
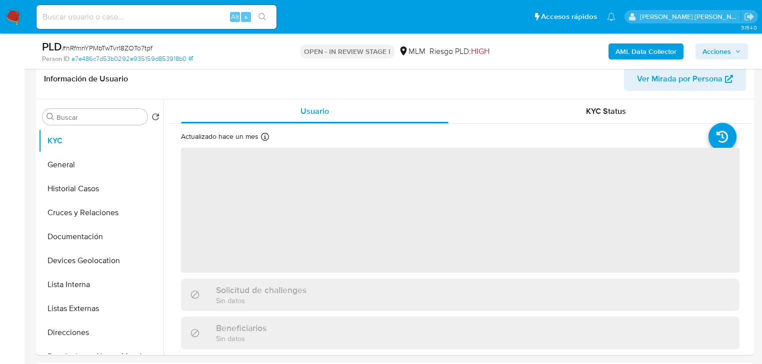
click at [417, 241] on span "‌" at bounding box center [460, 210] width 558 height 125
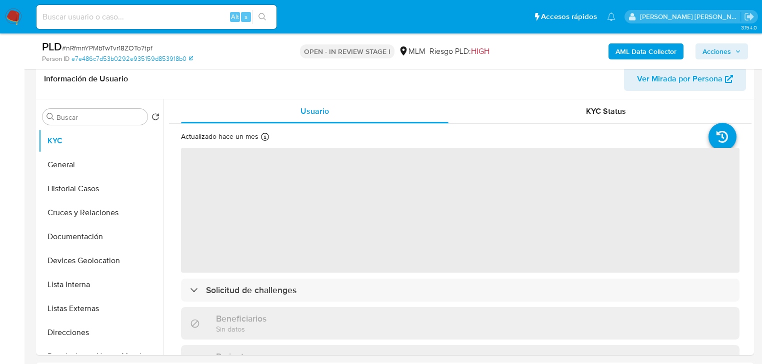
click at [342, 256] on span "‌" at bounding box center [460, 210] width 558 height 125
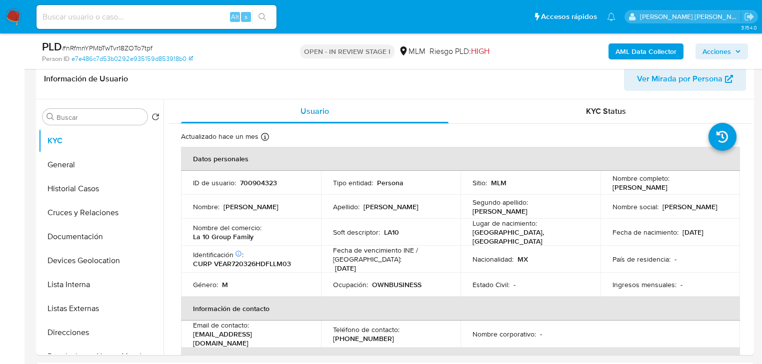
click at [287, 250] on div "Identificación CIC: 181300515 : CURP VEAR720326HDFLLM03" at bounding box center [251, 259] width 116 height 18
drag, startPoint x: 281, startPoint y: 336, endPoint x: 284, endPoint y: 310, distance: 26.1
click at [281, 336] on div "Email de contacto : groupfamily10@gmail.com" at bounding box center [251, 334] width 116 height 27
drag, startPoint x: 265, startPoint y: 236, endPoint x: 194, endPoint y: 236, distance: 71.5
click at [194, 236] on div "Nombre del comercio : La 10 Group Family" at bounding box center [251, 232] width 116 height 18
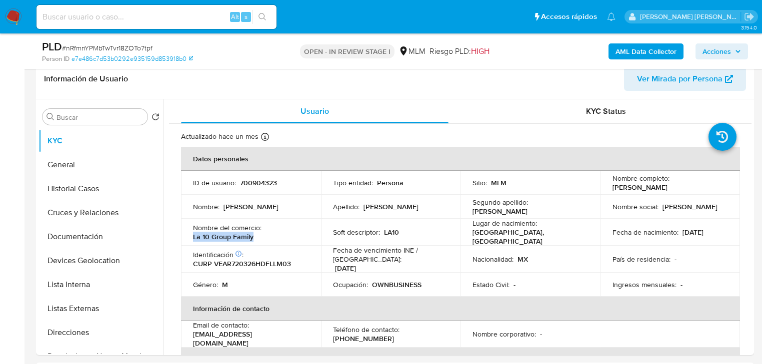
copy p "La 10 Group Family"
drag, startPoint x: 102, startPoint y: 242, endPoint x: 136, endPoint y: 234, distance: 34.4
click at [102, 240] on button "Documentación" at bounding box center [96, 237] width 117 height 24
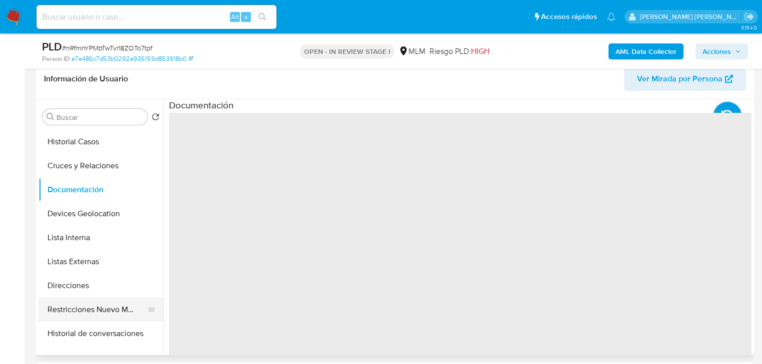
scroll to position [80, 0]
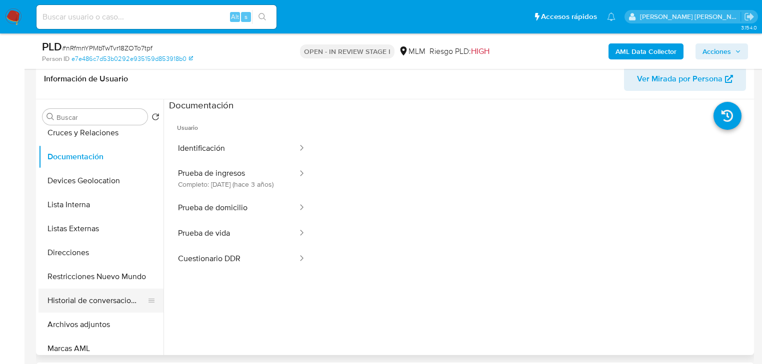
drag, startPoint x: 96, startPoint y: 328, endPoint x: 115, endPoint y: 302, distance: 32.9
click at [96, 326] on button "Archivos adjuntos" at bounding box center [100, 325] width 125 height 24
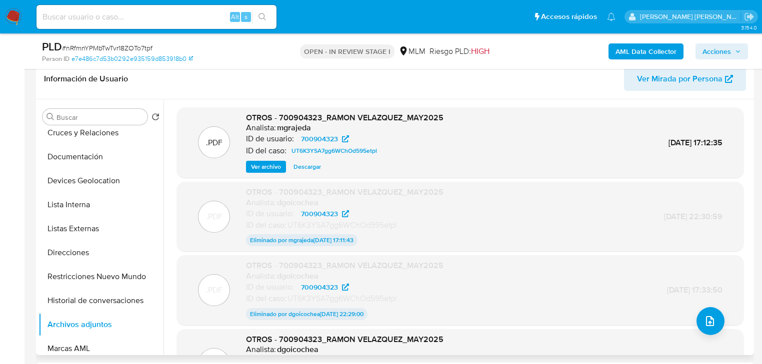
click at [258, 166] on span "Ver archivo" at bounding box center [266, 167] width 30 height 10
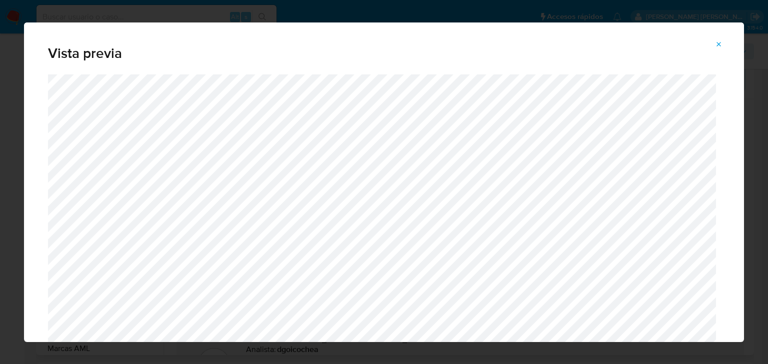
click at [717, 43] on icon "Attachment preview" at bounding box center [719, 44] width 8 height 8
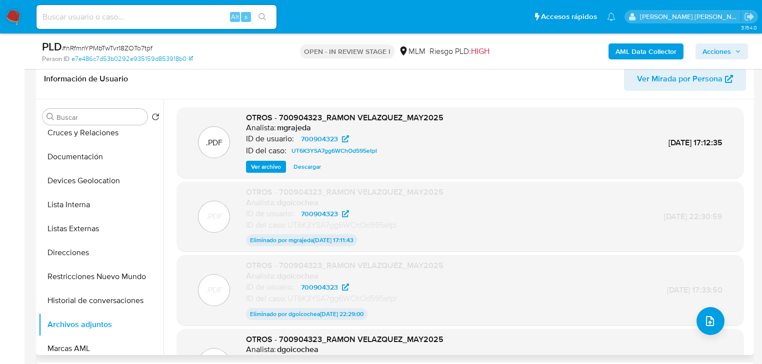
click at [264, 162] on span "Ver archivo" at bounding box center [266, 167] width 30 height 10
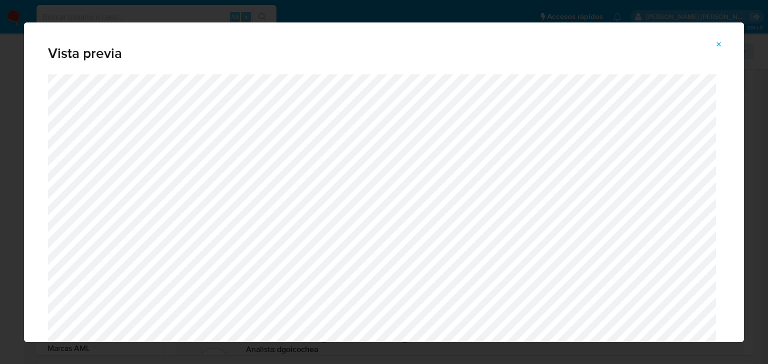
click at [714, 43] on button "Attachment preview" at bounding box center [719, 44] width 22 height 16
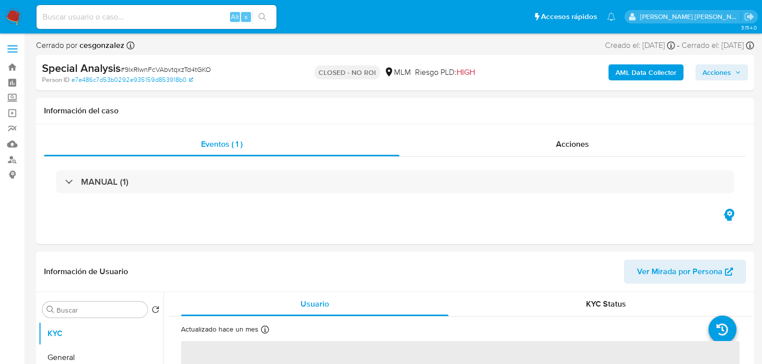
select select "10"
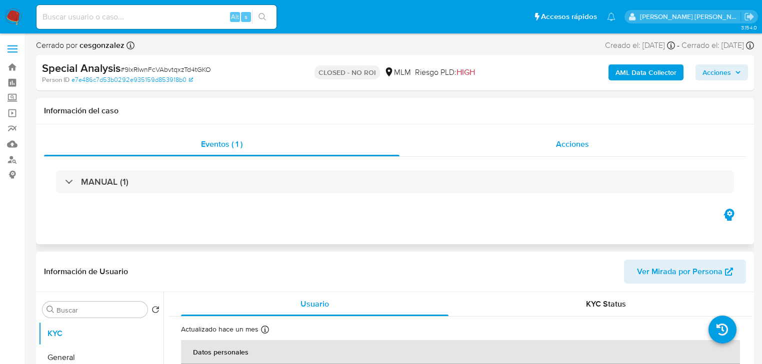
click at [586, 146] on span "Acciones" at bounding box center [572, 143] width 33 height 11
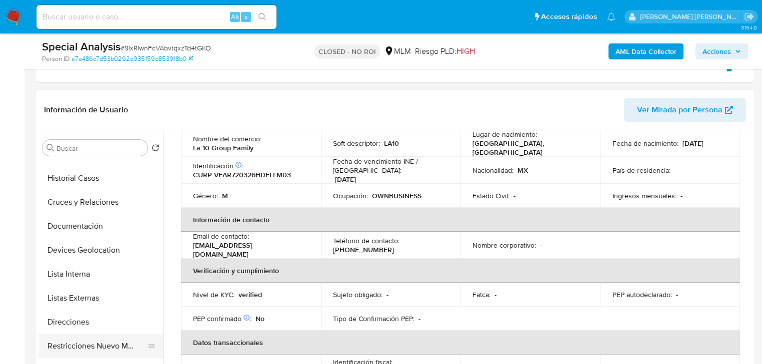
scroll to position [120, 0]
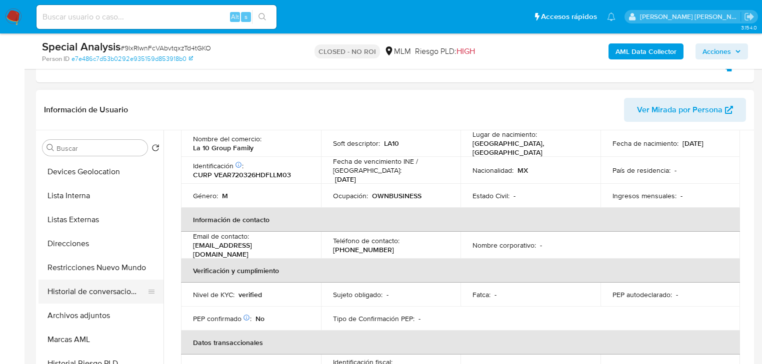
click at [118, 290] on button "Historial de conversaciones" at bounding box center [96, 292] width 117 height 24
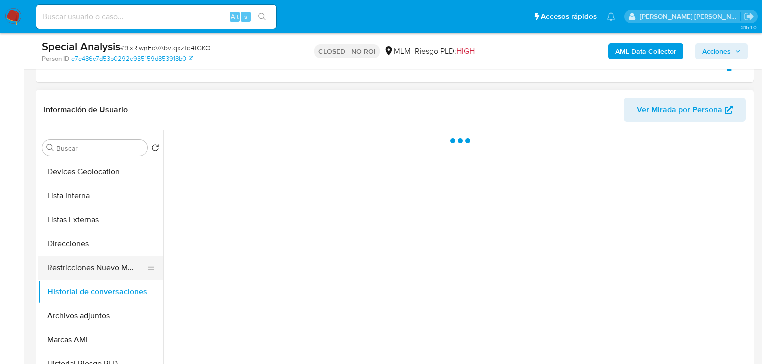
click at [118, 273] on button "Restricciones Nuevo Mundo" at bounding box center [96, 268] width 117 height 24
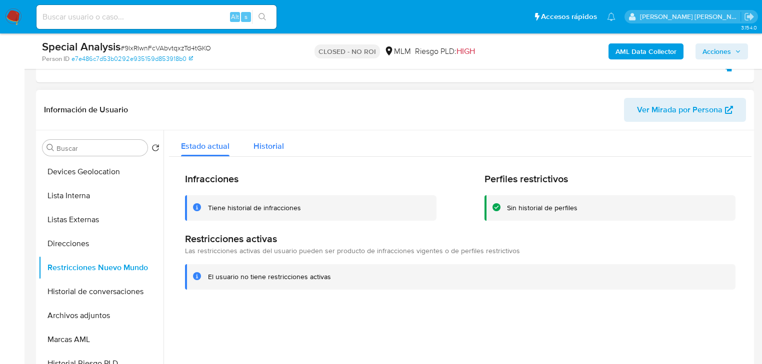
click at [274, 140] on span "Historial" at bounding box center [268, 145] width 30 height 11
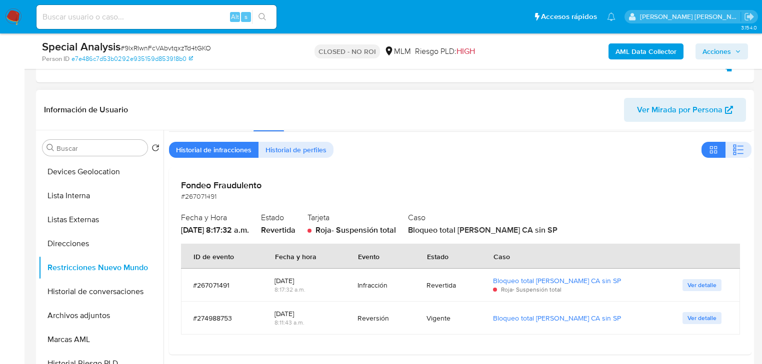
scroll to position [80, 0]
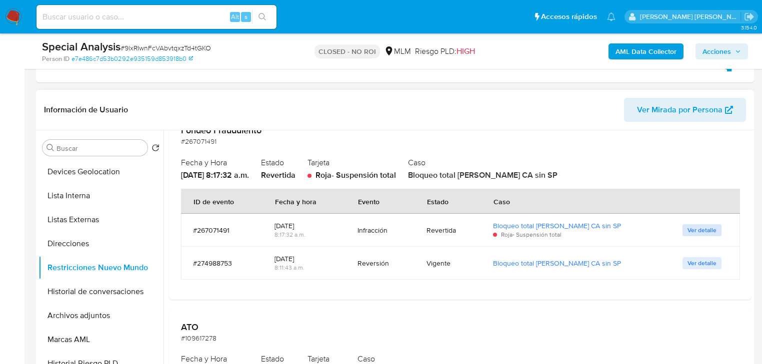
click at [698, 229] on span "Ver detalle" at bounding box center [701, 230] width 29 height 10
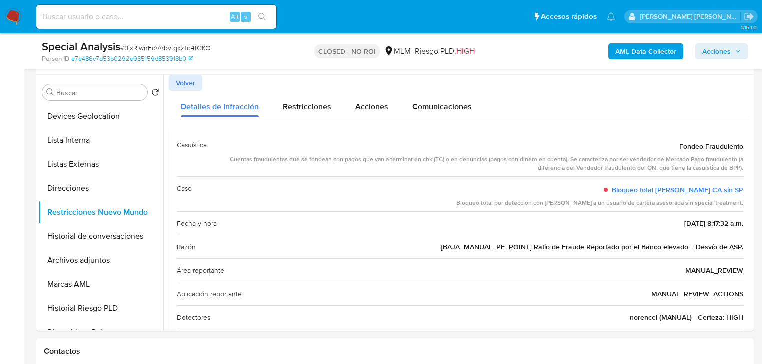
scroll to position [160, 0]
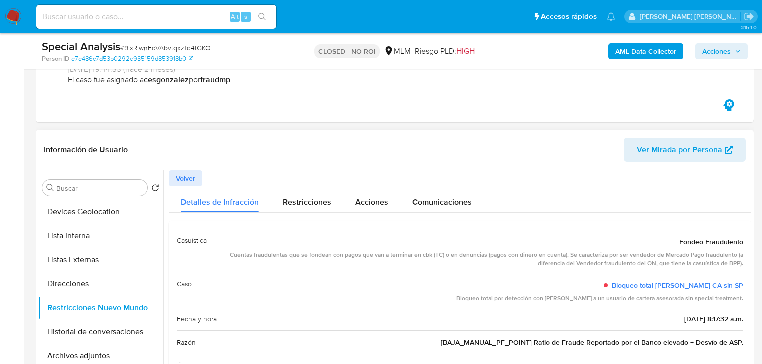
click at [187, 177] on span "Volver" at bounding box center [185, 178] width 19 height 14
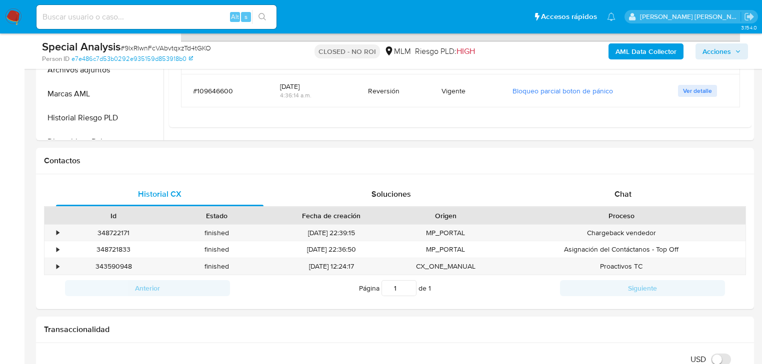
scroll to position [320, 0]
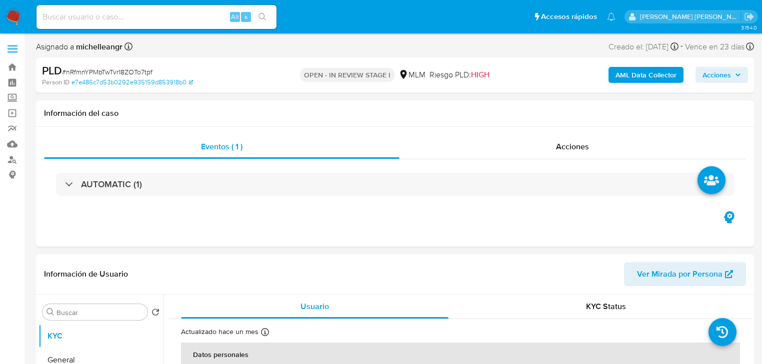
select select "10"
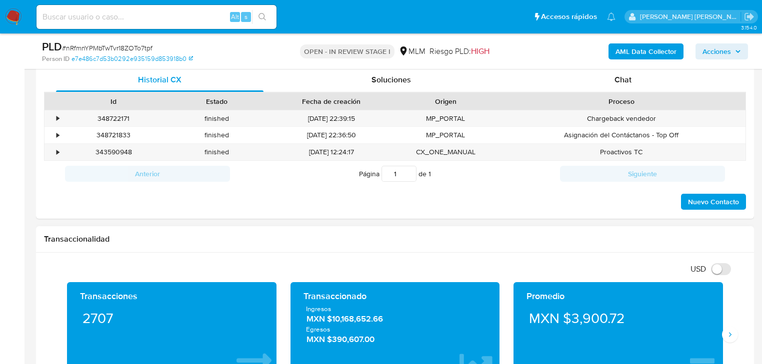
scroll to position [520, 0]
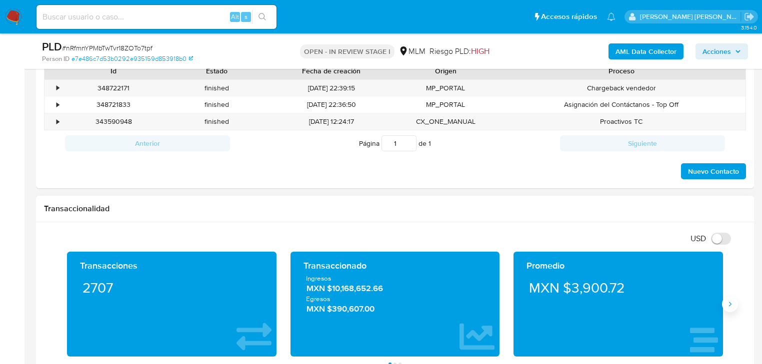
click at [731, 299] on button "Siguiente" at bounding box center [730, 304] width 16 height 16
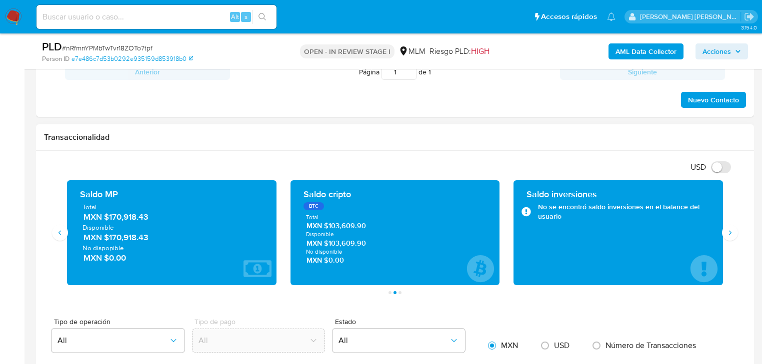
scroll to position [600, 0]
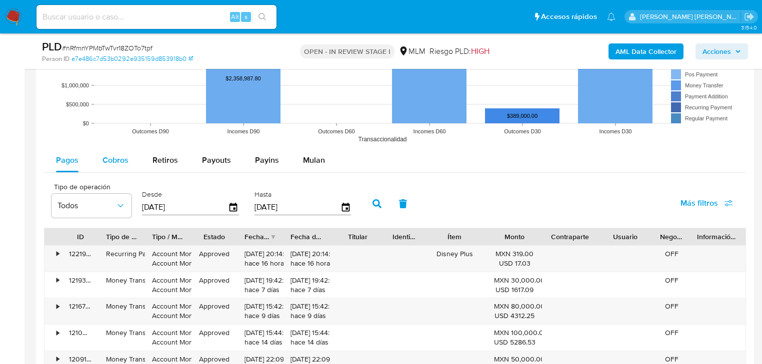
click at [116, 157] on span "Cobros" at bounding box center [115, 159] width 26 height 11
select select "10"
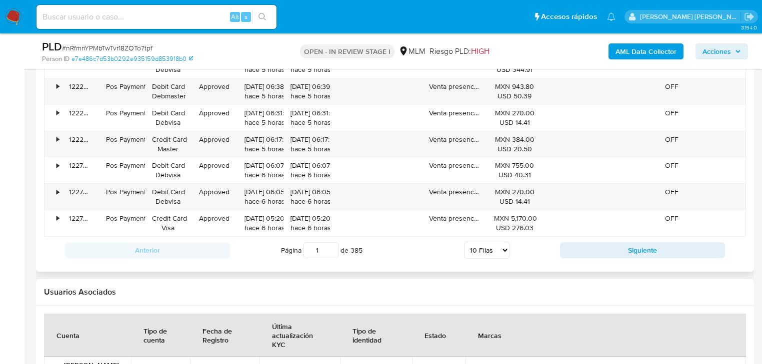
scroll to position [1280, 0]
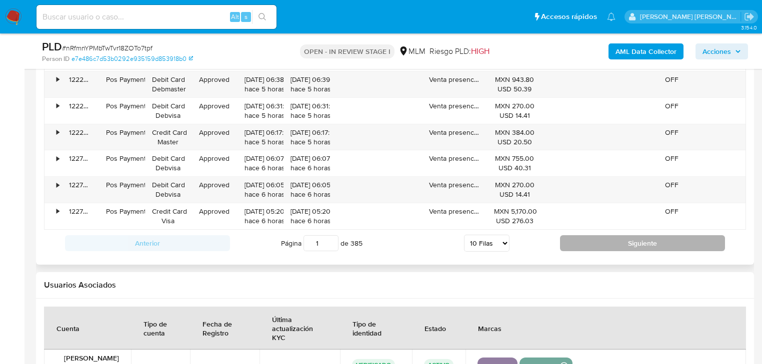
click at [604, 244] on button "Siguiente" at bounding box center [642, 243] width 165 height 16
type input "2"
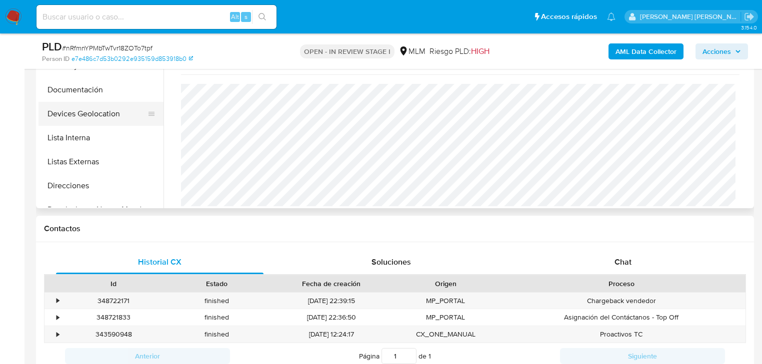
scroll to position [200, 0]
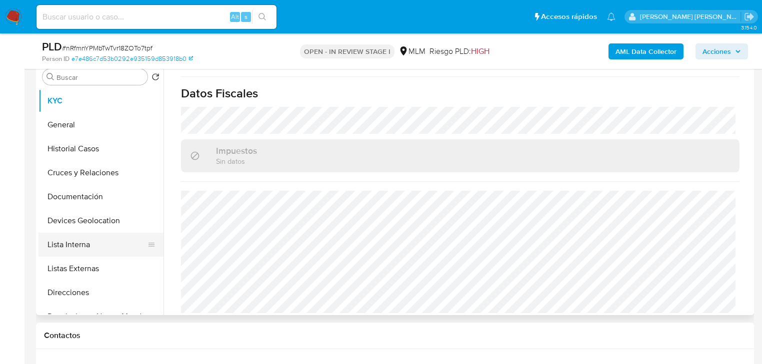
click at [86, 246] on button "Lista Interna" at bounding box center [96, 245] width 117 height 24
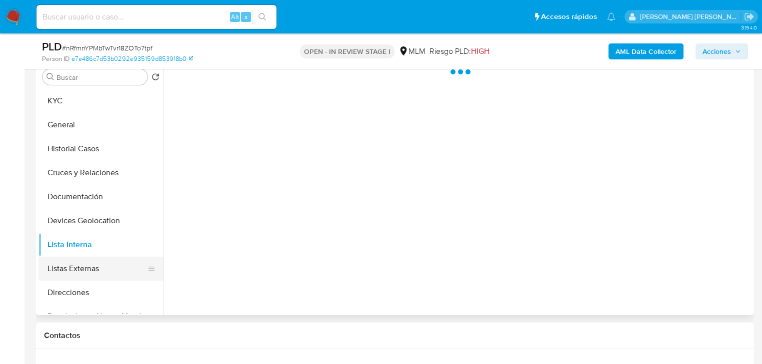
scroll to position [0, 0]
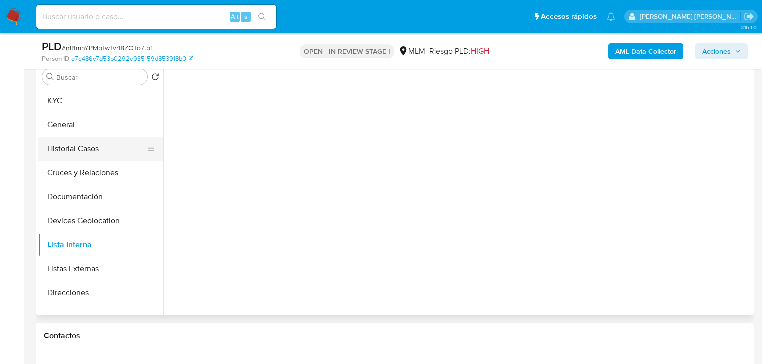
click at [96, 147] on button "Historial Casos" at bounding box center [96, 149] width 117 height 24
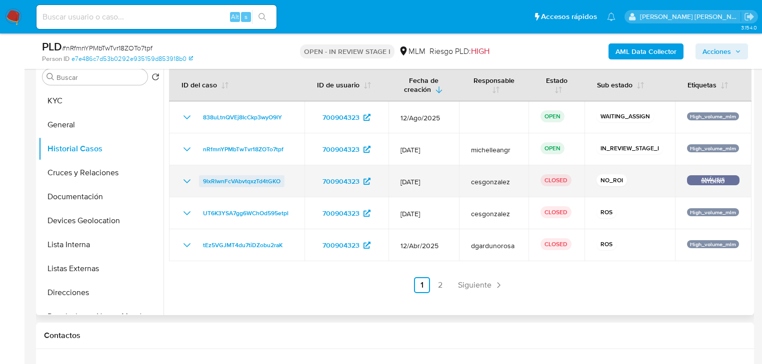
click at [249, 182] on span "9lxRIwnFcVAbvtqxzTd4tGKO" at bounding box center [241, 181] width 77 height 12
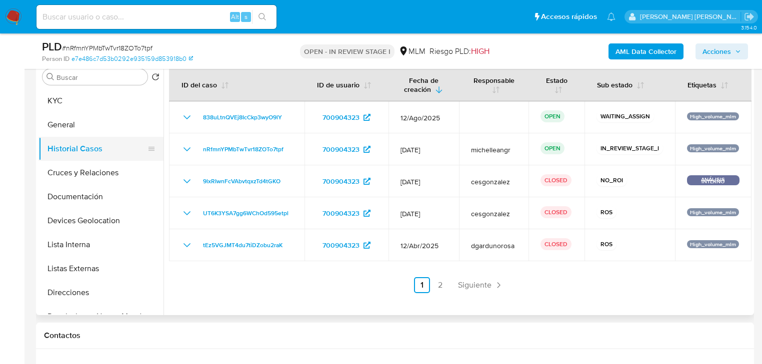
drag, startPoint x: 88, startPoint y: 130, endPoint x: 98, endPoint y: 146, distance: 19.0
click at [89, 130] on button "General" at bounding box center [100, 125] width 125 height 24
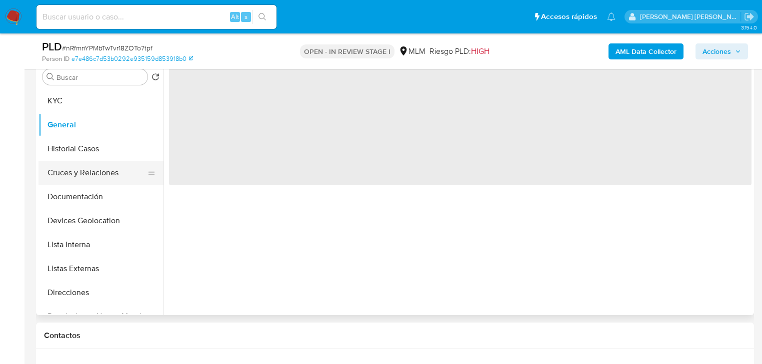
click at [106, 175] on button "Cruces y Relaciones" at bounding box center [96, 173] width 117 height 24
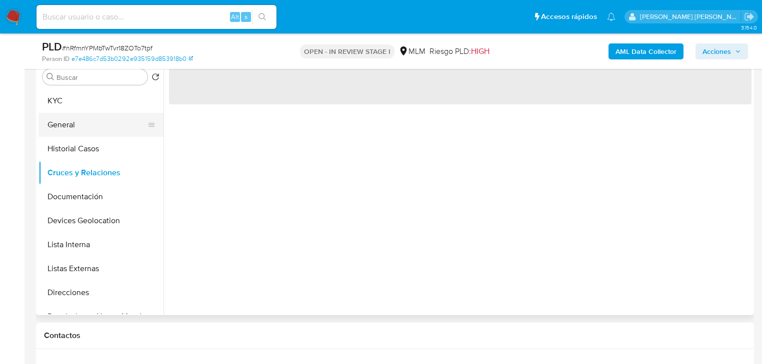
click at [97, 135] on button "General" at bounding box center [96, 125] width 117 height 24
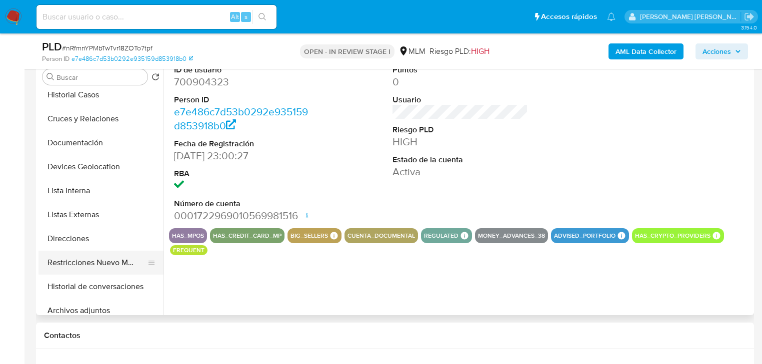
scroll to position [120, 0]
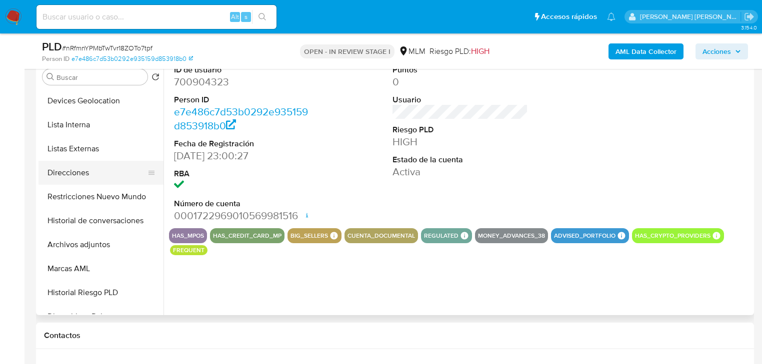
click at [100, 162] on button "Direcciones" at bounding box center [96, 173] width 117 height 24
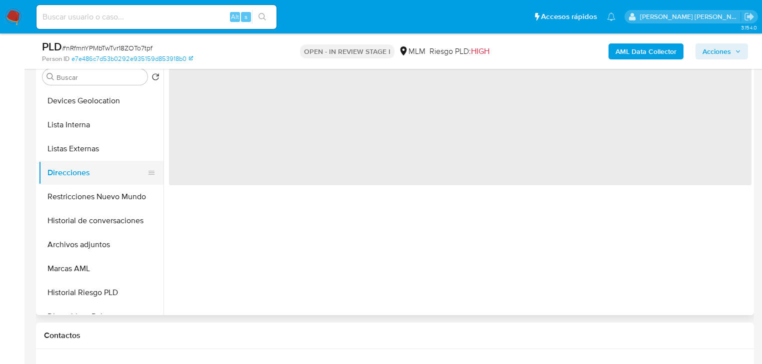
drag, startPoint x: 86, startPoint y: 179, endPoint x: 100, endPoint y: 180, distance: 14.0
click at [87, 178] on button "Direcciones" at bounding box center [96, 173] width 117 height 24
click at [103, 244] on button "Archivos adjuntos" at bounding box center [96, 245] width 117 height 24
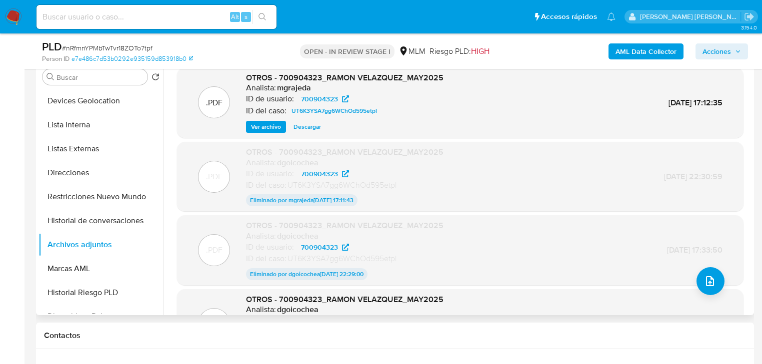
click at [269, 127] on span "Ver archivo" at bounding box center [266, 127] width 30 height 10
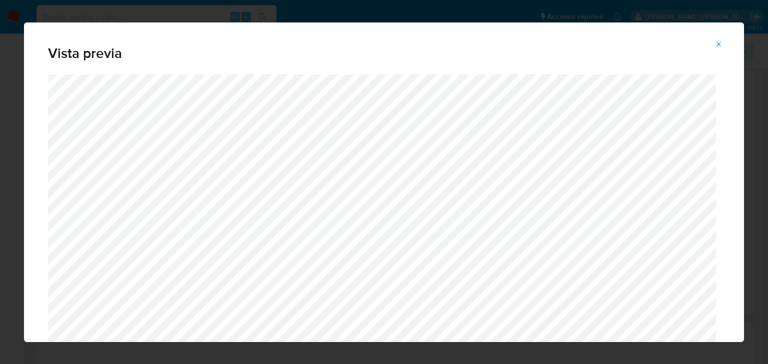
click at [718, 39] on span "Attachment preview" at bounding box center [719, 44] width 8 height 14
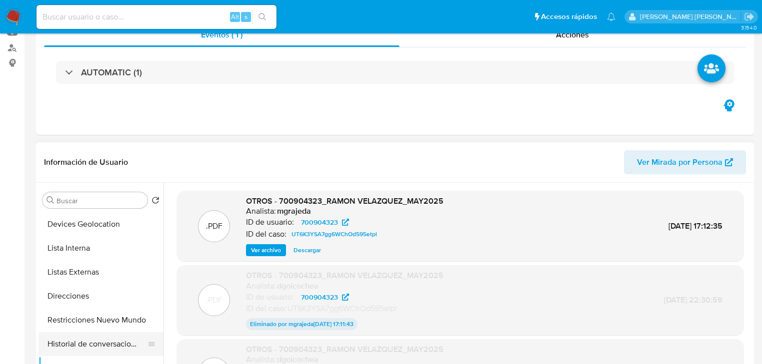
scroll to position [160, 0]
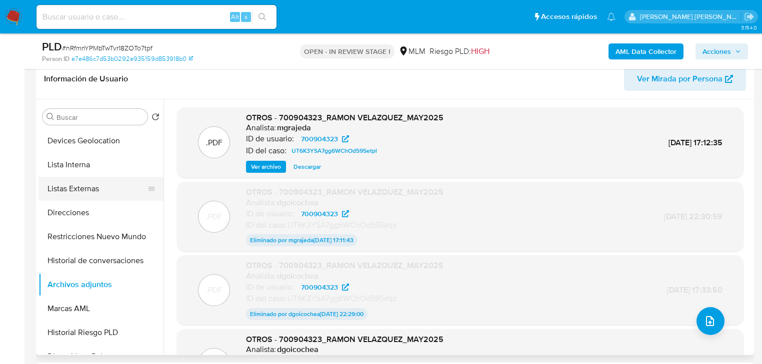
click at [95, 182] on button "Listas Externas" at bounding box center [96, 189] width 117 height 24
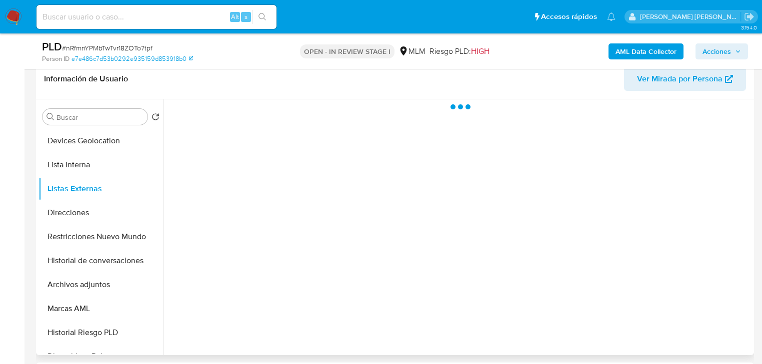
scroll to position [0, 0]
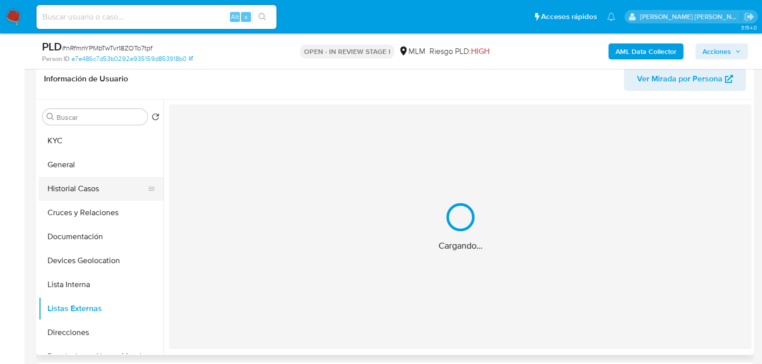
click at [99, 192] on button "Historial Casos" at bounding box center [96, 189] width 117 height 24
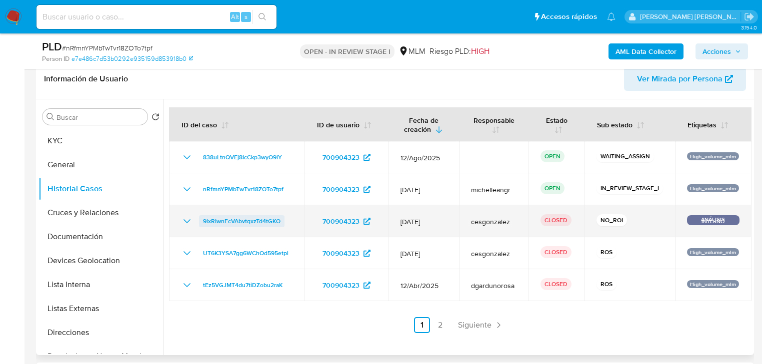
click at [222, 223] on span "9lxRIwnFcVAbvtqxzTd4tGKO" at bounding box center [241, 221] width 77 height 12
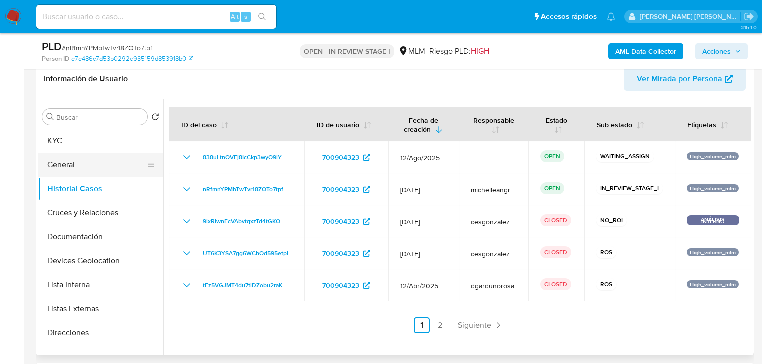
drag, startPoint x: 77, startPoint y: 143, endPoint x: 136, endPoint y: 155, distance: 60.2
click at [78, 144] on button "KYC" at bounding box center [100, 141] width 125 height 24
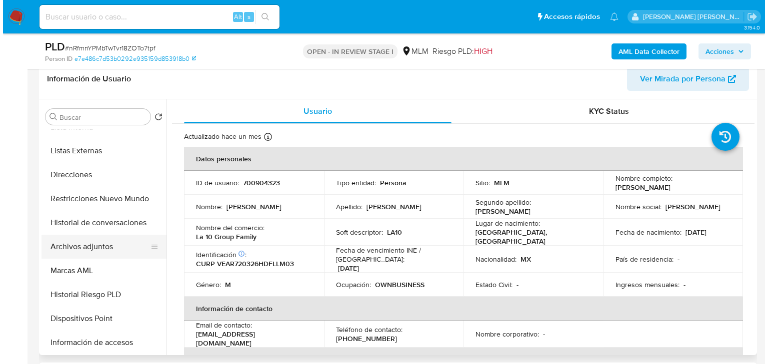
scroll to position [160, 0]
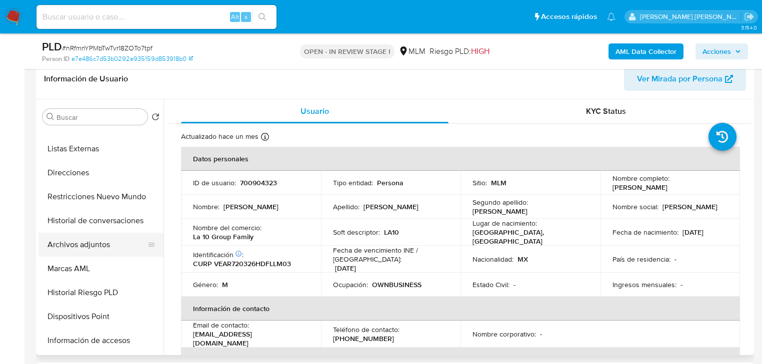
click at [106, 244] on button "Archivos adjuntos" at bounding box center [96, 245] width 117 height 24
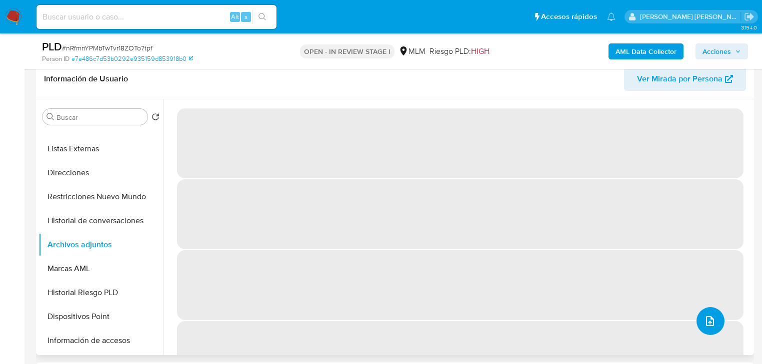
click at [699, 314] on button "upload-file" at bounding box center [710, 321] width 28 height 28
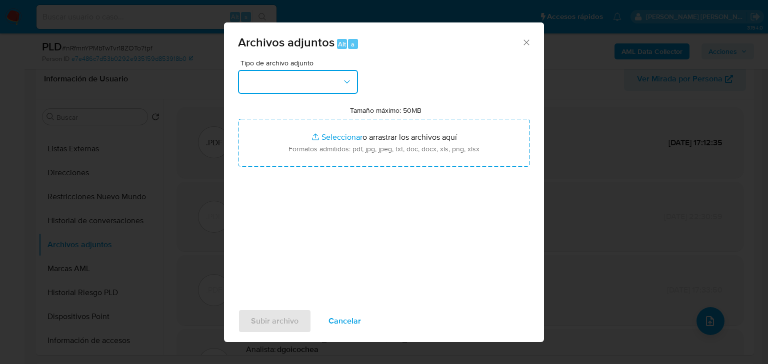
click at [275, 80] on button "button" at bounding box center [298, 82] width 120 height 24
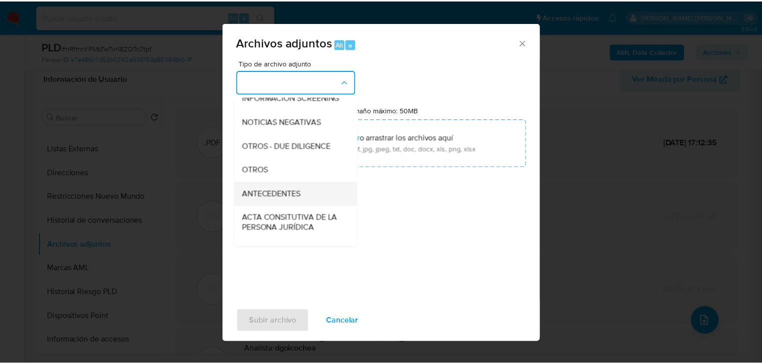
scroll to position [108, 0]
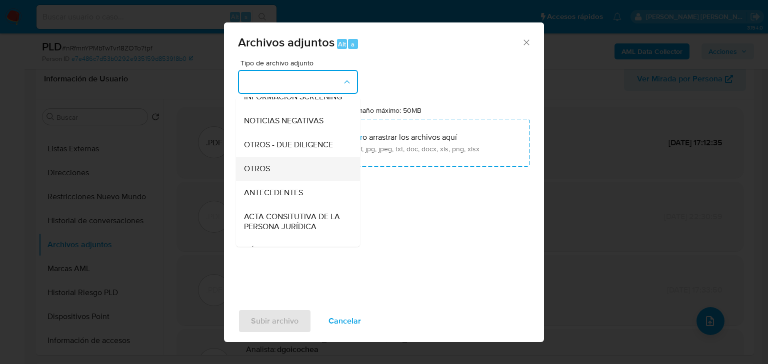
click at [282, 175] on div "OTROS" at bounding box center [295, 169] width 102 height 24
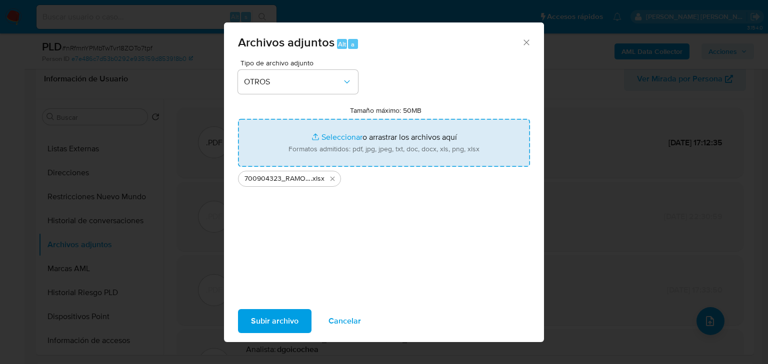
type input "C:\fakepath\700904323_RAMON [PERSON_NAME] ALVAREZ_JUL25.pdf"
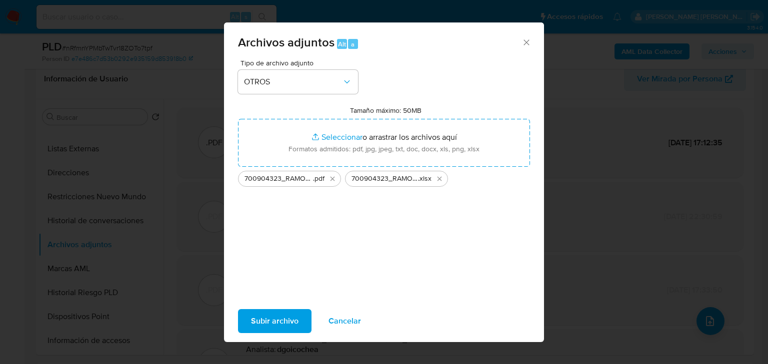
click at [270, 316] on span "Subir archivo" at bounding box center [274, 321] width 47 height 22
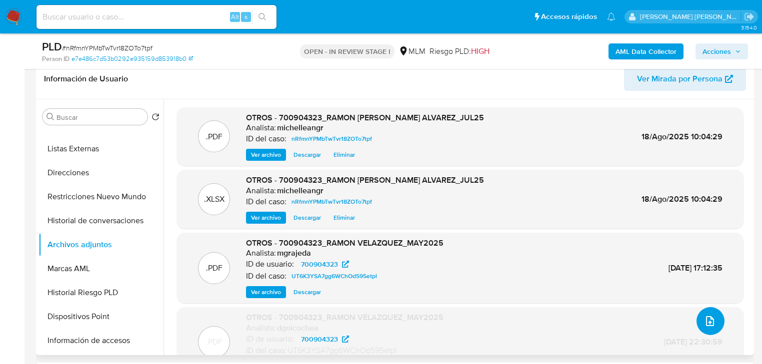
scroll to position [0, 0]
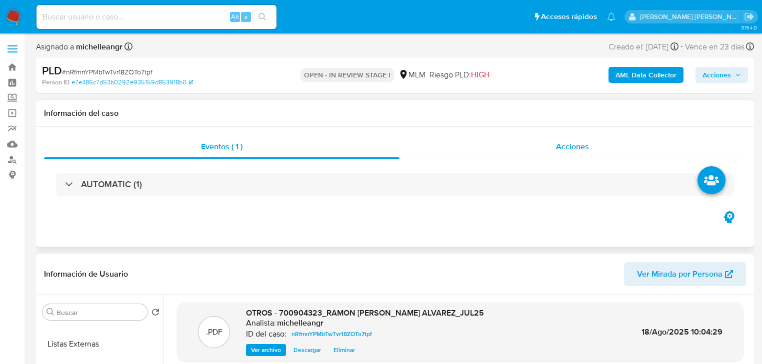
click at [574, 150] on span "Acciones" at bounding box center [572, 146] width 33 height 11
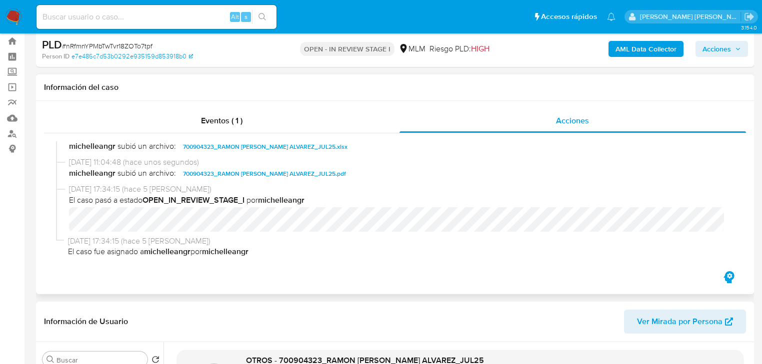
scroll to position [40, 0]
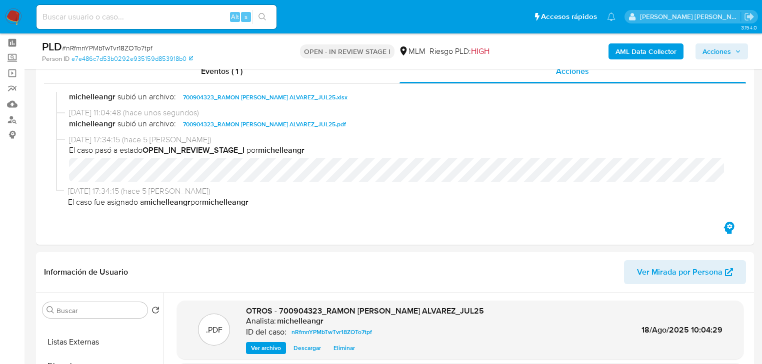
click at [708, 52] on span "Acciones" at bounding box center [716, 51] width 28 height 16
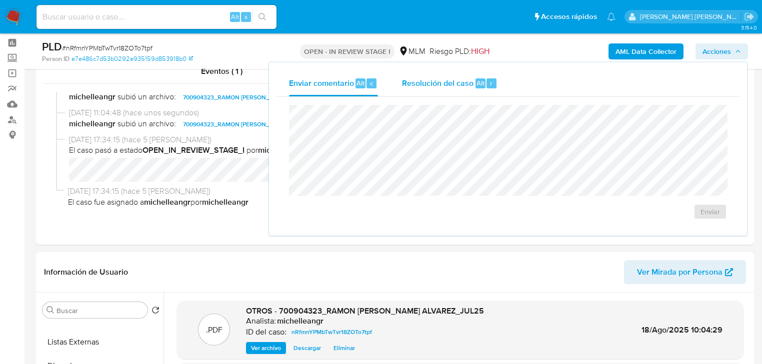
click at [424, 83] on span "Resolución del caso" at bounding box center [437, 82] width 71 height 11
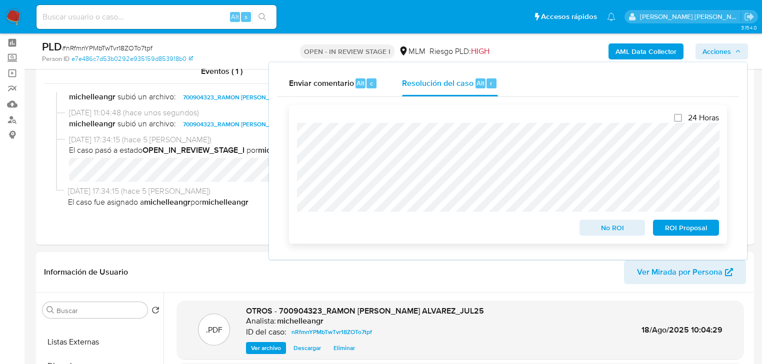
click at [685, 228] on span "ROI Proposal" at bounding box center [686, 228] width 52 height 14
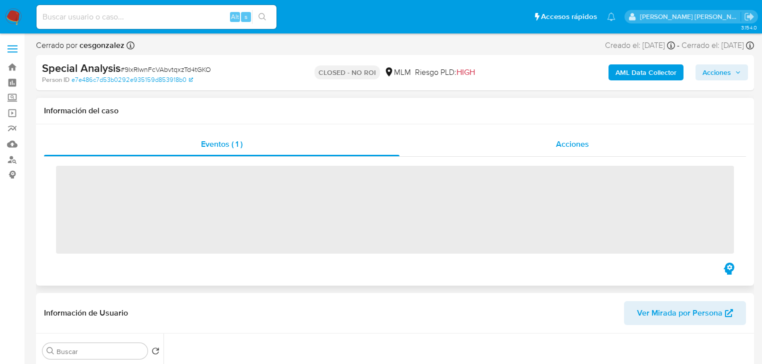
click at [573, 144] on span "Acciones" at bounding box center [572, 143] width 33 height 11
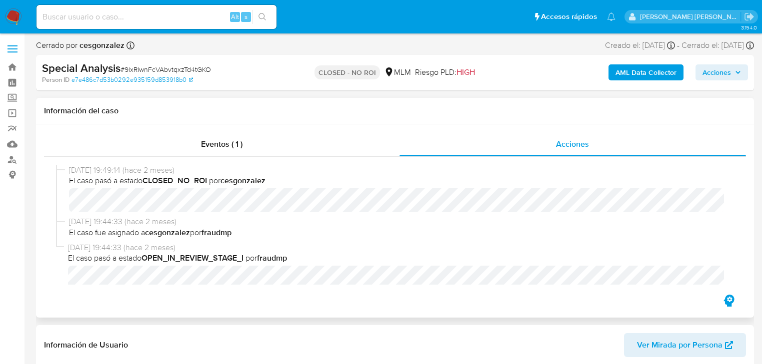
select select "10"
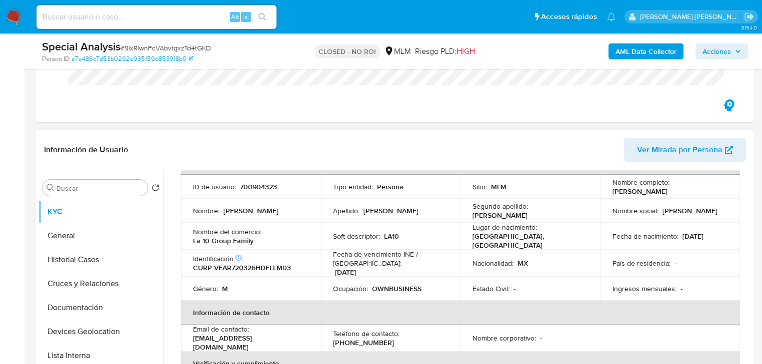
scroll to position [120, 0]
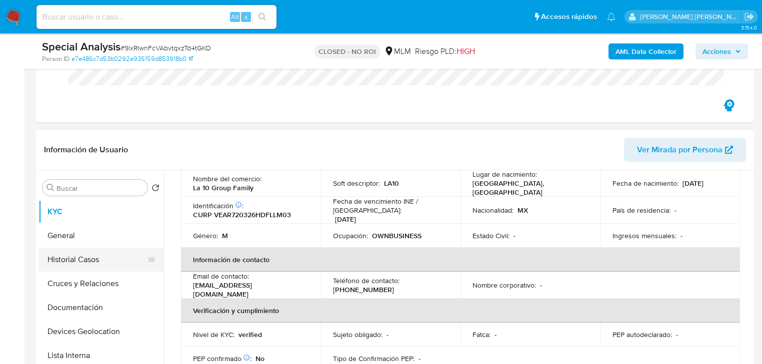
drag, startPoint x: 88, startPoint y: 254, endPoint x: 92, endPoint y: 250, distance: 5.7
click at [88, 250] on button "Historial Casos" at bounding box center [96, 260] width 117 height 24
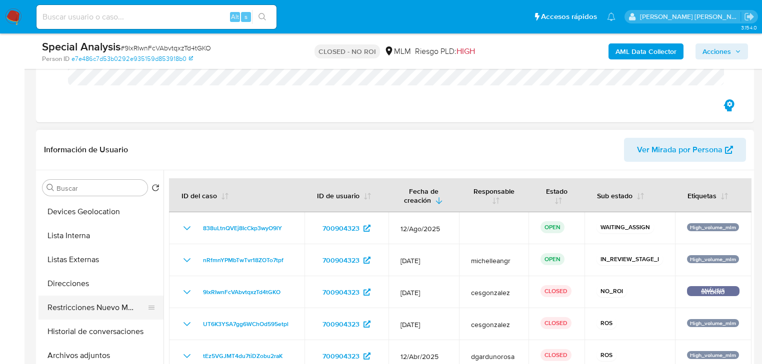
drag, startPoint x: 125, startPoint y: 310, endPoint x: 130, endPoint y: 307, distance: 5.6
click at [125, 309] on button "Restricciones Nuevo Mundo" at bounding box center [96, 308] width 117 height 24
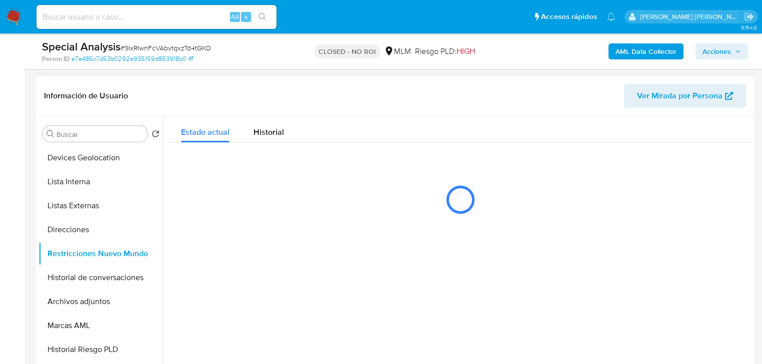
scroll to position [200, 0]
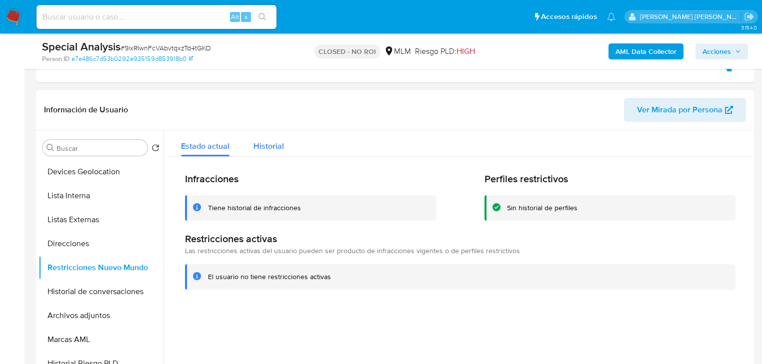
click at [268, 144] on span "Historial" at bounding box center [268, 145] width 30 height 11
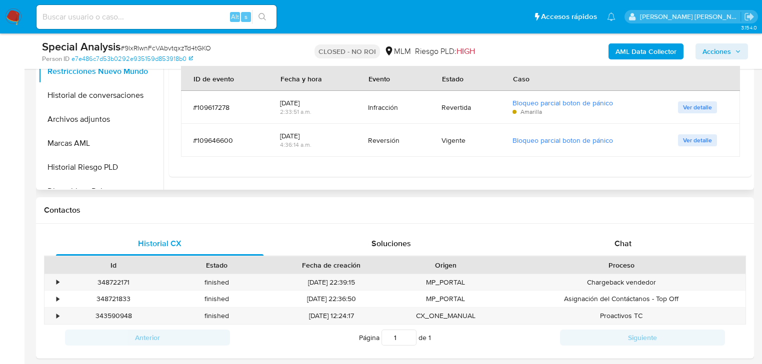
scroll to position [480, 0]
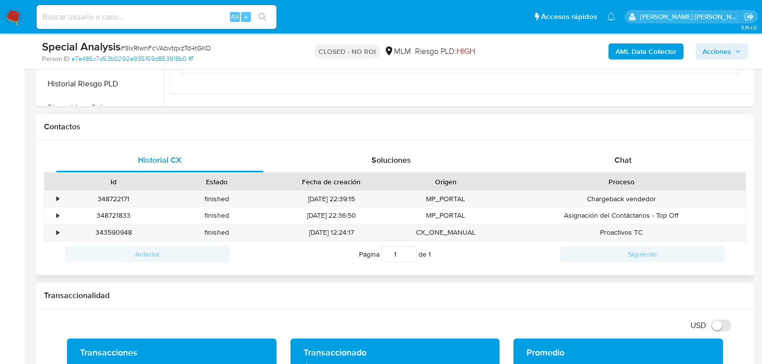
click at [382, 147] on div "Historial CX Soluciones Chat Id Estado Fecha de creación Origen Proceso • 34872…" at bounding box center [395, 207] width 718 height 135
click at [394, 160] on span "Soluciones" at bounding box center [390, 159] width 39 height 11
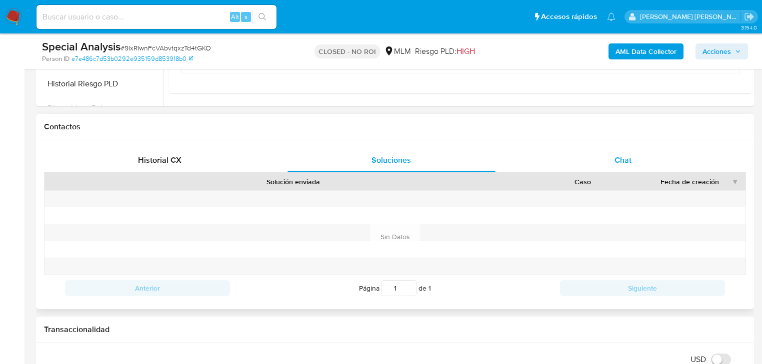
click at [616, 160] on span "Chat" at bounding box center [622, 159] width 17 height 11
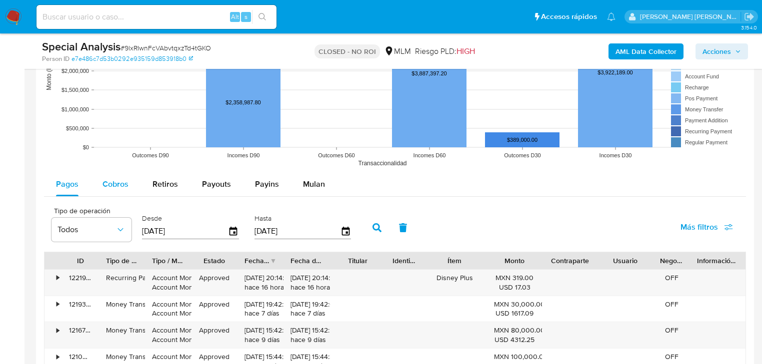
drag, startPoint x: 110, startPoint y: 185, endPoint x: 116, endPoint y: 180, distance: 7.9
click at [110, 183] on span "Cobros" at bounding box center [115, 183] width 26 height 11
select select "10"
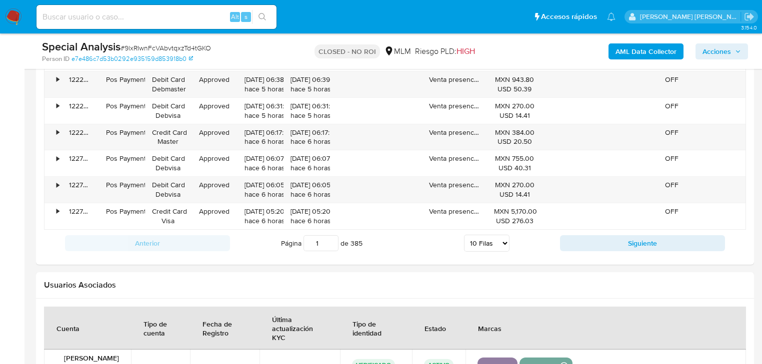
scroll to position [1519, 0]
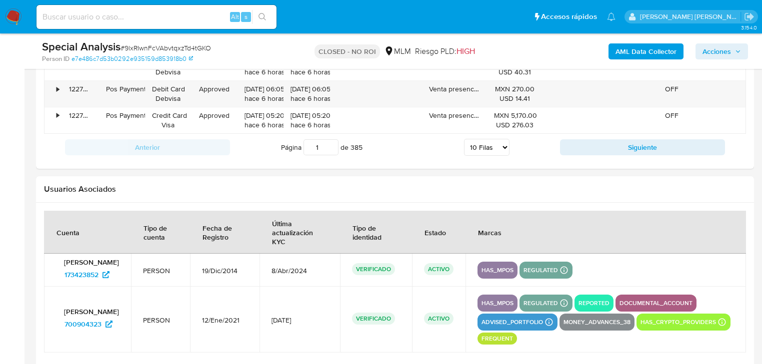
drag, startPoint x: 642, startPoint y: 146, endPoint x: 532, endPoint y: 190, distance: 118.4
click at [643, 146] on button "Siguiente" at bounding box center [642, 147] width 165 height 16
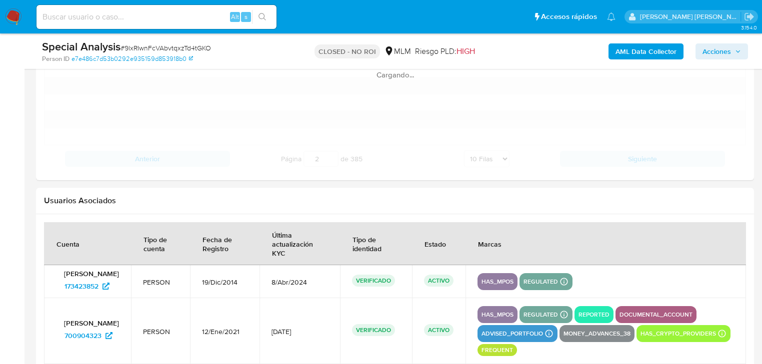
scroll to position [1311, 0]
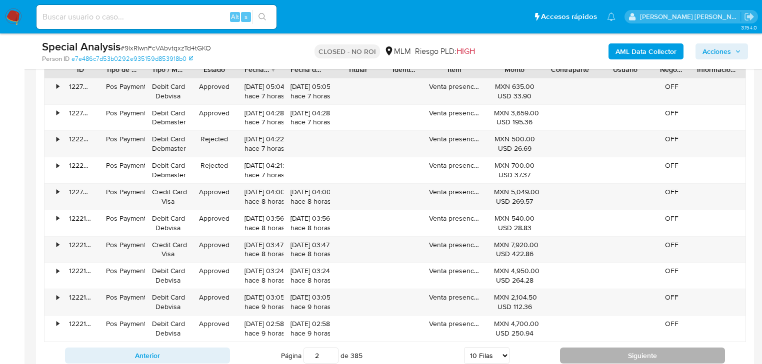
click at [606, 351] on button "Siguiente" at bounding box center [642, 356] width 165 height 16
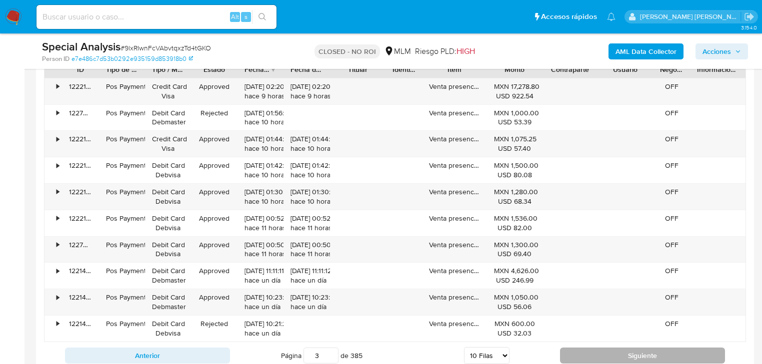
click at [605, 351] on button "Siguiente" at bounding box center [642, 356] width 165 height 16
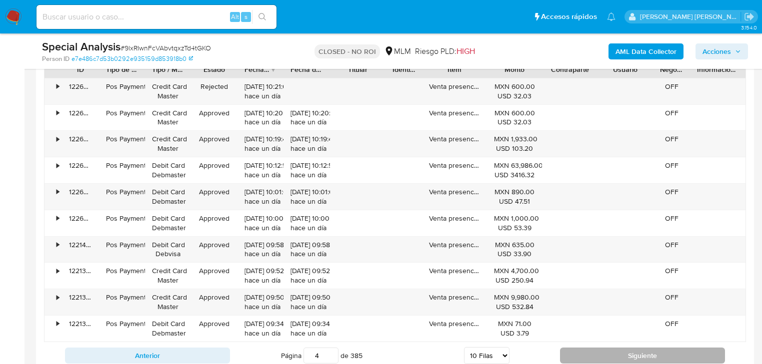
click at [605, 351] on button "Siguiente" at bounding box center [642, 356] width 165 height 16
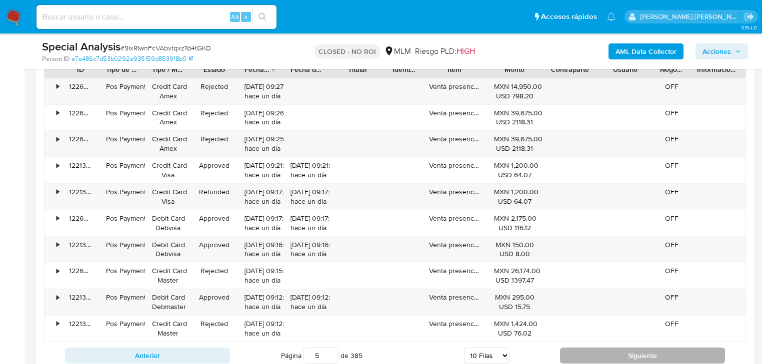
click at [605, 351] on button "Siguiente" at bounding box center [642, 356] width 165 height 16
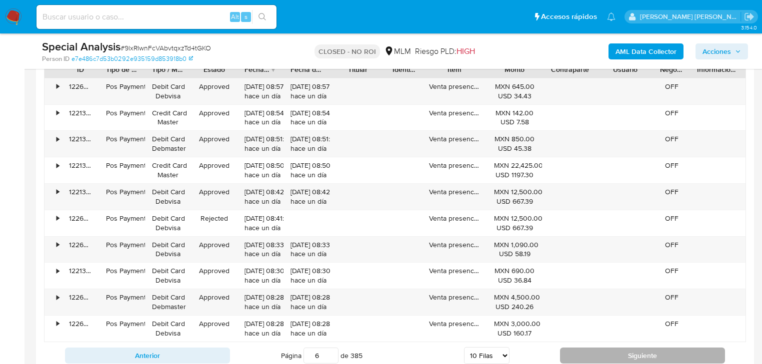
click at [605, 351] on button "Siguiente" at bounding box center [642, 356] width 165 height 16
type input "7"
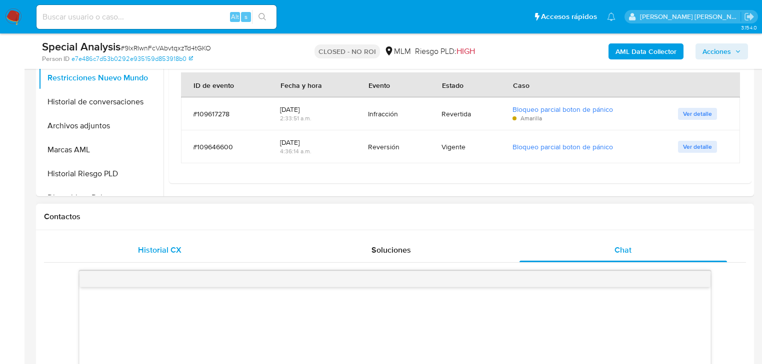
scroll to position [311, 0]
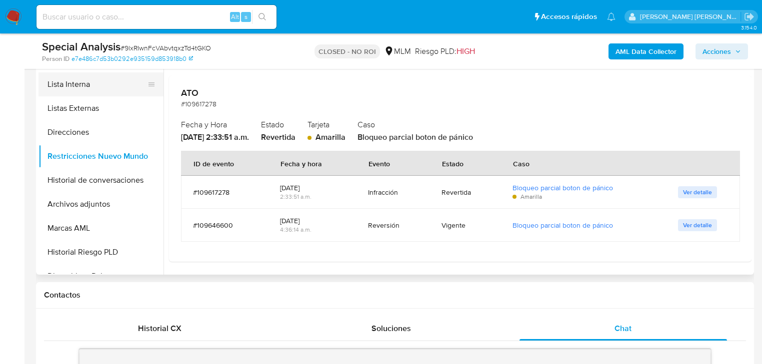
click at [91, 90] on button "Lista Interna" at bounding box center [96, 84] width 117 height 24
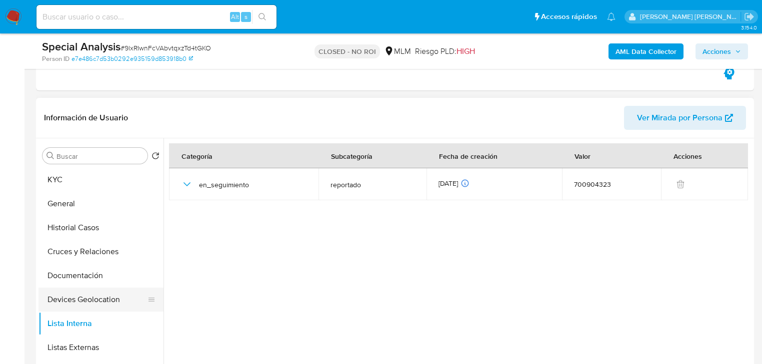
scroll to position [191, 0]
click at [117, 217] on button "Historial Casos" at bounding box center [96, 228] width 117 height 24
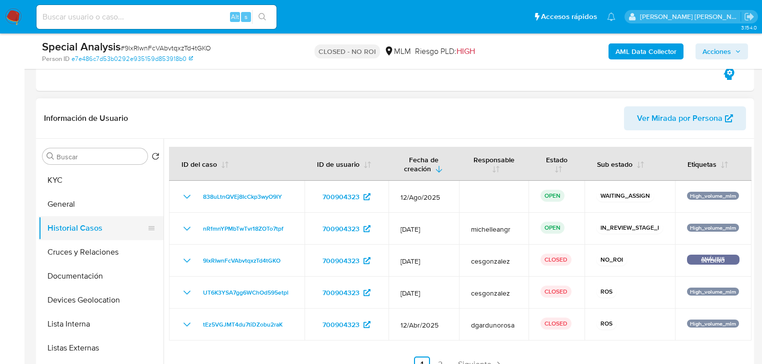
drag, startPoint x: 76, startPoint y: 202, endPoint x: 74, endPoint y: 227, distance: 25.0
click at [76, 202] on button "General" at bounding box center [100, 204] width 125 height 24
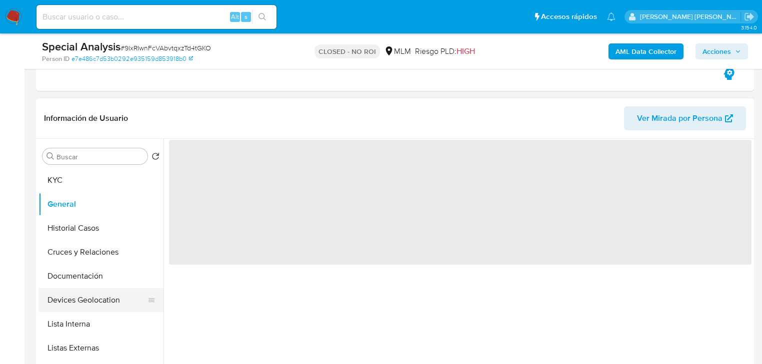
click at [60, 286] on button "Documentación" at bounding box center [100, 276] width 125 height 24
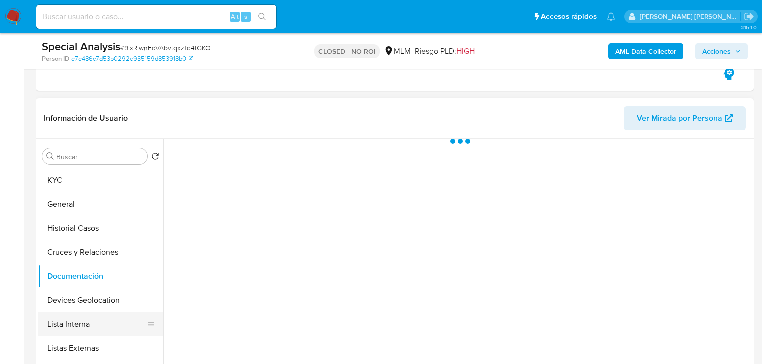
drag, startPoint x: 89, startPoint y: 328, endPoint x: 98, endPoint y: 327, distance: 9.5
click at [88, 327] on button "Lista Interna" at bounding box center [96, 324] width 117 height 24
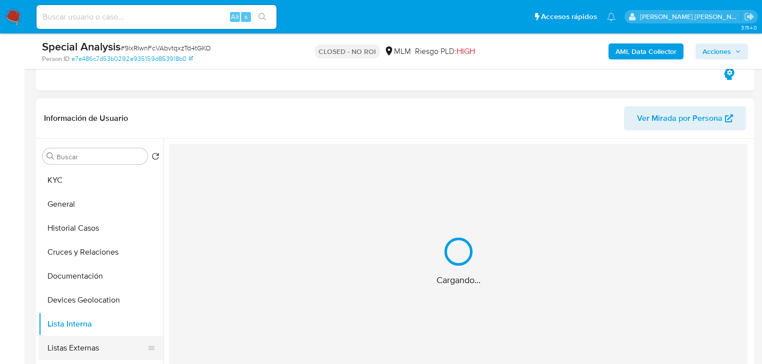
scroll to position [80, 0]
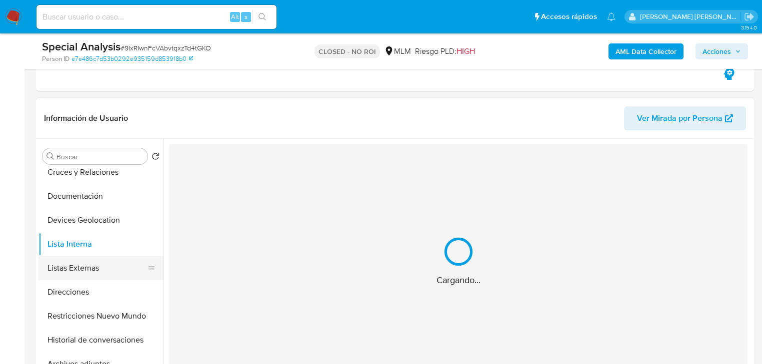
click at [93, 278] on button "Listas Externas" at bounding box center [96, 268] width 117 height 24
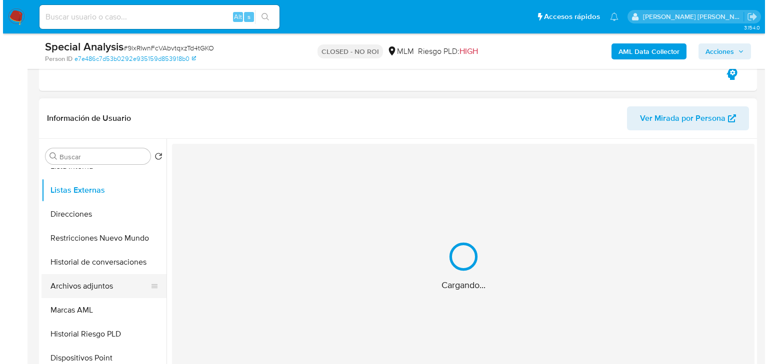
scroll to position [160, 0]
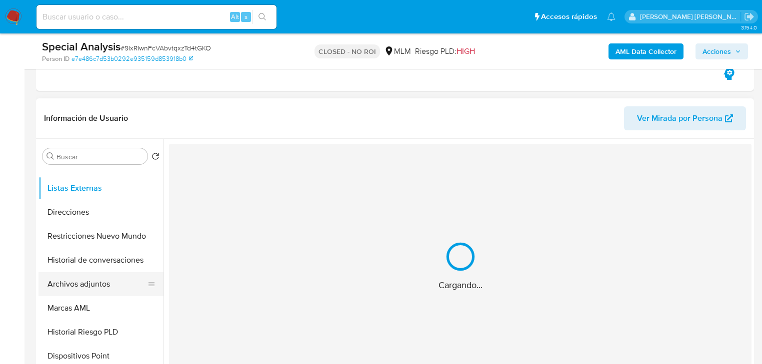
click at [93, 295] on button "Archivos adjuntos" at bounding box center [96, 284] width 117 height 24
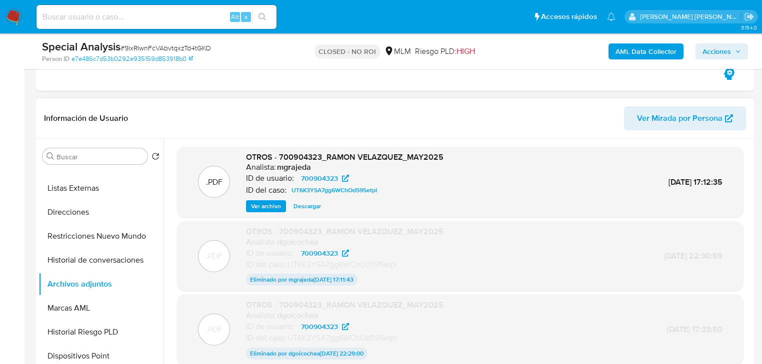
click at [262, 204] on span "Ver archivo" at bounding box center [266, 206] width 30 height 10
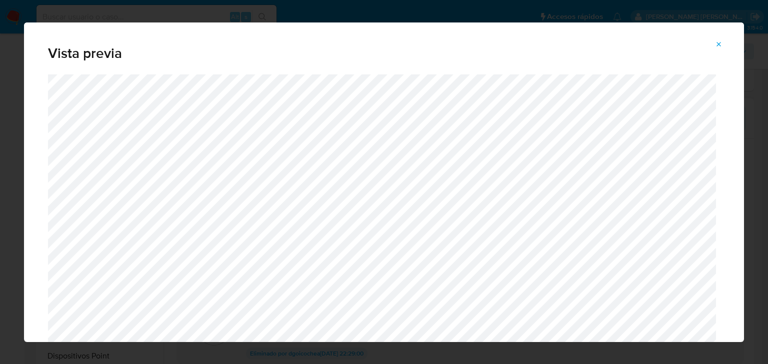
click at [469, 360] on div "Vista previa" at bounding box center [384, 182] width 768 height 364
click at [718, 42] on icon "Attachment preview" at bounding box center [719, 44] width 8 height 8
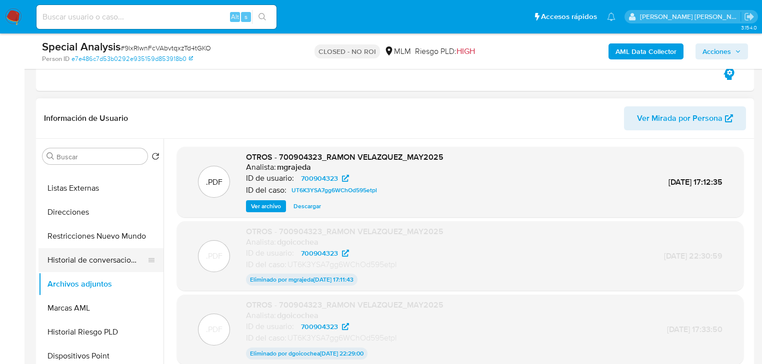
drag, startPoint x: 92, startPoint y: 274, endPoint x: 100, endPoint y: 260, distance: 16.4
click at [91, 273] on button "Archivos adjuntos" at bounding box center [100, 284] width 125 height 24
click at [107, 258] on button "Historial de conversaciones" at bounding box center [96, 260] width 117 height 24
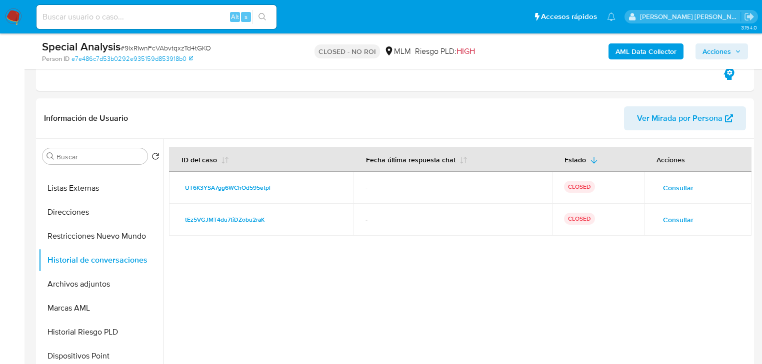
click at [671, 221] on span "Consultar" at bounding box center [678, 220] width 30 height 14
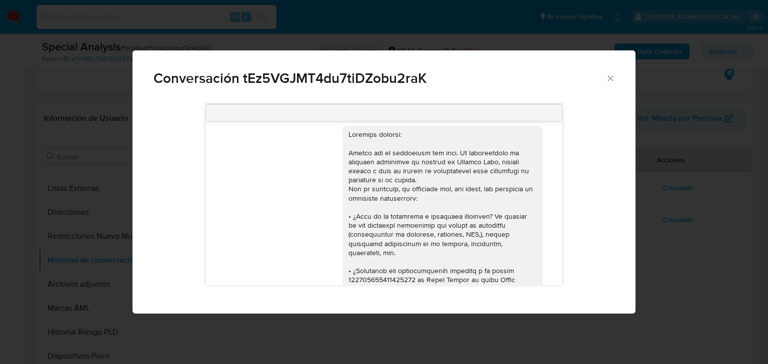
scroll to position [0, 0]
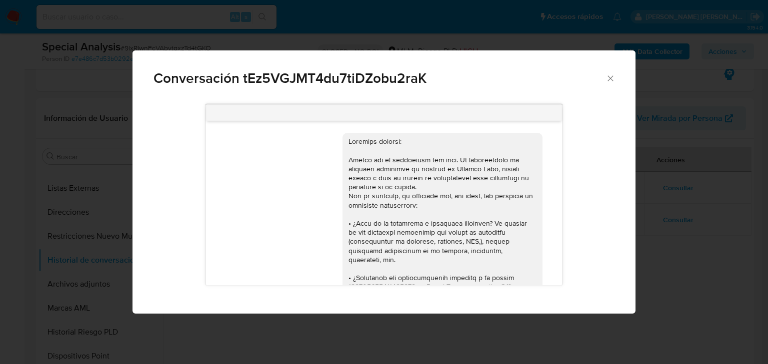
click at [608, 79] on icon "Cerrar" at bounding box center [610, 78] width 10 height 10
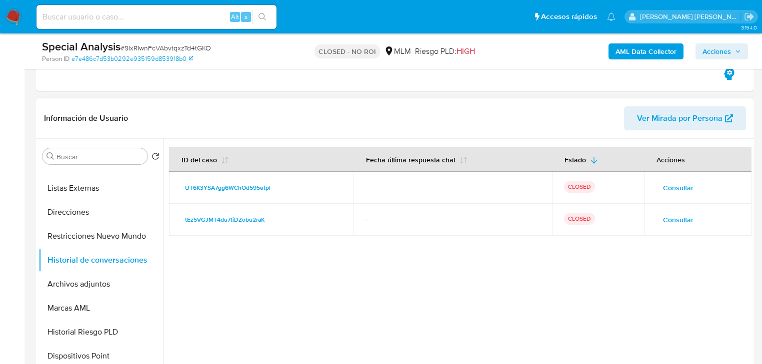
click at [671, 187] on span "Consultar" at bounding box center [678, 188] width 30 height 14
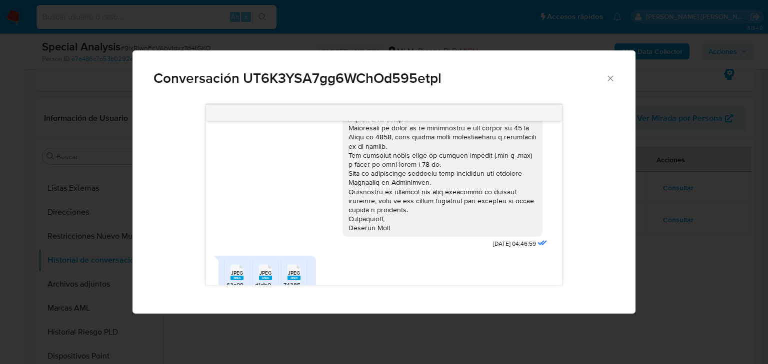
scroll to position [185, 0]
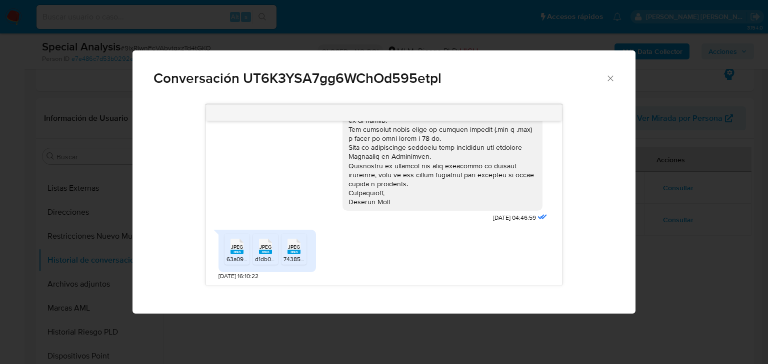
click at [236, 250] on rect "Comunicación" at bounding box center [236, 252] width 13 height 4
click at [262, 252] on rect "Comunicación" at bounding box center [265, 252] width 13 height 4
click at [305, 253] on li "JPEG JPEG 74385566-7d8d-476e-851b-54b37fe27af8.jpeg" at bounding box center [293, 249] width 25 height 31
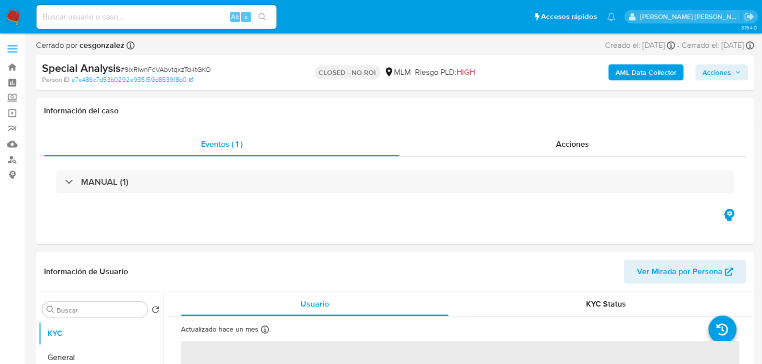
select select "10"
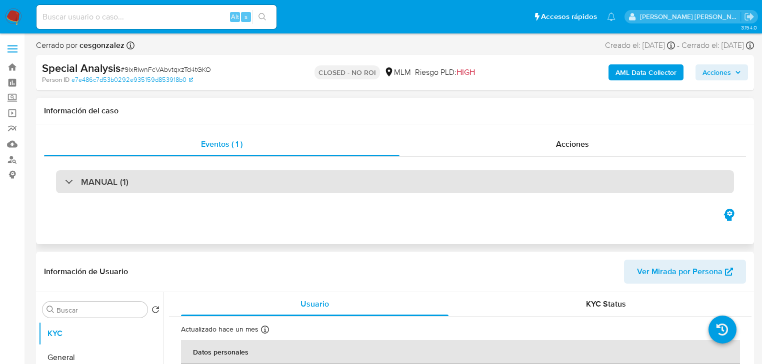
click at [70, 183] on div "MANUAL (1)" at bounding box center [96, 181] width 63 height 11
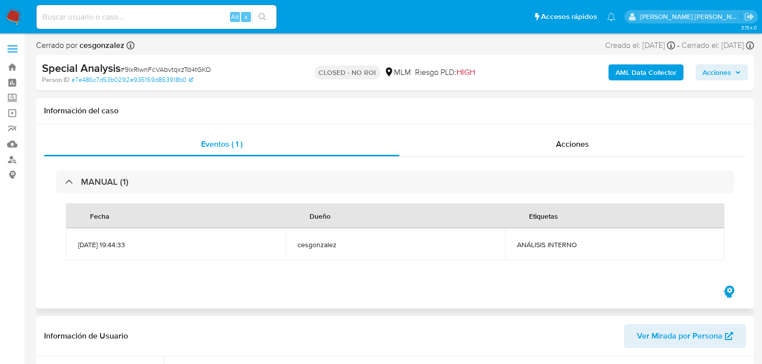
drag, startPoint x: 112, startPoint y: 251, endPoint x: 261, endPoint y: 292, distance: 154.5
click at [166, 260] on td "[DATE] 19:44:33" at bounding box center [175, 244] width 219 height 32
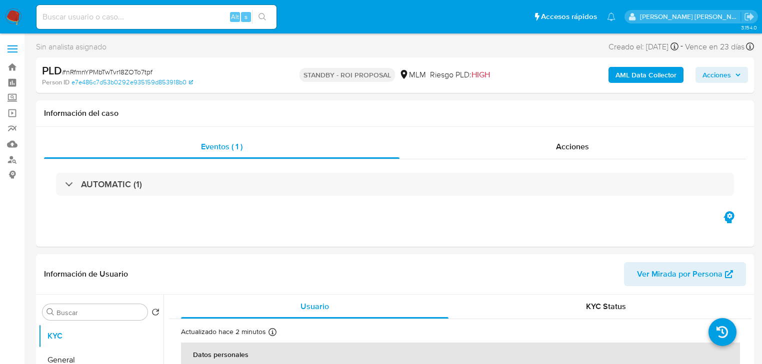
select select "10"
click at [179, 20] on input at bounding box center [156, 16] width 240 height 13
paste input "uKh4EUxBLTNBzF1LderHJ1Dq"
type input "uKh4EUxBLTNBzF1LderHJ1Dq"
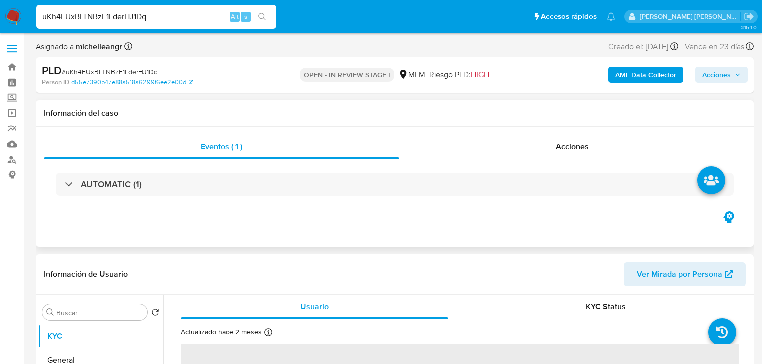
select select "10"
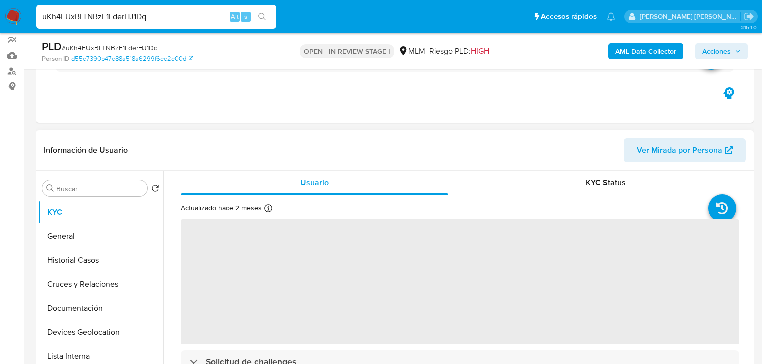
scroll to position [120, 0]
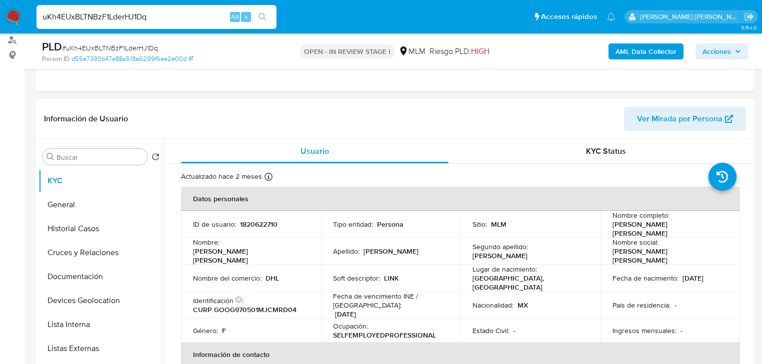
click at [257, 223] on p "1820622710" at bounding box center [258, 224] width 37 height 9
copy p "1820622710"
click at [14, 14] on img at bounding box center [13, 16] width 17 height 17
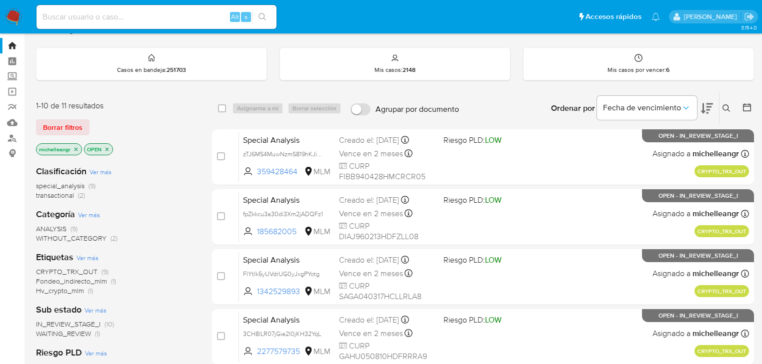
scroll to position [80, 0]
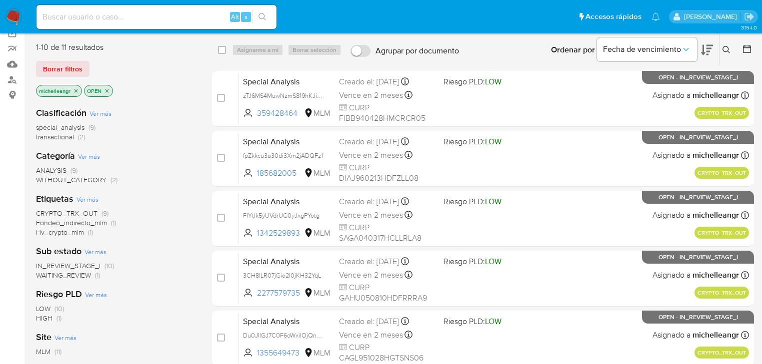
click at [89, 263] on span "IN_REVIEW_STAGE_I" at bounding box center [68, 266] width 64 height 10
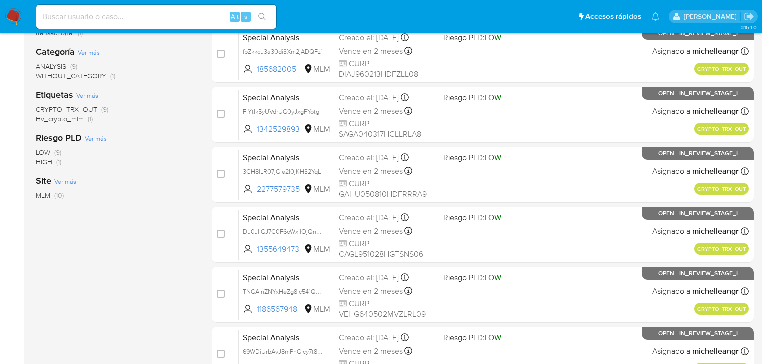
scroll to position [104, 0]
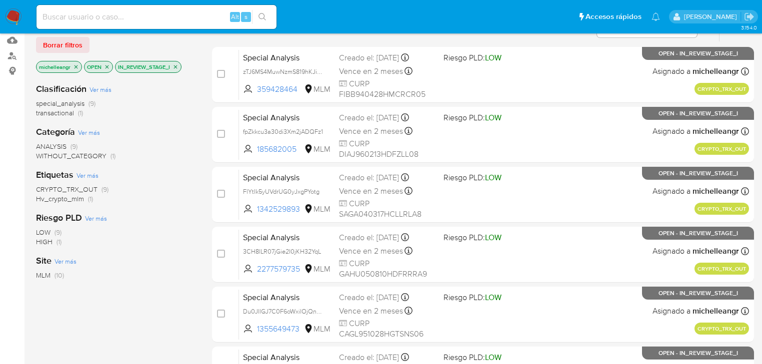
click at [175, 68] on icon "close-filter" at bounding box center [175, 67] width 6 height 6
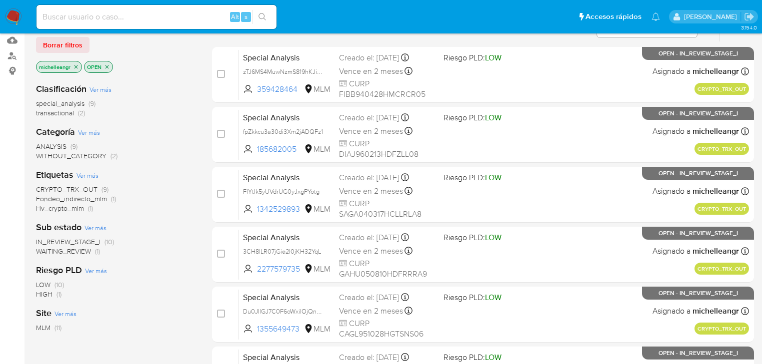
click at [62, 249] on span "WAITING_REVIEW" at bounding box center [63, 251] width 55 height 10
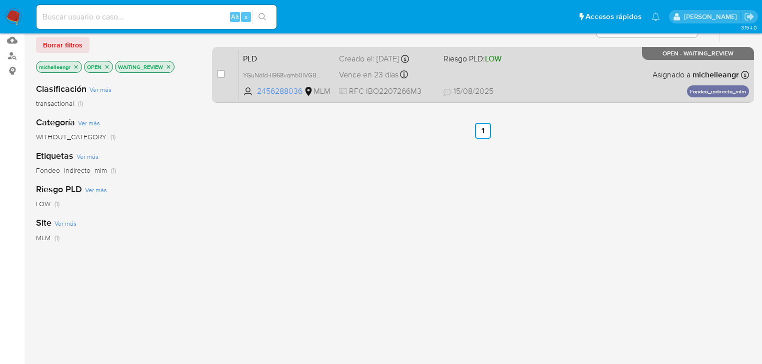
click at [270, 59] on span "PLD" at bounding box center [287, 57] width 88 height 13
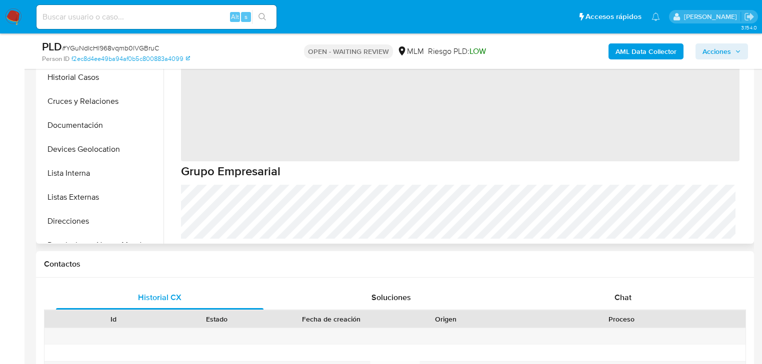
scroll to position [200, 0]
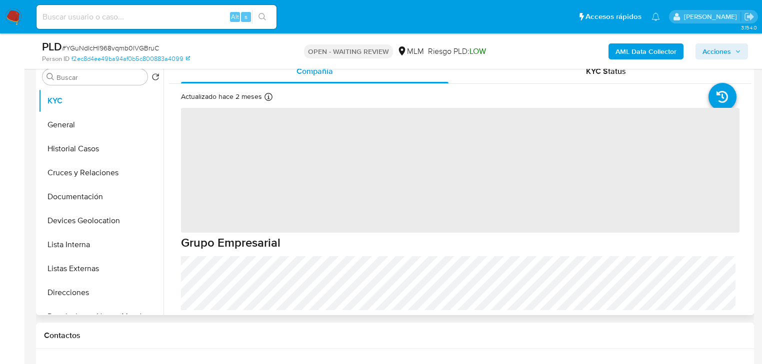
select select "10"
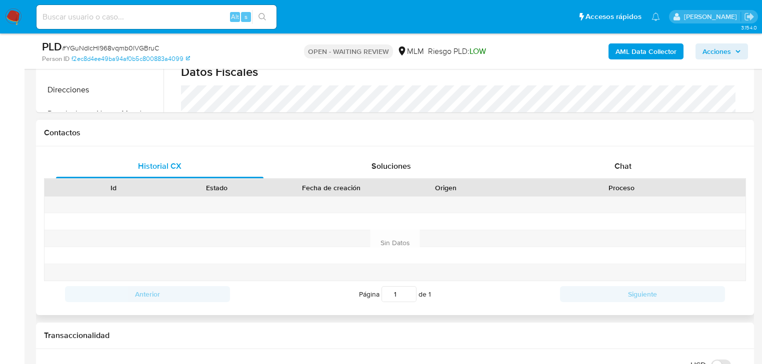
scroll to position [440, 0]
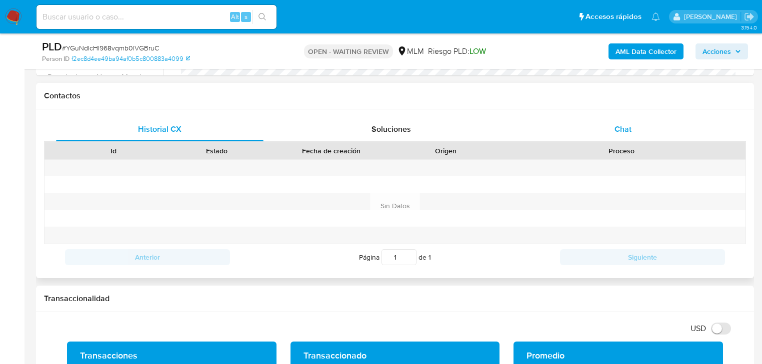
click at [631, 128] on div "Historial CX Soluciones Chat Id Estado Fecha de creación Origen Proceso Anterio…" at bounding box center [395, 193] width 702 height 153
click at [631, 128] on div "Chat" at bounding box center [622, 129] width 207 height 24
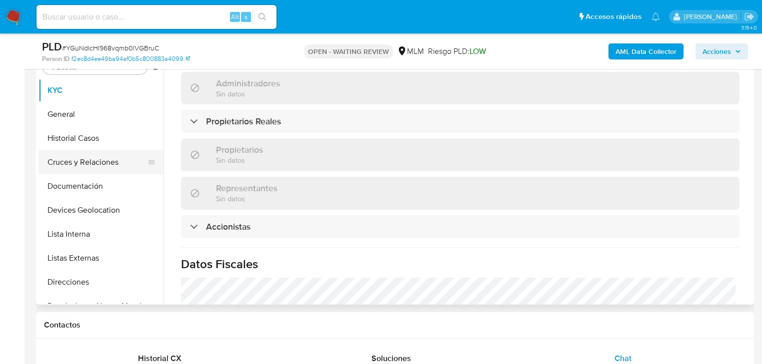
scroll to position [160, 0]
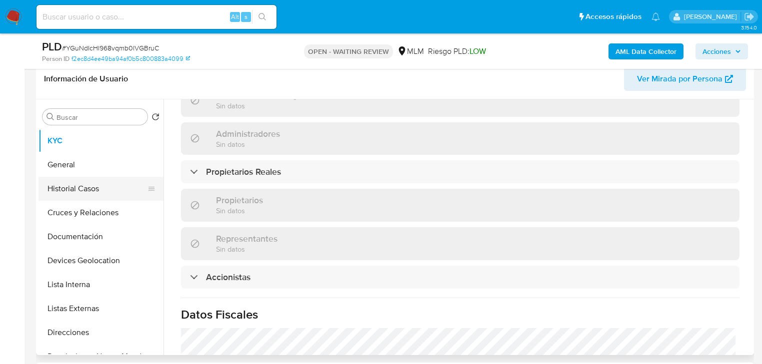
click at [97, 182] on button "Historial Casos" at bounding box center [96, 189] width 117 height 24
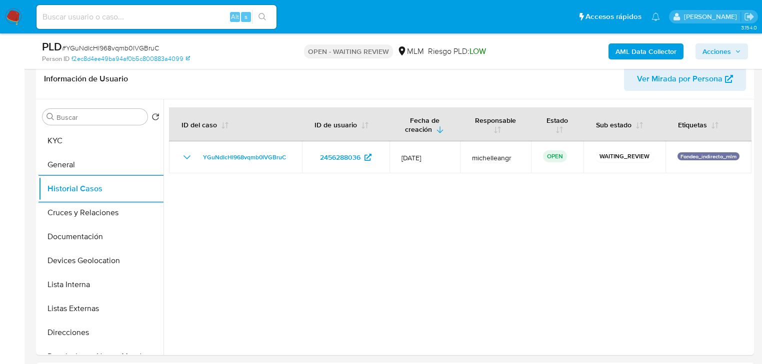
click at [126, 18] on input at bounding box center [156, 16] width 240 height 13
paste input "nRfmnYPMbTwTvr18ZOTo7tpf"
type input "nRfmnYPMbTwTvr18ZOTo7tpf"
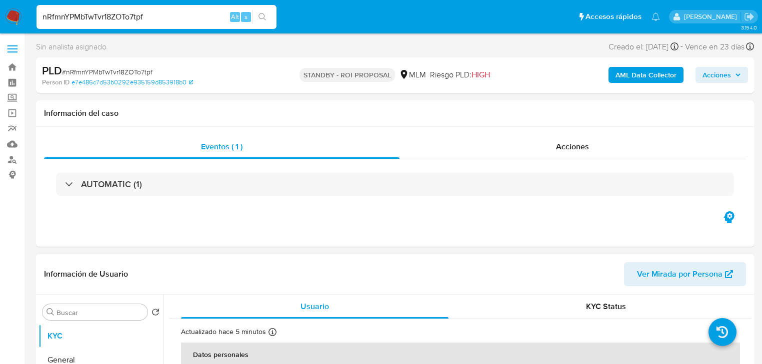
select select "10"
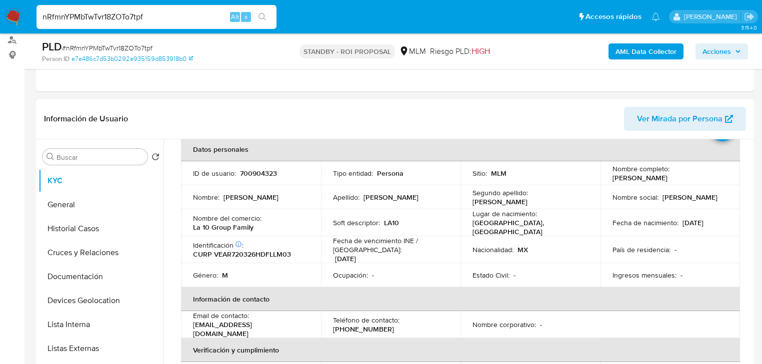
scroll to position [40, 0]
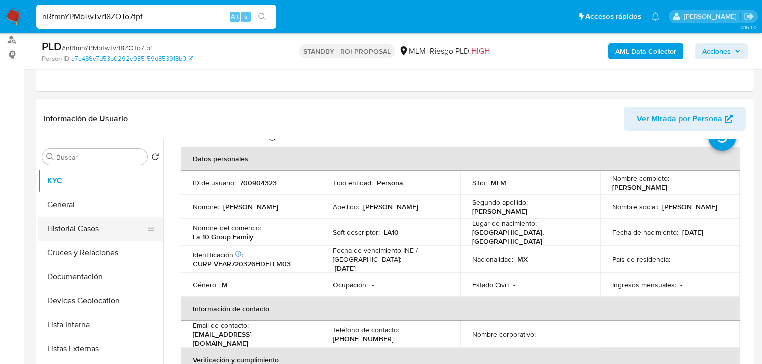
click at [84, 229] on button "Historial Casos" at bounding box center [96, 229] width 117 height 24
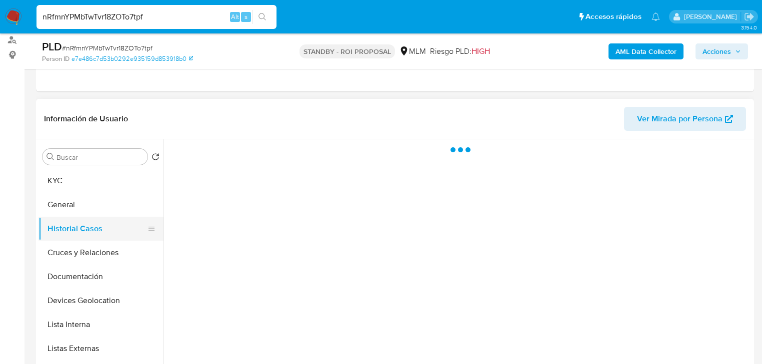
scroll to position [0, 0]
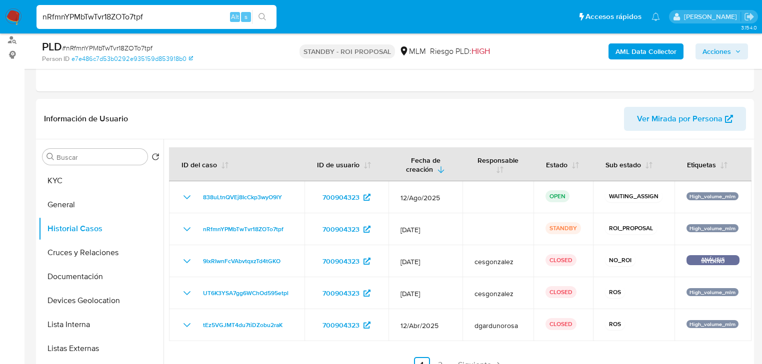
click at [135, 20] on input "nRfmnYPMbTwTvr18ZOTo7tpf" at bounding box center [156, 16] width 240 height 13
paste input "uKh4EUxBLTNBzF1LderHJ1Dq"
type input "uKh4EUxBLTNBzF1LderHJ1Dq"
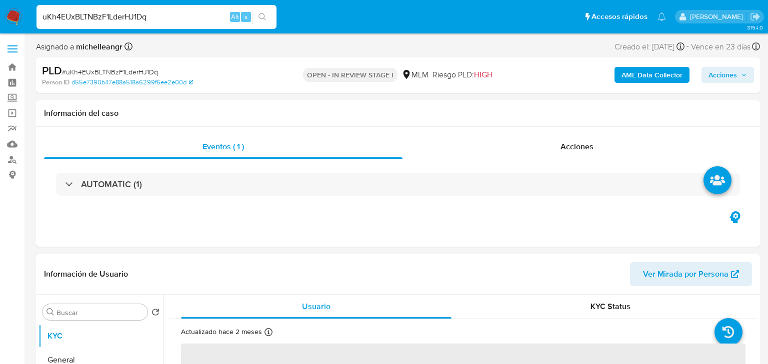
select select "10"
